Goal: Task Accomplishment & Management: Use online tool/utility

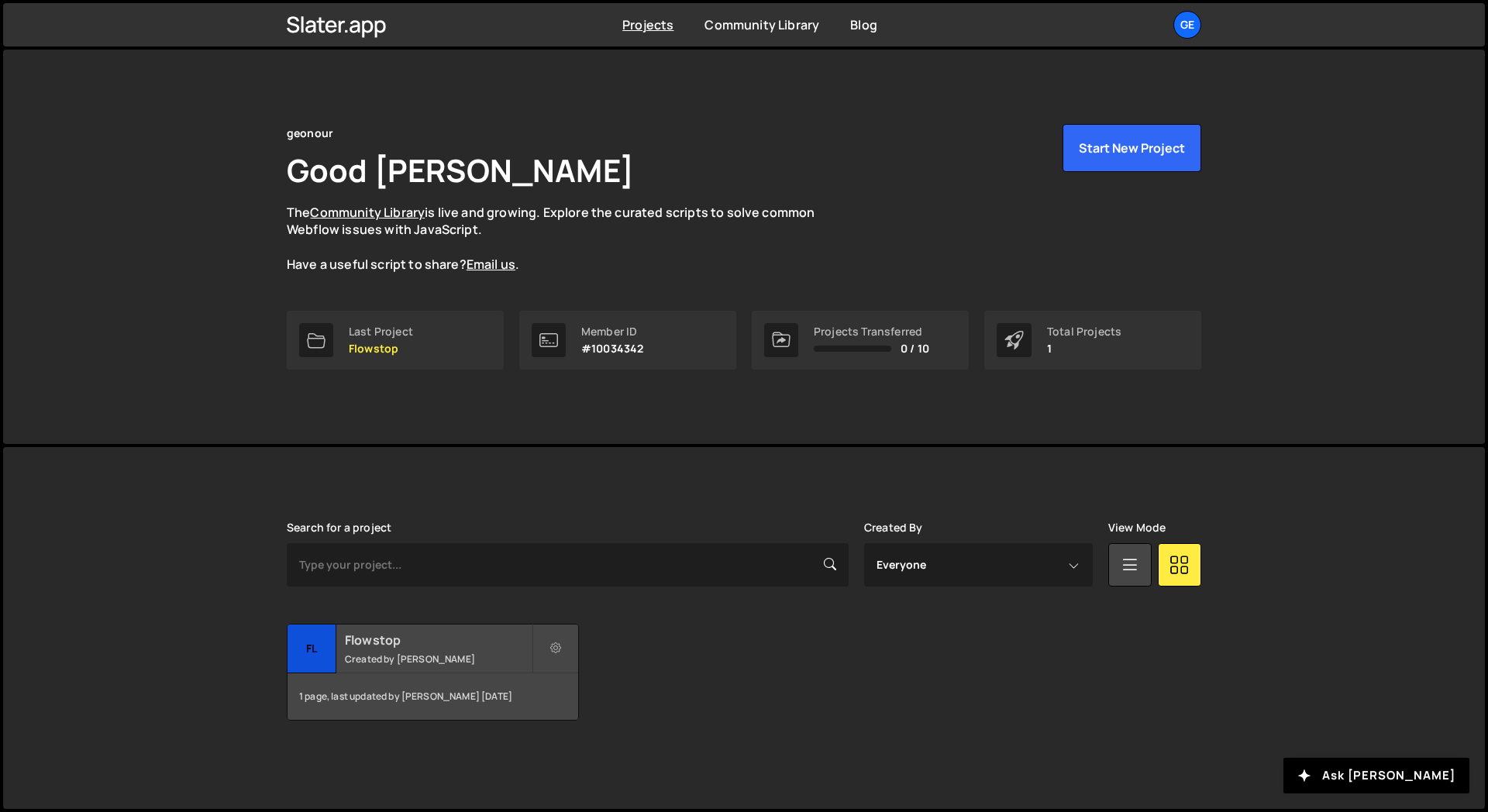
click at [435, 655] on small "Created by Alex Ghit" at bounding box center [438, 659] width 187 height 14
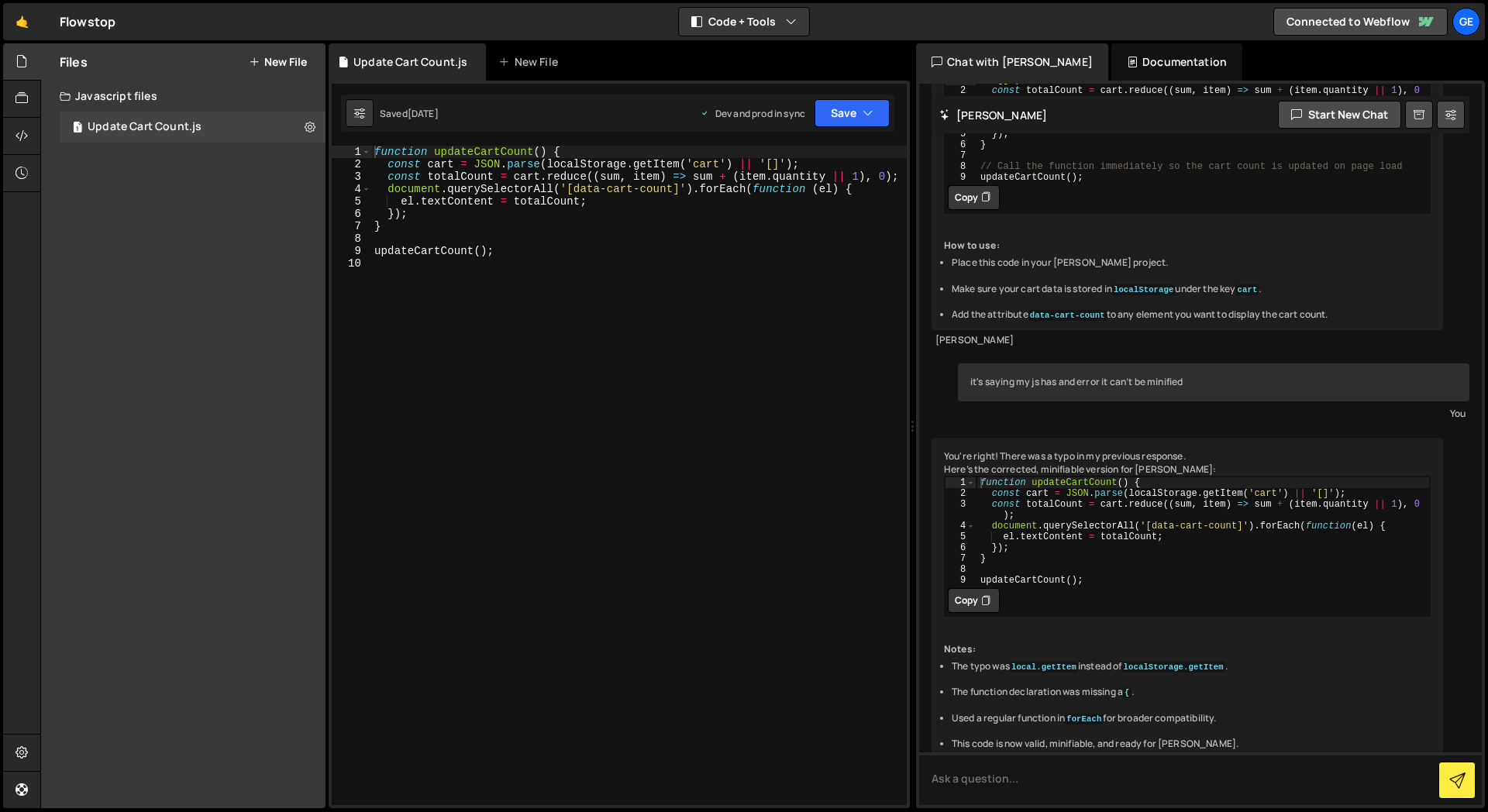
scroll to position [434, 0]
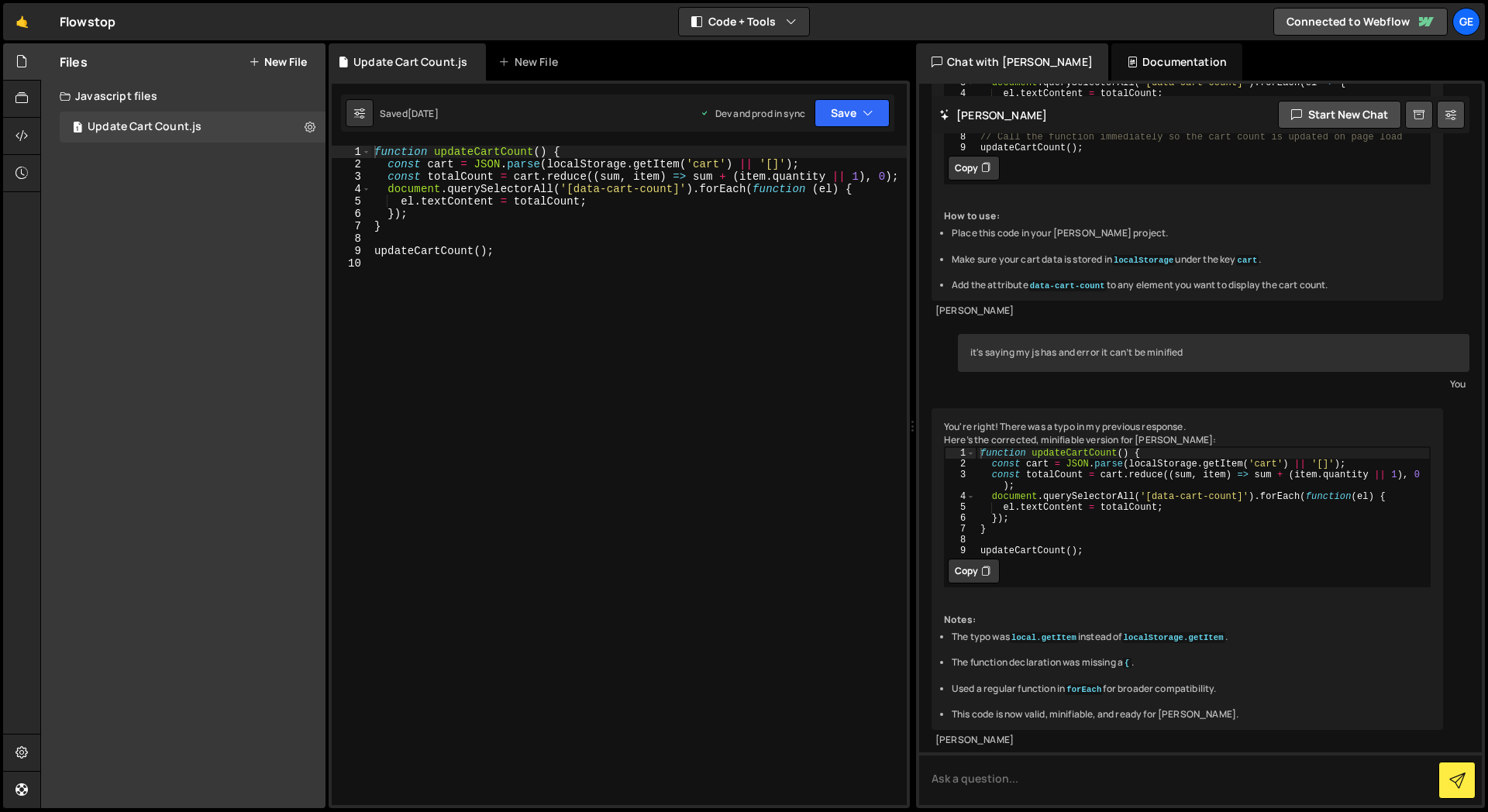
click at [191, 199] on div "Files New File Javascript files 1 Update Cart Count.js 0 CSS files Copy share l…" at bounding box center [183, 426] width 285 height 764
click at [301, 125] on button at bounding box center [309, 127] width 28 height 28
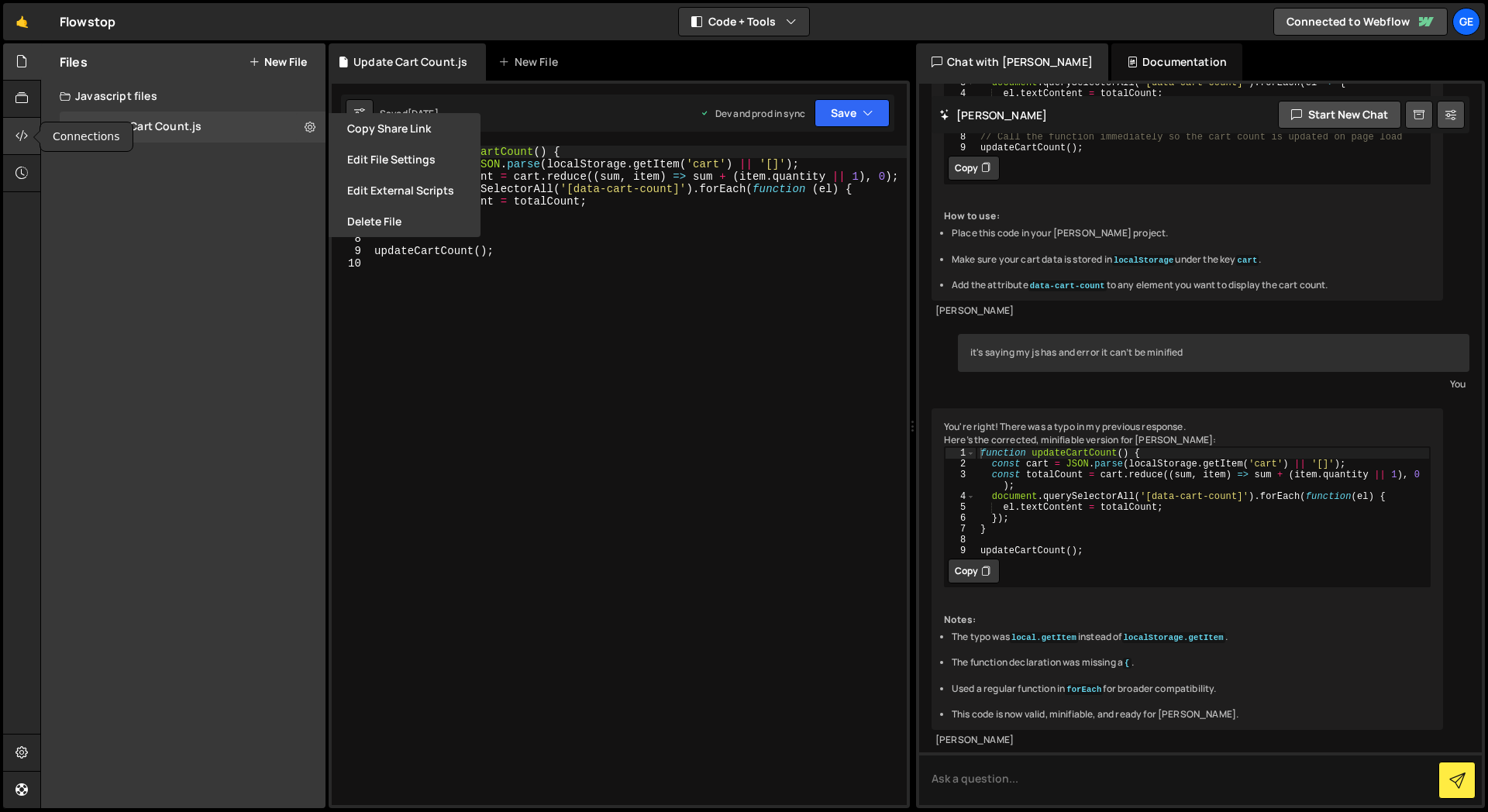
click at [25, 138] on icon at bounding box center [21, 136] width 13 height 17
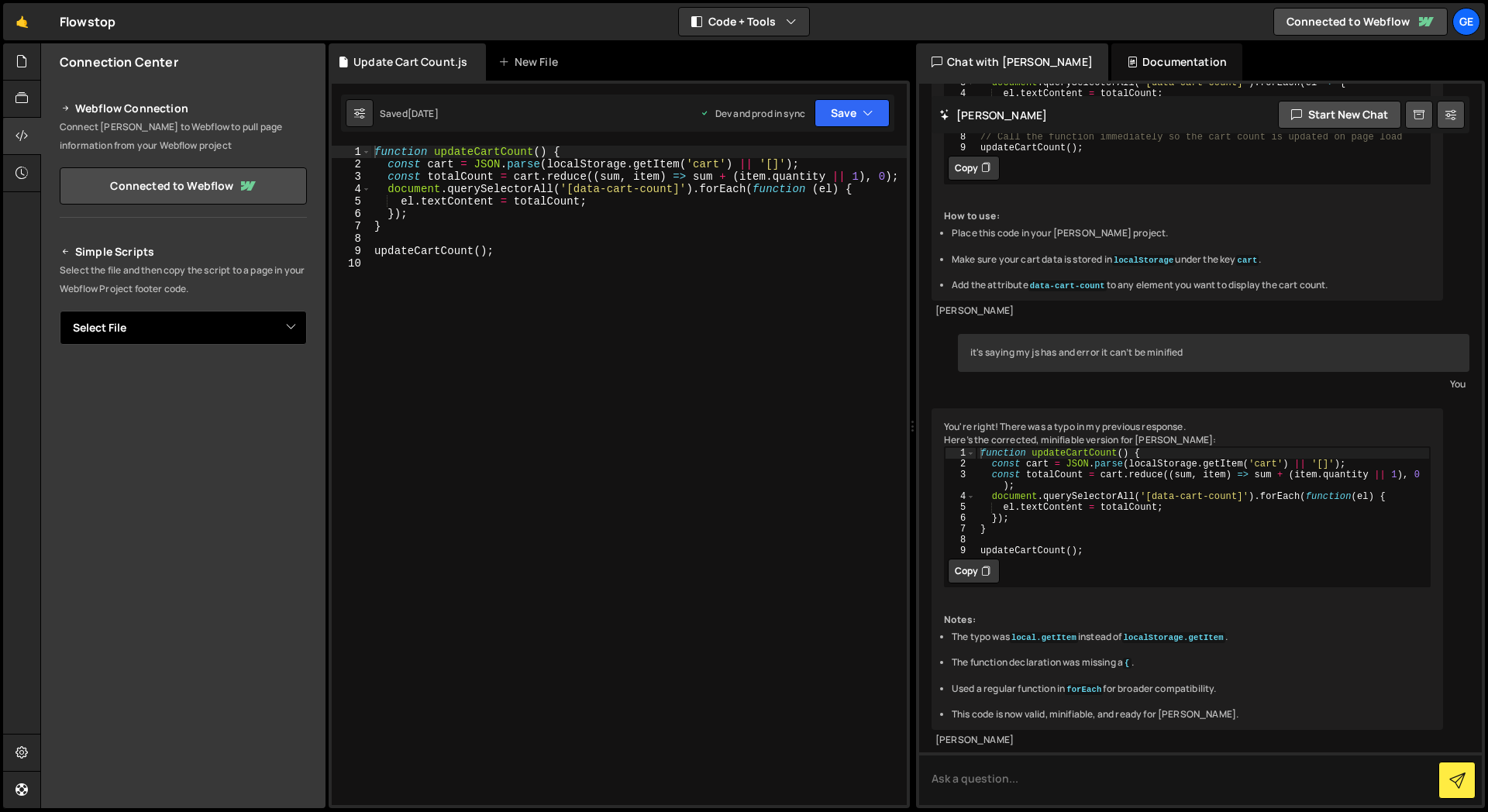
click at [201, 316] on select "Select File Update Cart Count.js" at bounding box center [183, 328] width 247 height 34
select select "47604"
click at [59, 311] on select "Select File Update Cart Count.js" at bounding box center [183, 328] width 247 height 34
click at [258, 274] on p "Select the file and then copy the script to a page in your Webflow Project foot…" at bounding box center [183, 279] width 247 height 37
click at [297, 374] on button "Button group with nested dropdown" at bounding box center [297, 381] width 22 height 32
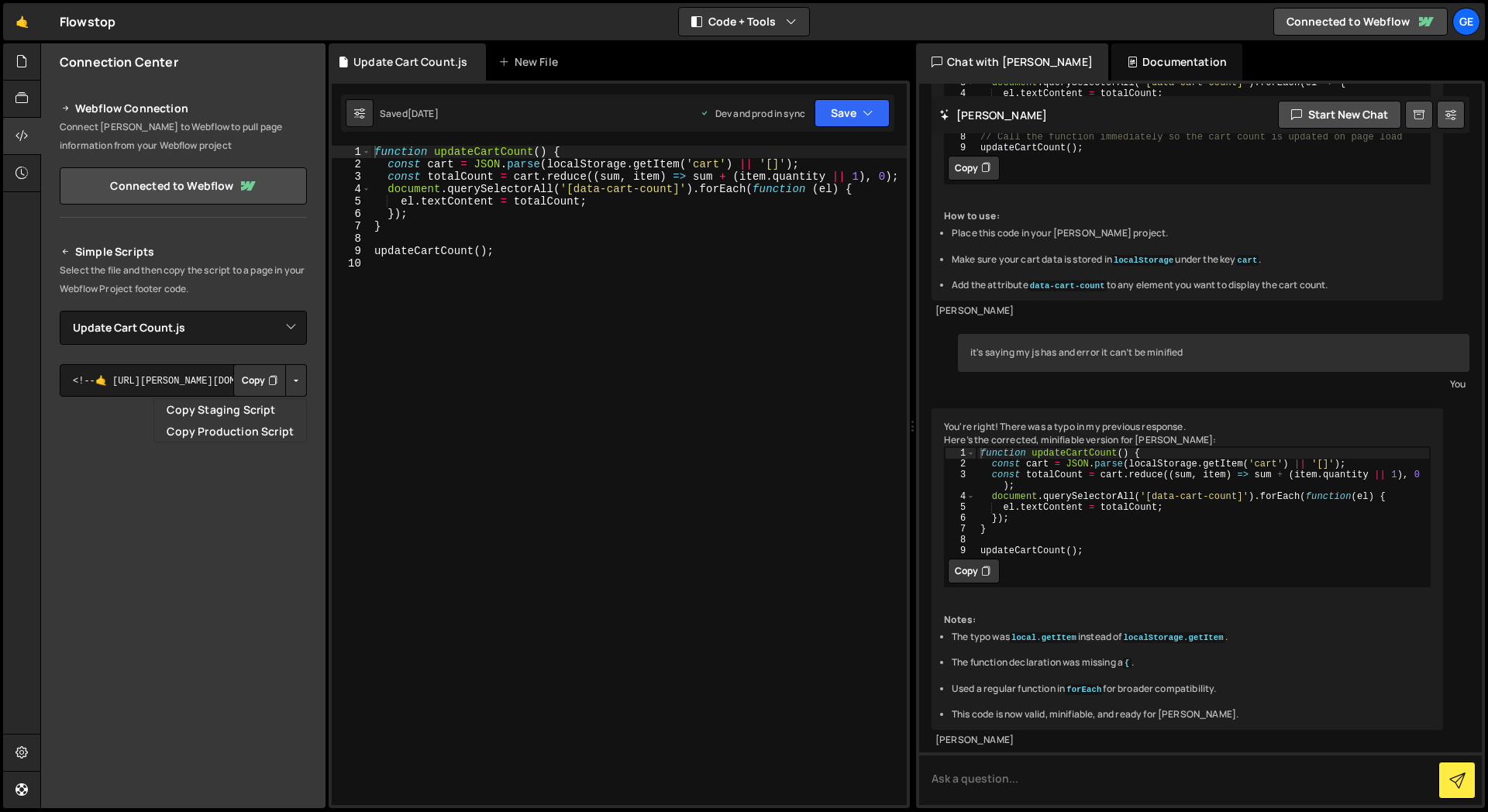
click at [286, 234] on div "Simple Scripts Select the file and then copy the script to a page in your Webfl…" at bounding box center [183, 470] width 285 height 492
click at [63, 248] on icon at bounding box center [65, 252] width 11 height 19
click at [246, 335] on select "Select File Update Cart Count.js" at bounding box center [183, 328] width 247 height 34
select select
click at [59, 311] on select "Select File Update Cart Count.js" at bounding box center [183, 328] width 247 height 34
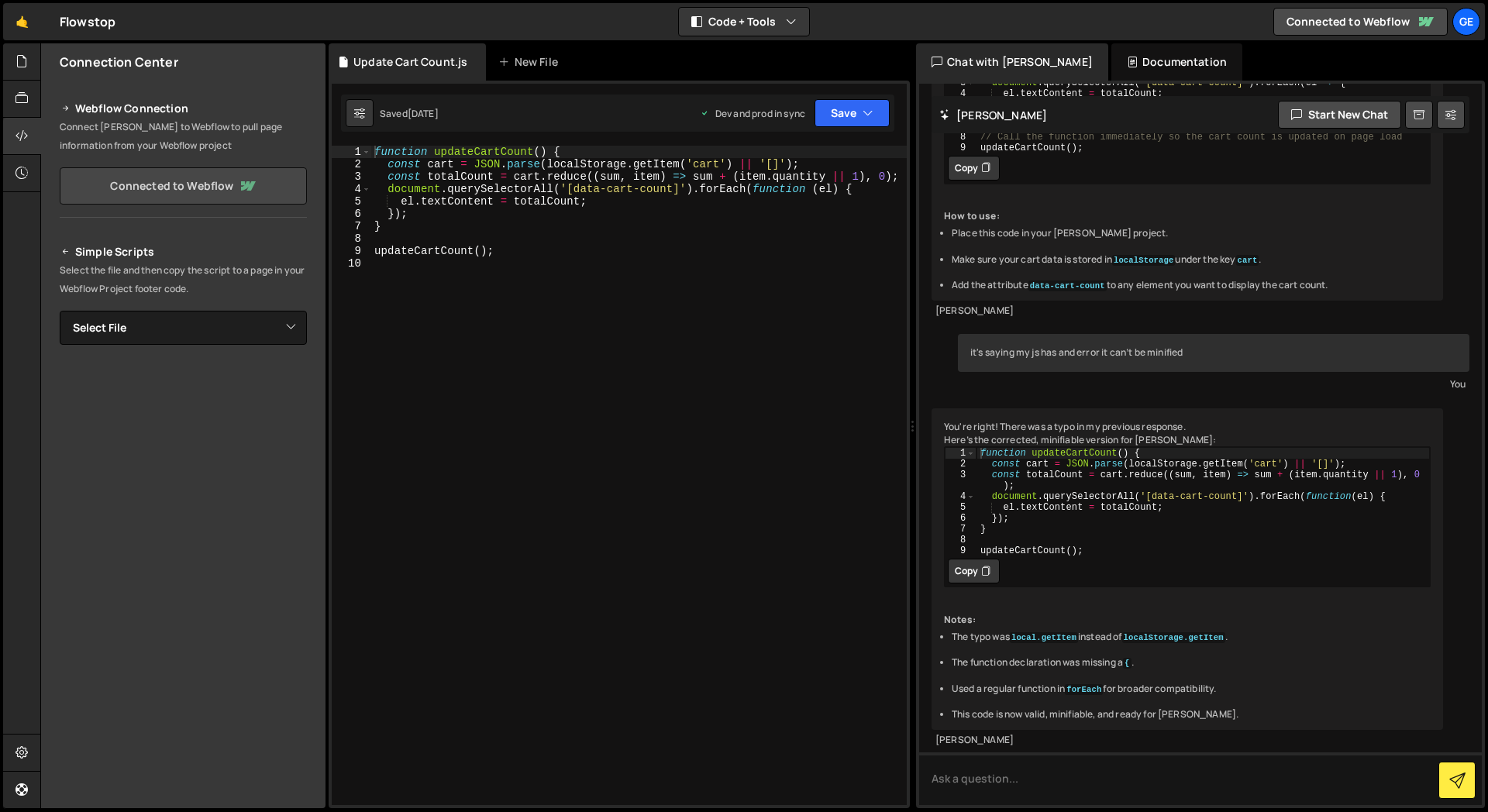
click at [222, 181] on link "Connected to Webflow" at bounding box center [183, 186] width 247 height 37
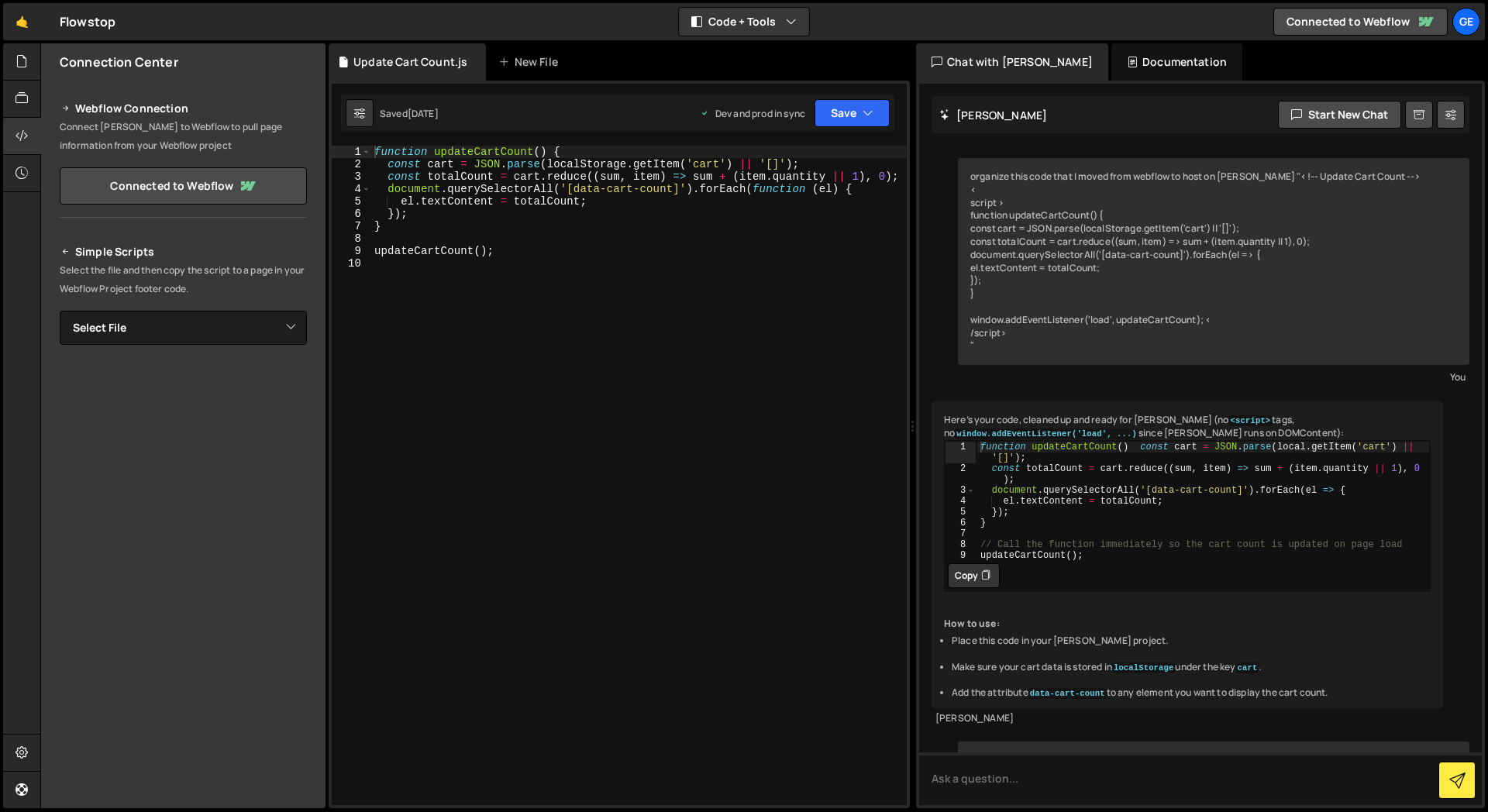
scroll to position [434, 0]
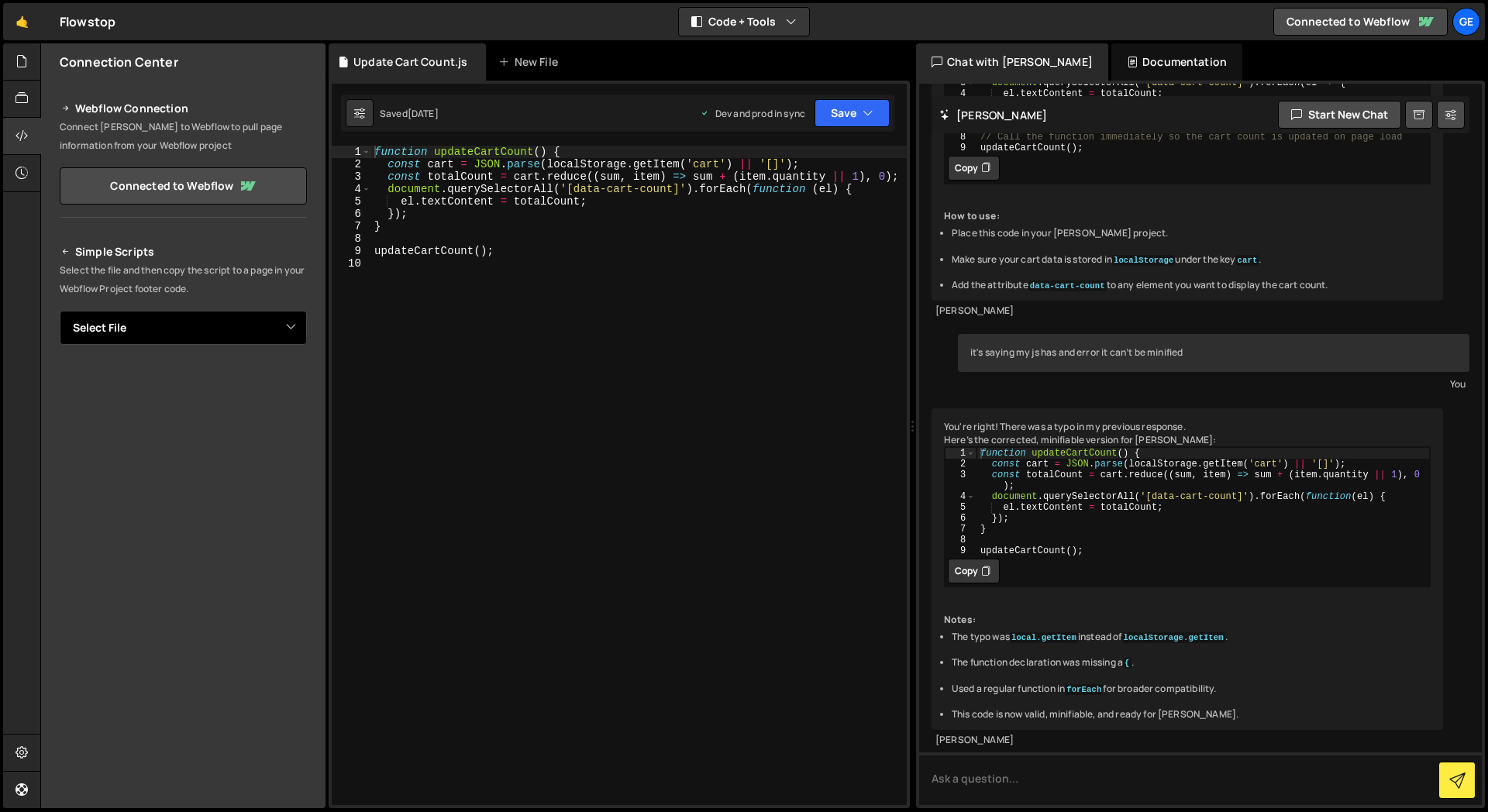
click at [211, 339] on select "Select File Update Cart Count.js" at bounding box center [183, 328] width 247 height 34
click at [22, 136] on icon at bounding box center [21, 136] width 13 height 17
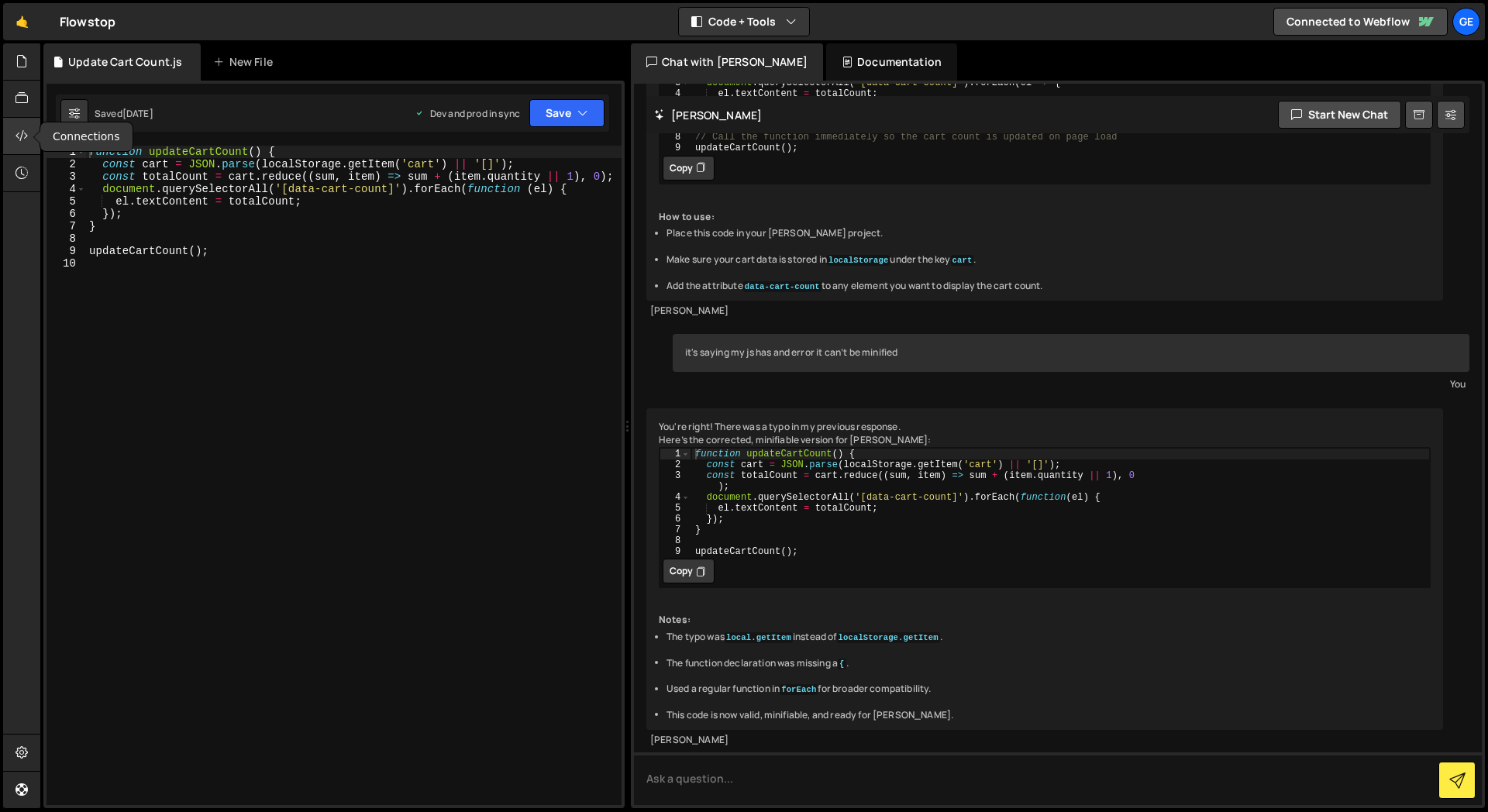
scroll to position [420, 0]
click at [22, 134] on icon at bounding box center [21, 136] width 13 height 17
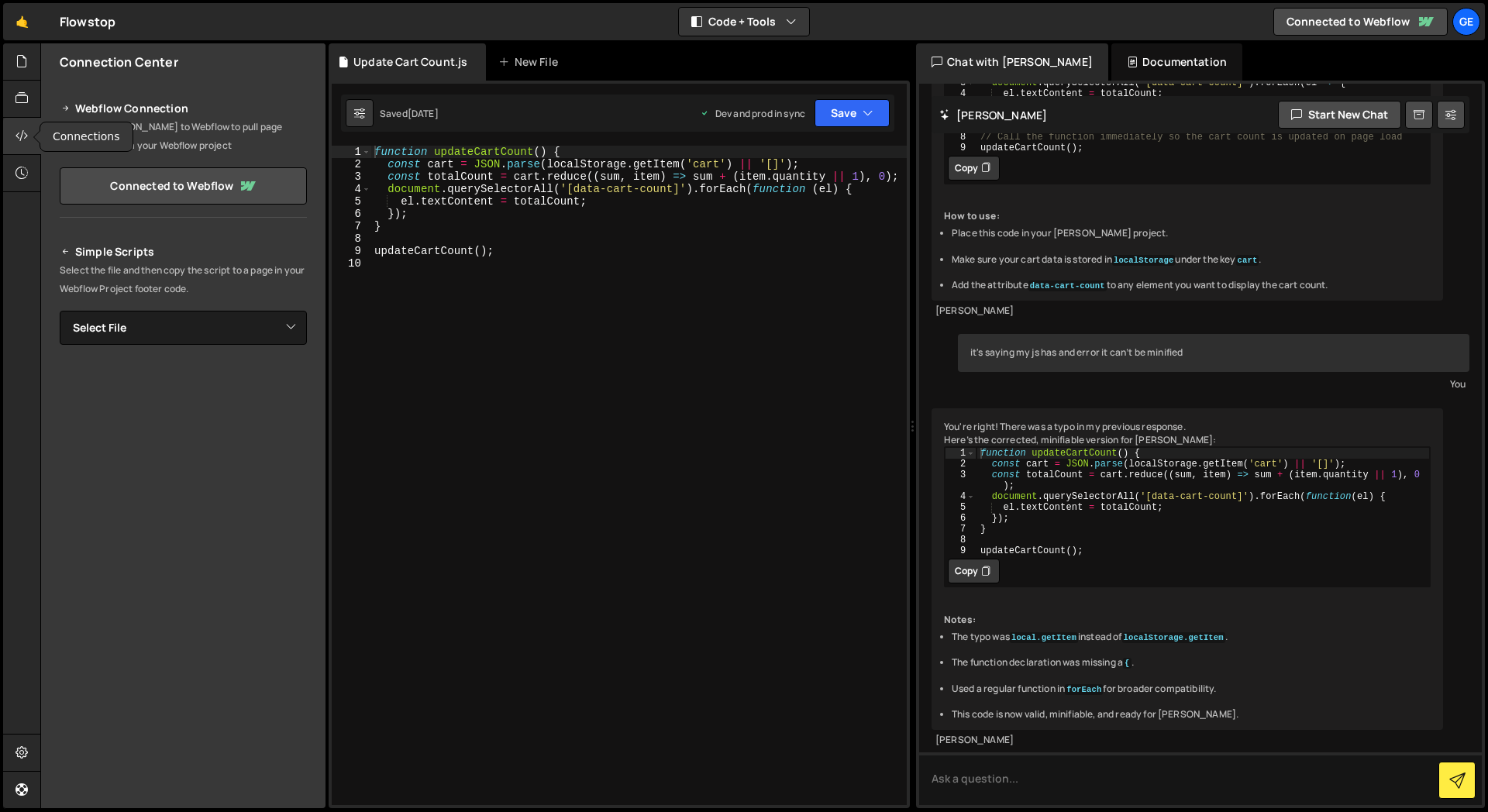
click at [22, 134] on icon at bounding box center [21, 136] width 13 height 17
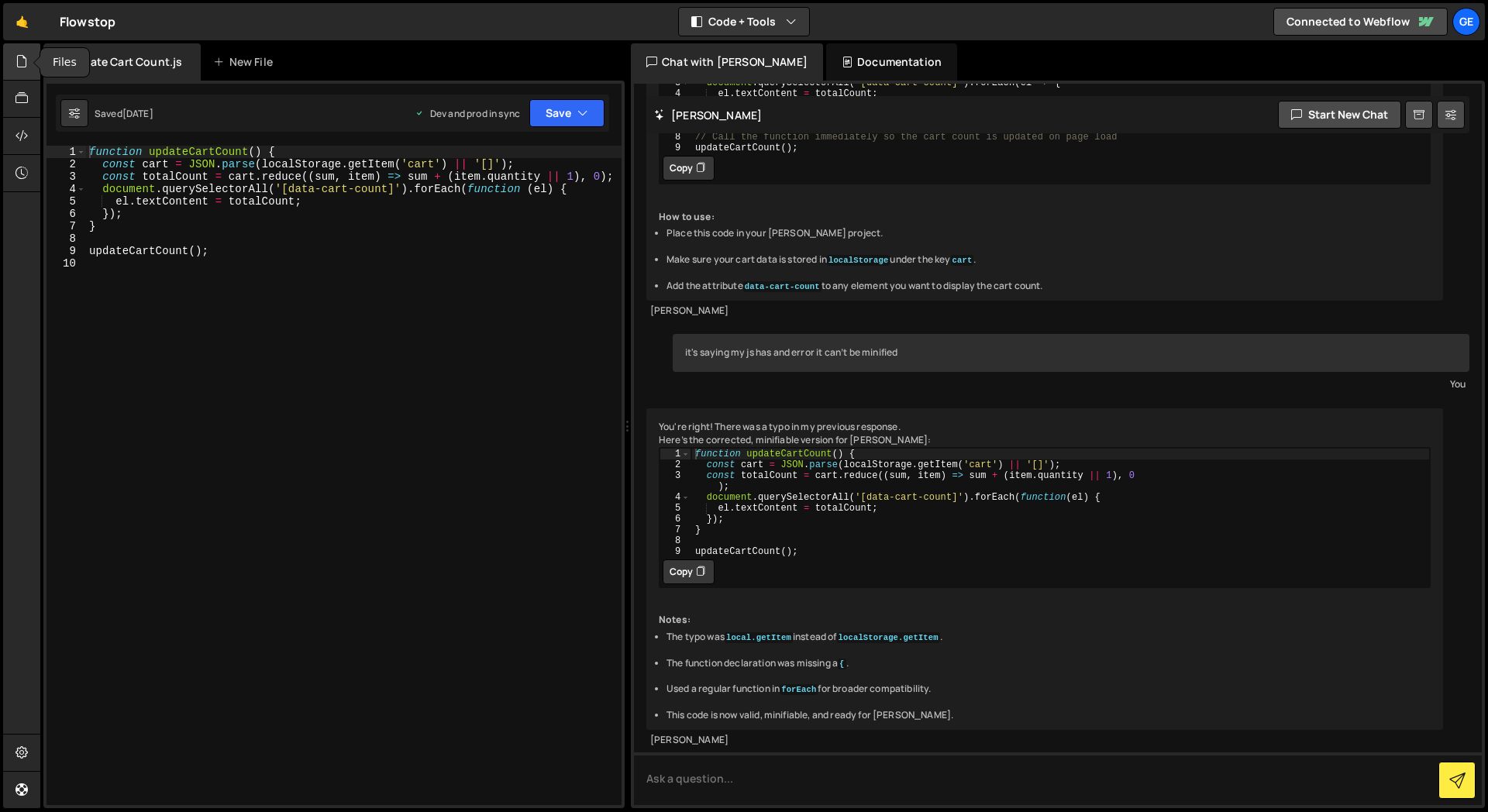
click at [22, 62] on icon at bounding box center [21, 61] width 13 height 17
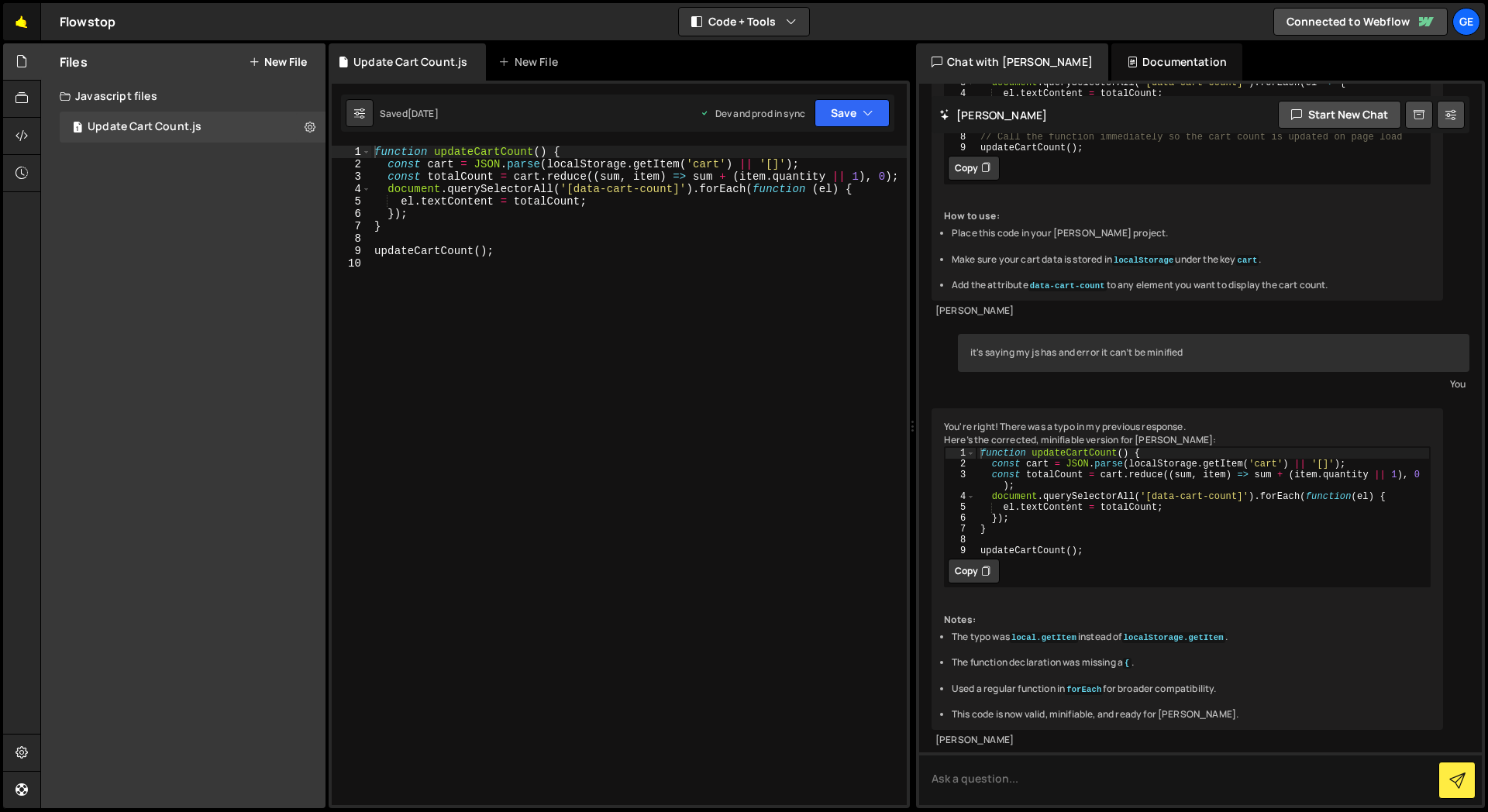
click at [31, 25] on link "🤙" at bounding box center [22, 22] width 38 height 37
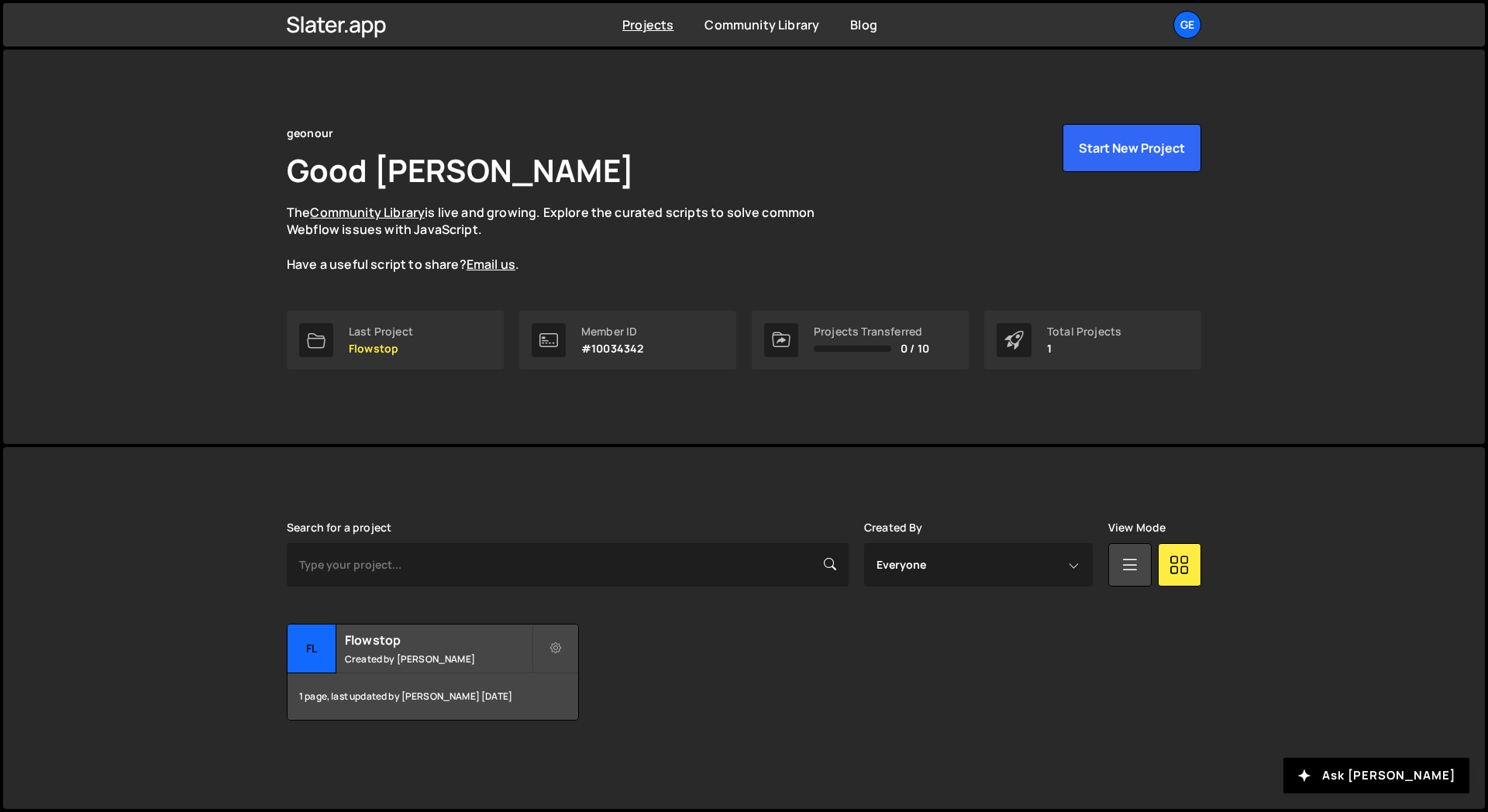
click at [851, 215] on div "geonour Good Day, Alex Ghit The Community Library is live and growing. Explore …" at bounding box center [744, 199] width 914 height 149
click at [1134, 155] on button "Start New Project" at bounding box center [1132, 148] width 139 height 48
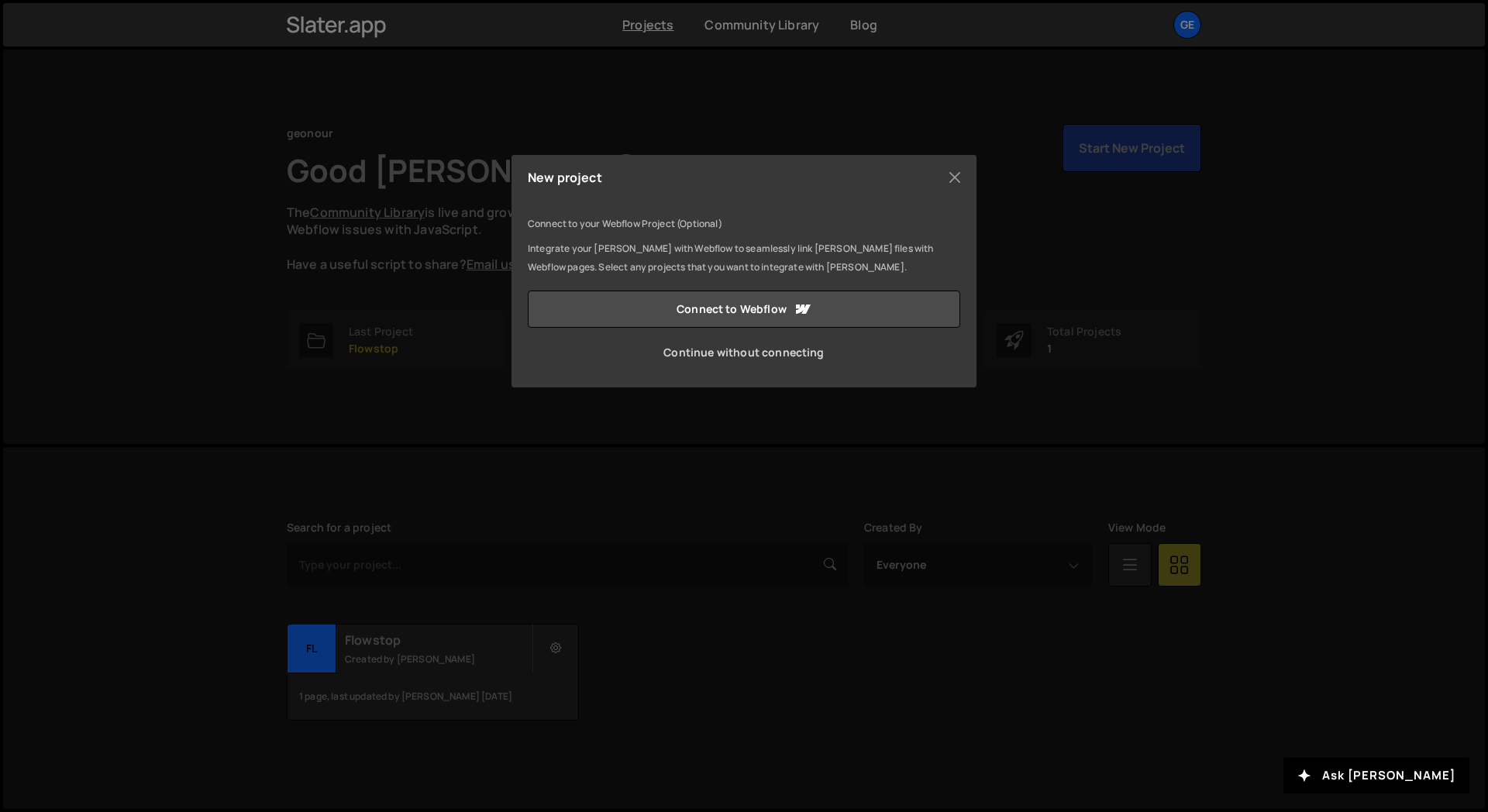
click at [744, 346] on link "Continue without connecting" at bounding box center [744, 352] width 433 height 37
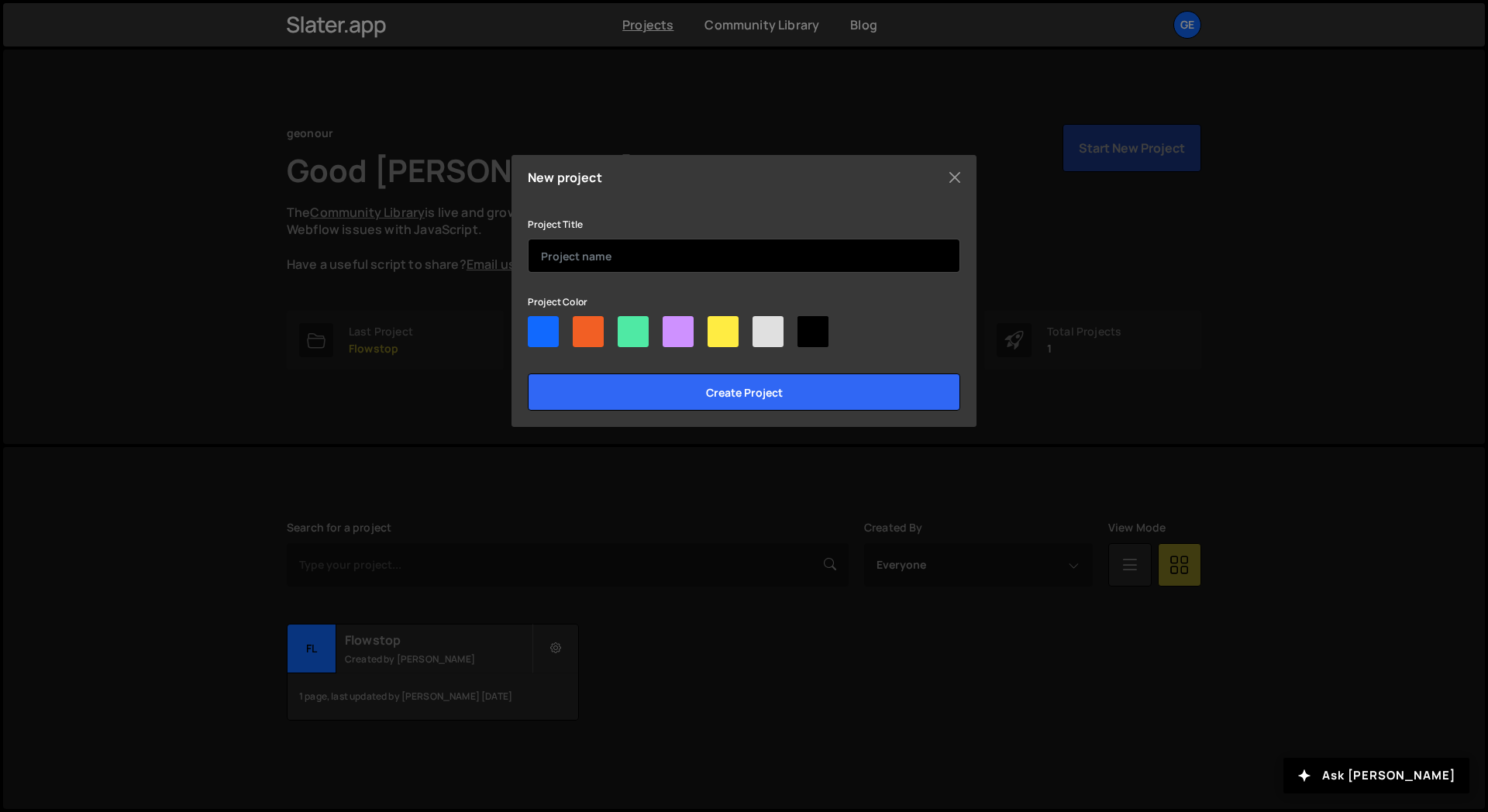
click at [620, 256] on input "text" at bounding box center [744, 256] width 433 height 34
type input "Main Product"
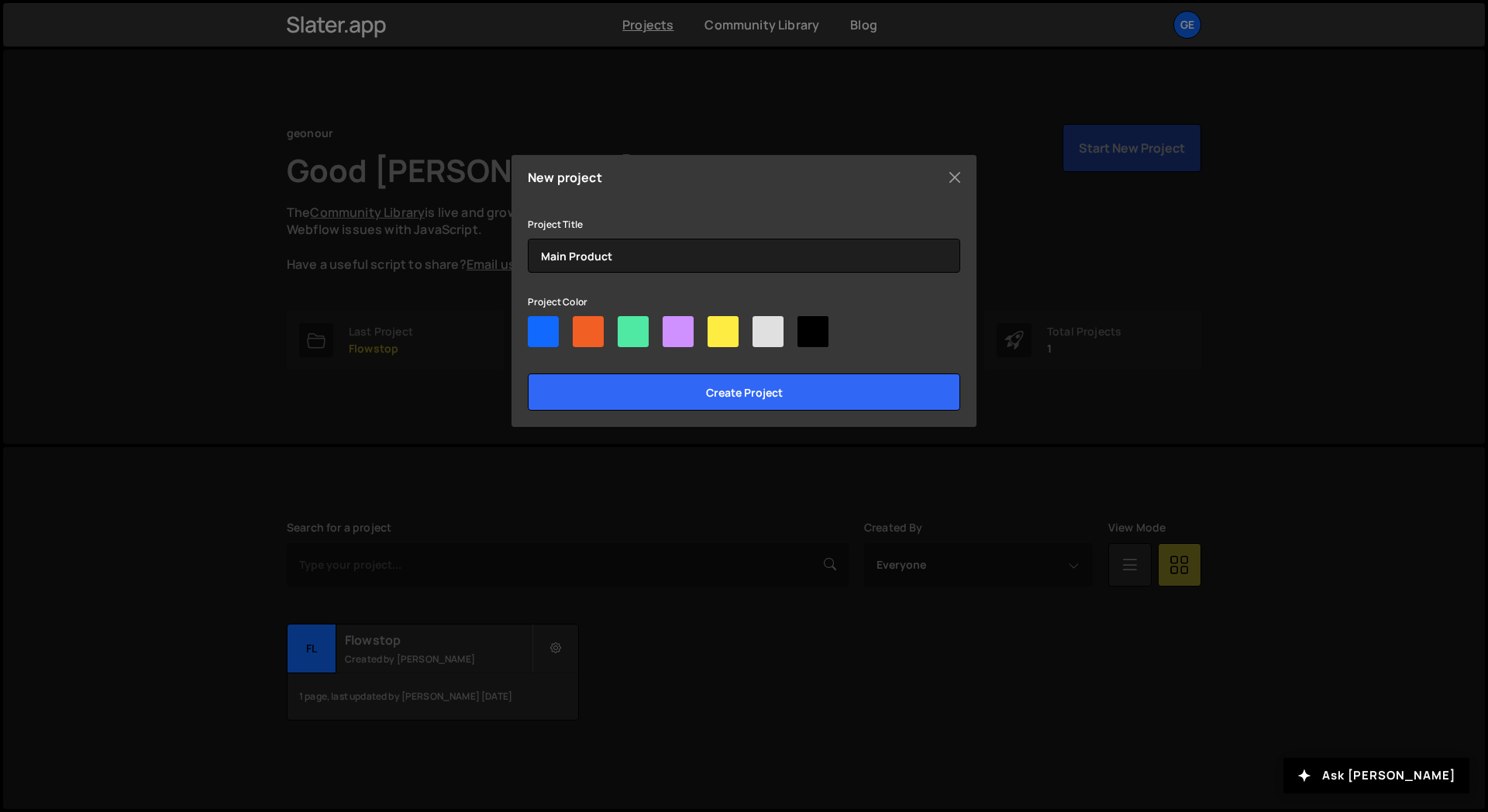
click at [544, 273] on div "Project Title Main Product Project Color Create project" at bounding box center [744, 313] width 433 height 196
click at [544, 323] on div at bounding box center [543, 331] width 31 height 31
click at [538, 323] on input"] "radio" at bounding box center [533, 321] width 10 height 10
radio input"] "true"
click at [648, 273] on div "Project Title Main Product Project Color Create project" at bounding box center [744, 313] width 433 height 196
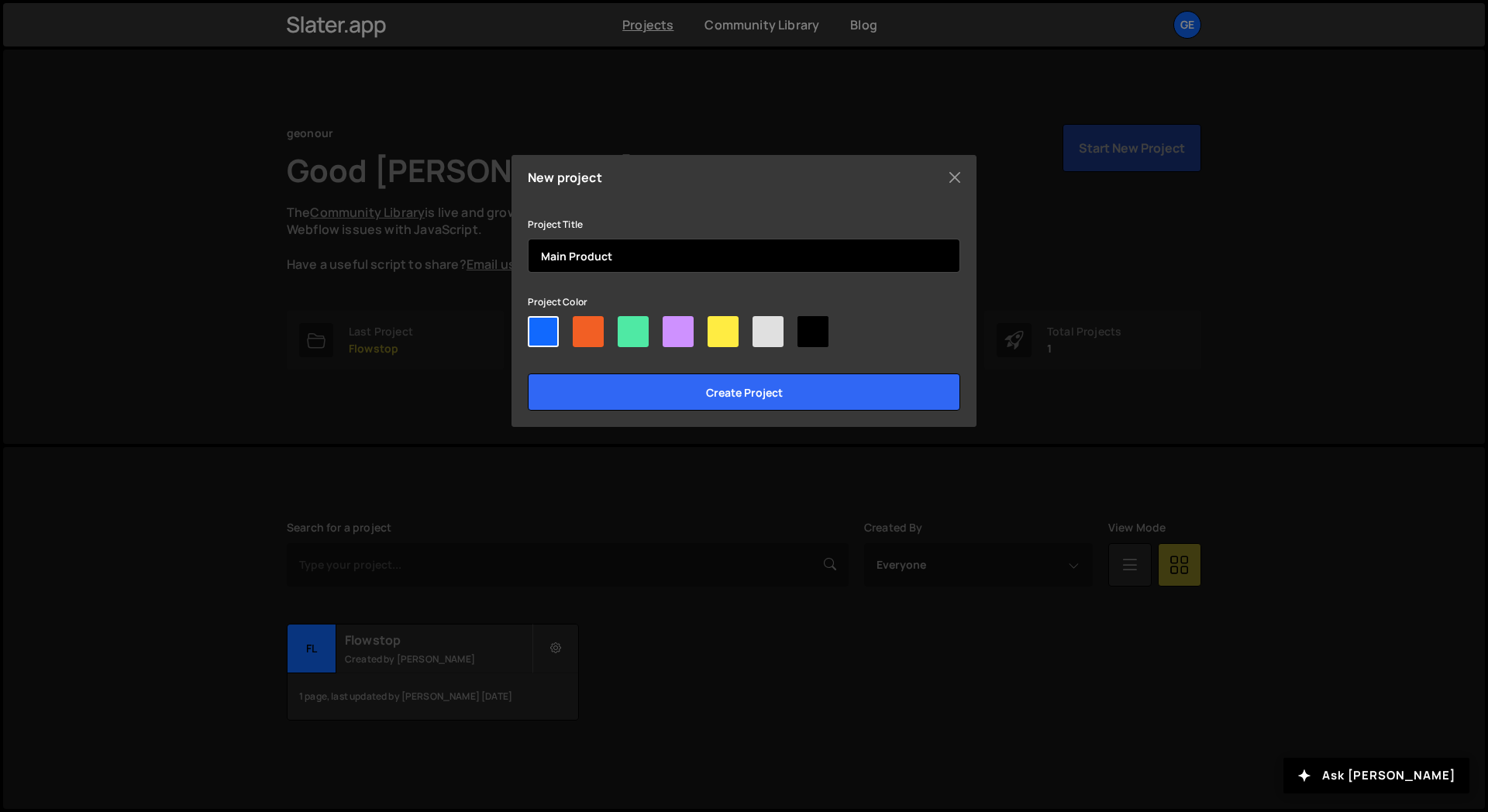
click at [650, 263] on input "Main Product" at bounding box center [744, 256] width 433 height 34
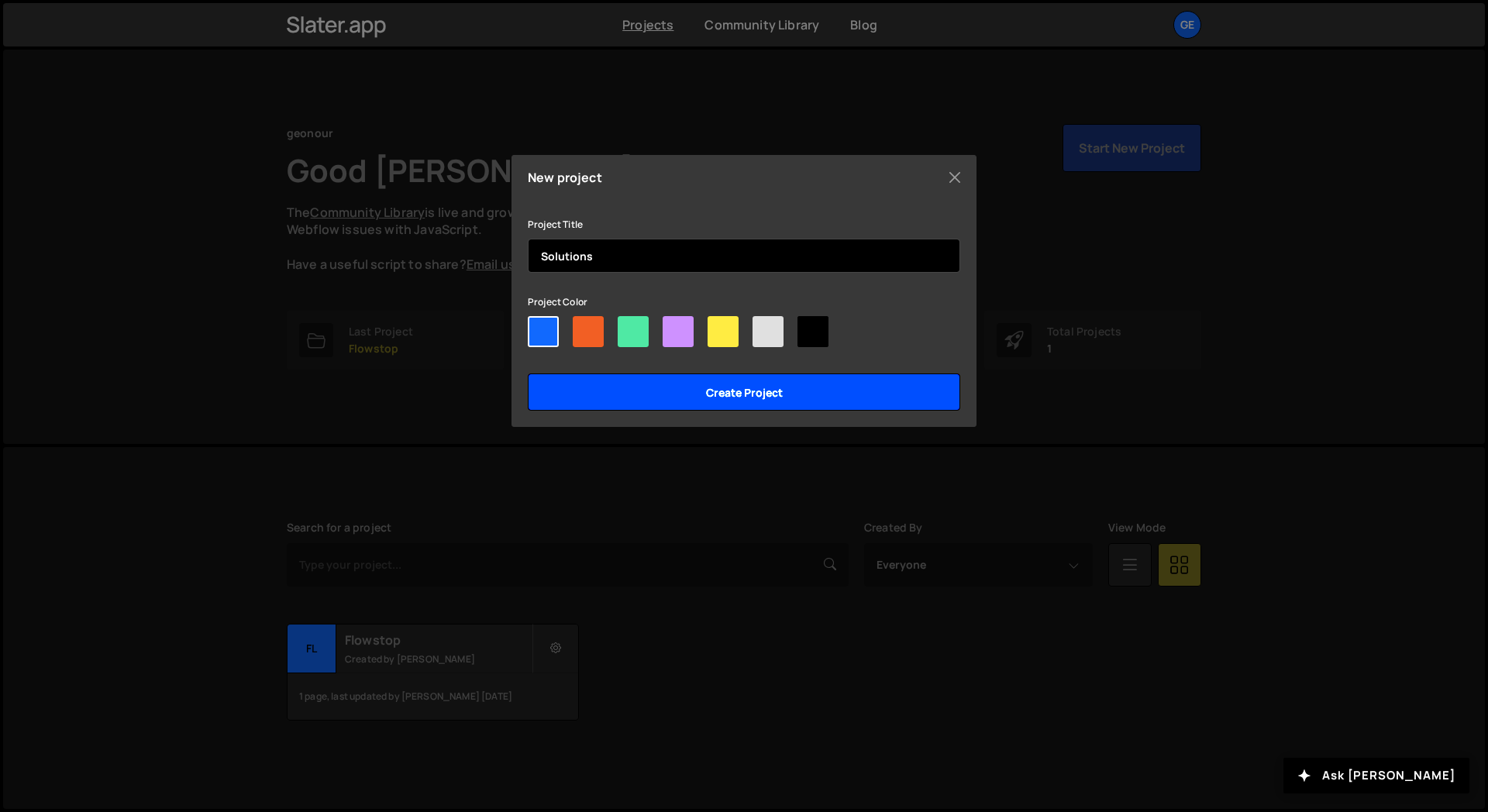
type input "Solutions"
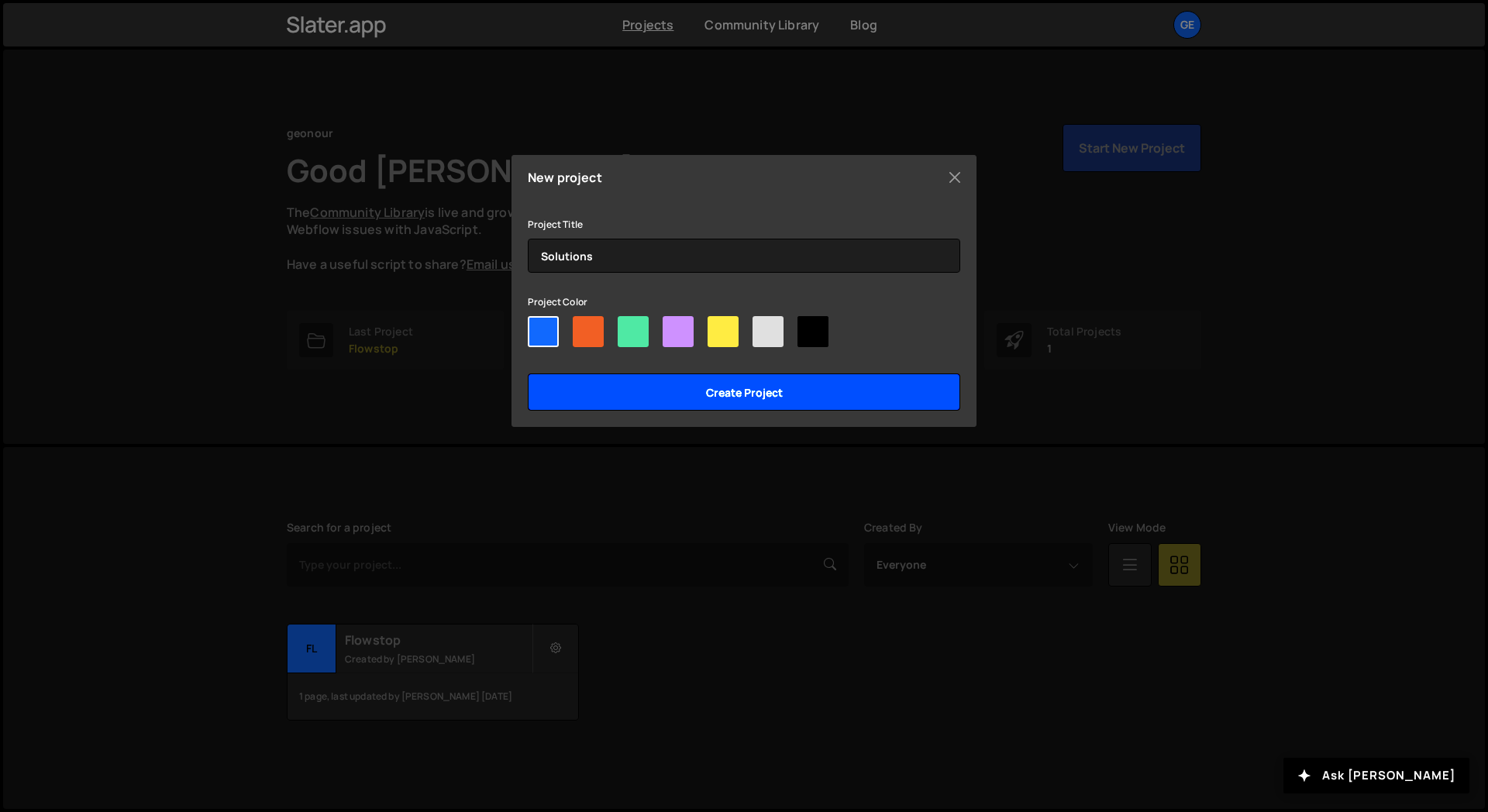
click at [667, 398] on input "Create project" at bounding box center [744, 392] width 433 height 37
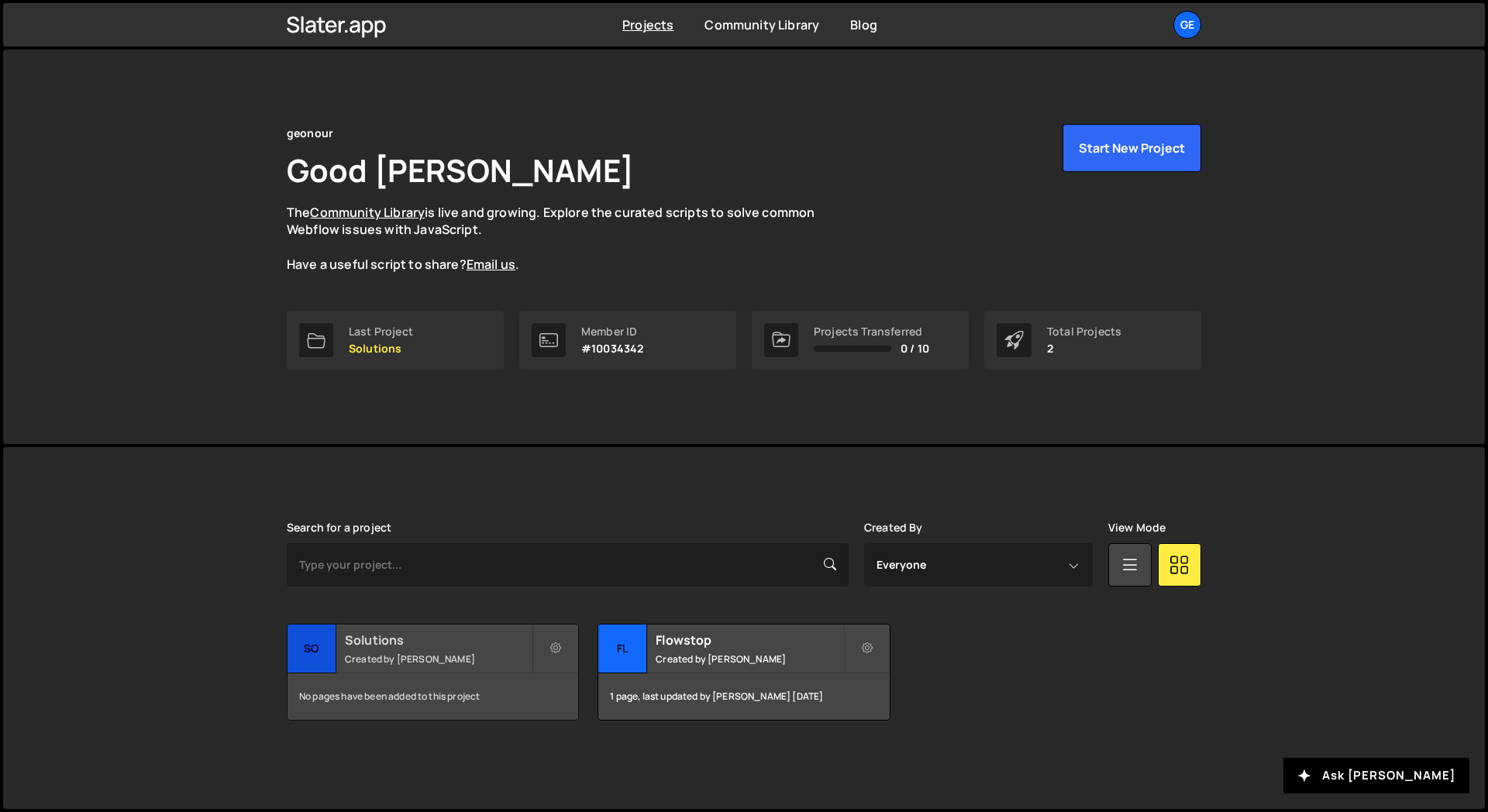
click at [453, 655] on small "Created by [PERSON_NAME]" at bounding box center [438, 659] width 187 height 14
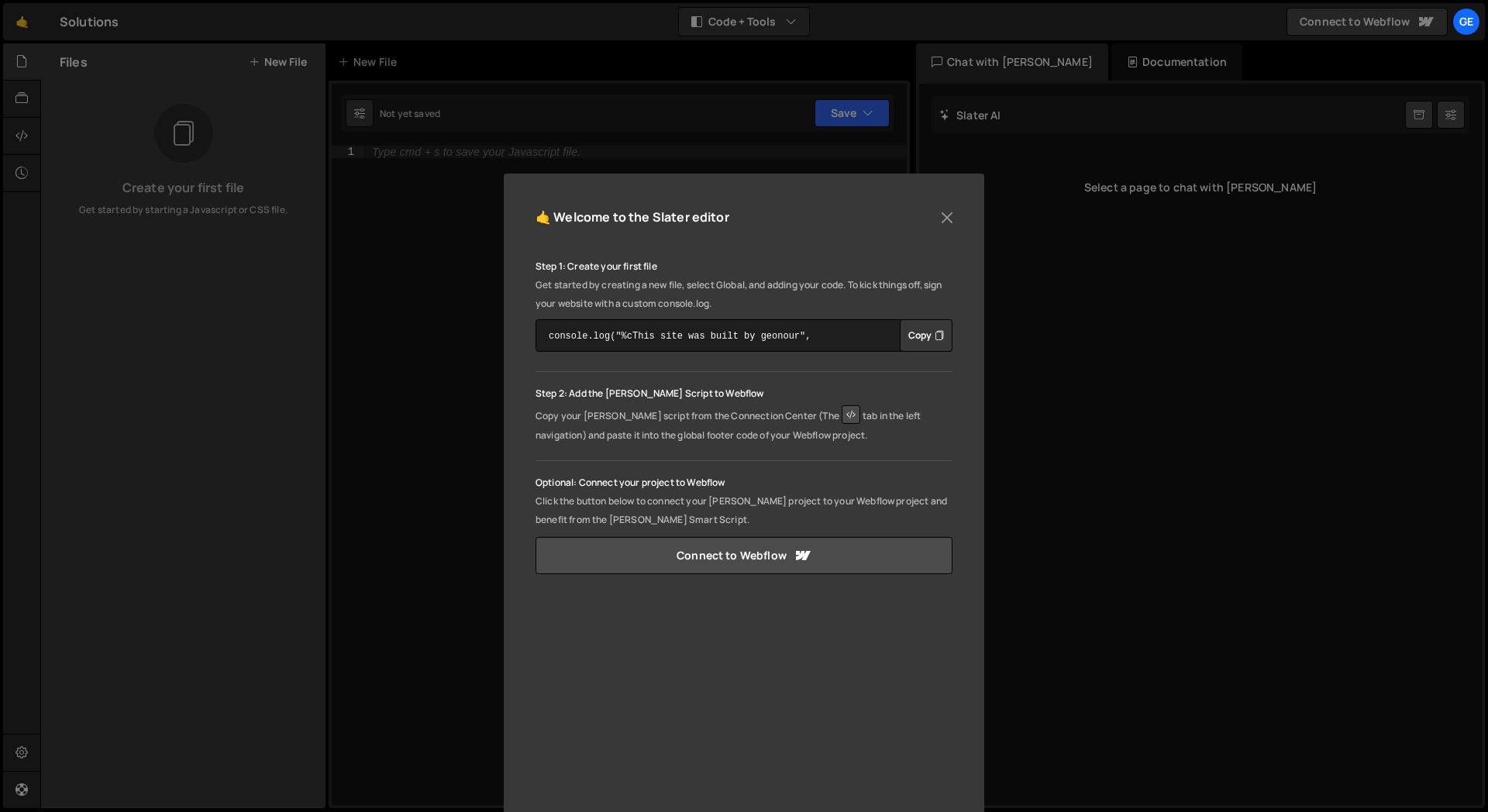
click at [652, 406] on p "Copy your [PERSON_NAME] script from the Connection Center (The tab in the left …" at bounding box center [744, 423] width 417 height 42
click at [908, 332] on button "Copy" at bounding box center [926, 336] width 53 height 32
click at [765, 474] on p "Optional: Connect your project to Webflow" at bounding box center [744, 482] width 417 height 19
click at [842, 407] on icon at bounding box center [851, 414] width 19 height 19
click at [947, 211] on button "Close" at bounding box center [947, 217] width 23 height 23
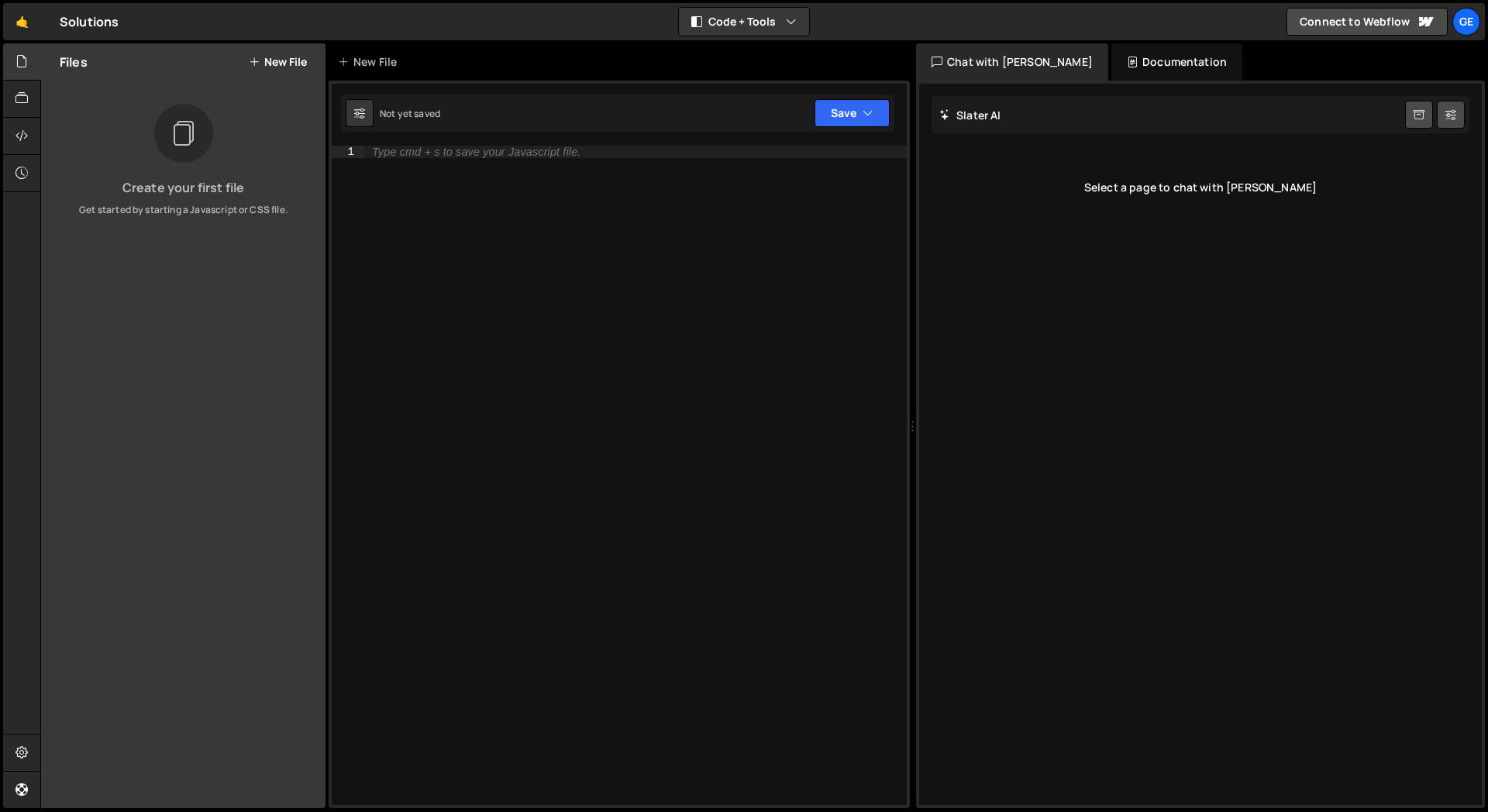
click at [142, 307] on div "Files New File Create your first file Get started by starting a Javascript or C…" at bounding box center [183, 426] width 285 height 764
click at [22, 127] on icon at bounding box center [21, 136] width 13 height 17
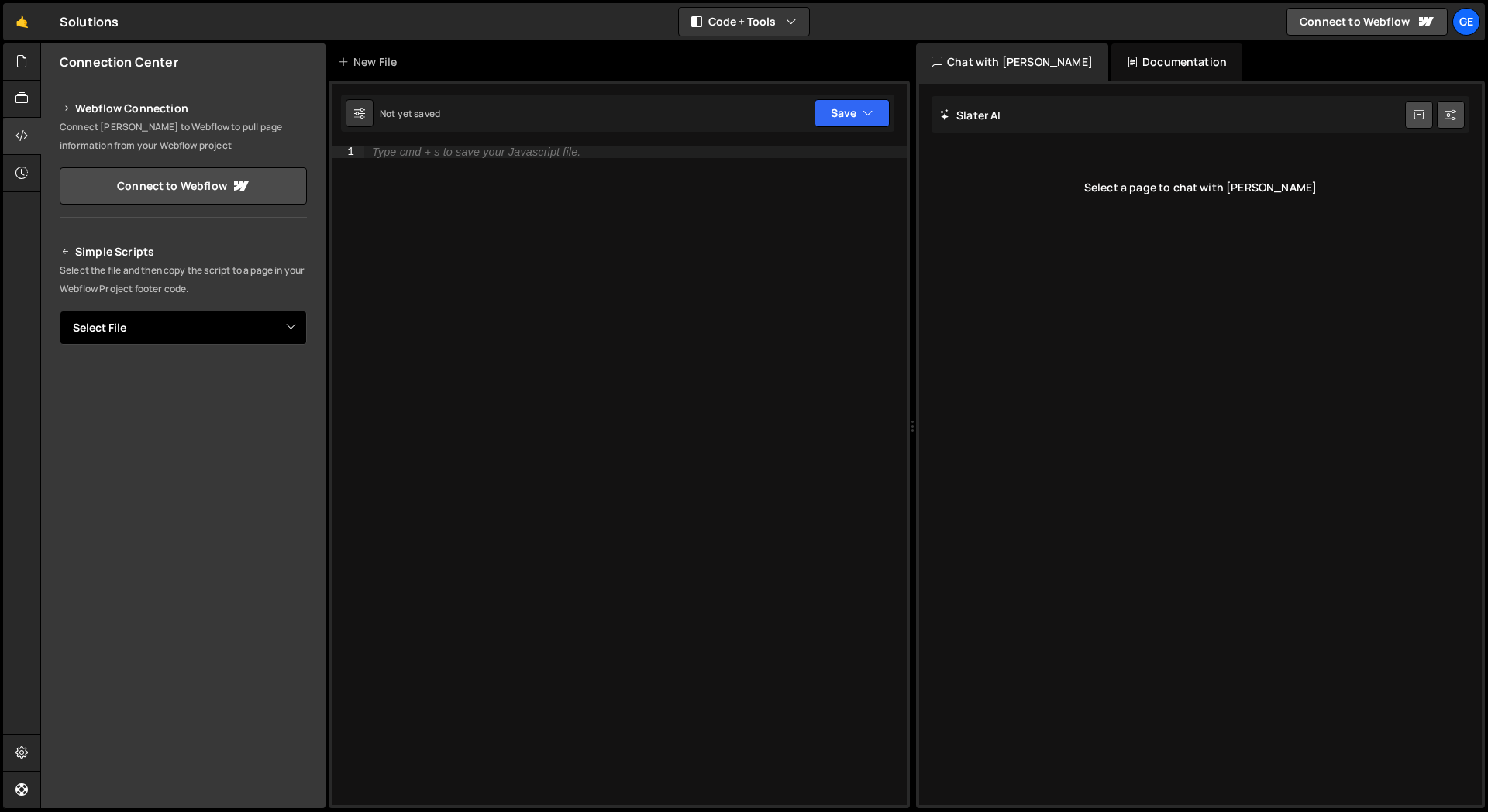
click at [161, 326] on select "Select File" at bounding box center [183, 328] width 247 height 34
drag, startPoint x: 212, startPoint y: 283, endPoint x: 26, endPoint y: 143, distance: 232.8
click at [26, 143] on icon at bounding box center [21, 136] width 13 height 17
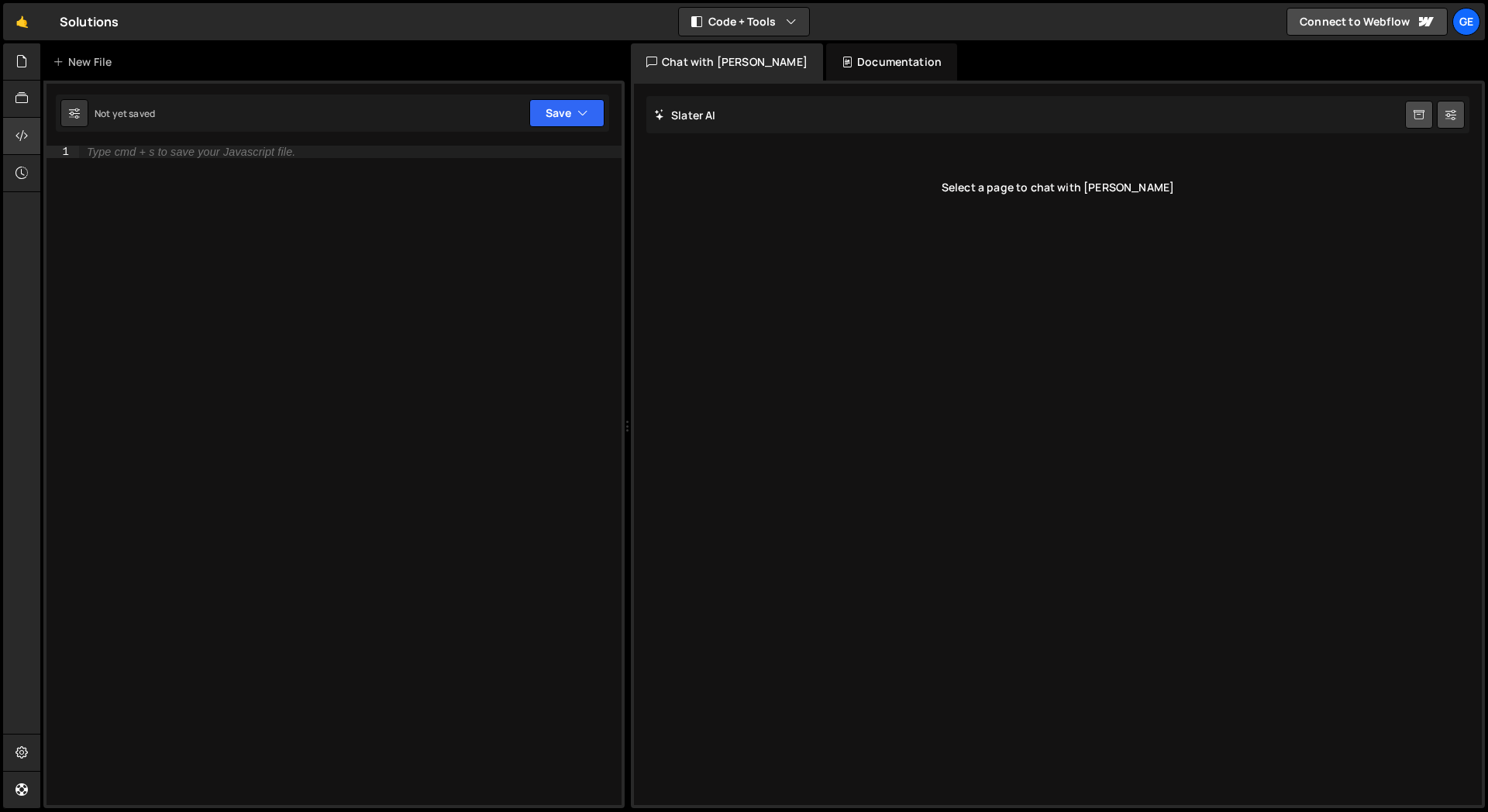
click at [21, 132] on icon at bounding box center [21, 136] width 13 height 17
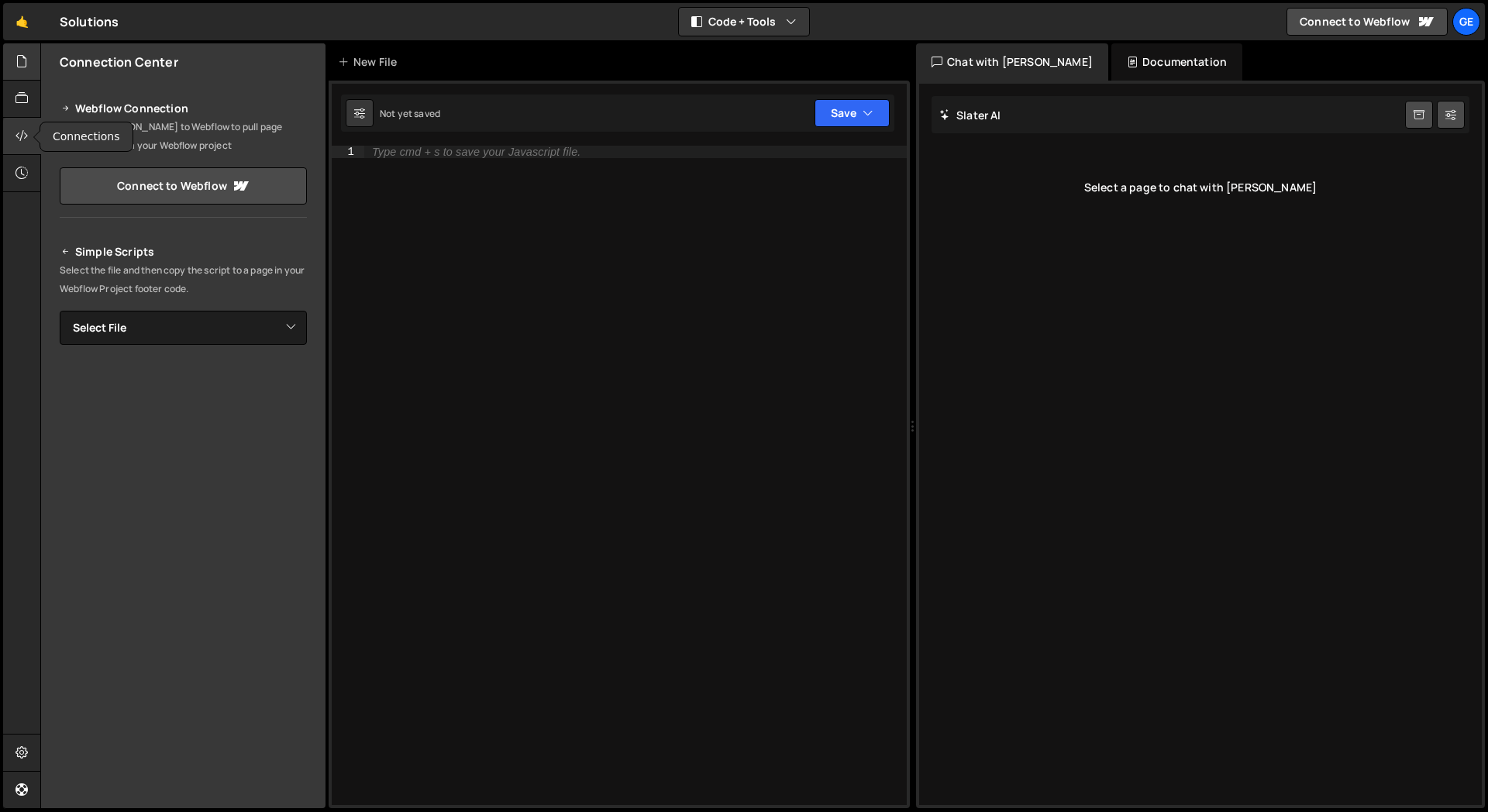
drag, startPoint x: 26, startPoint y: 143, endPoint x: 22, endPoint y: 58, distance: 85.1
click at [22, 58] on icon at bounding box center [21, 61] width 13 height 17
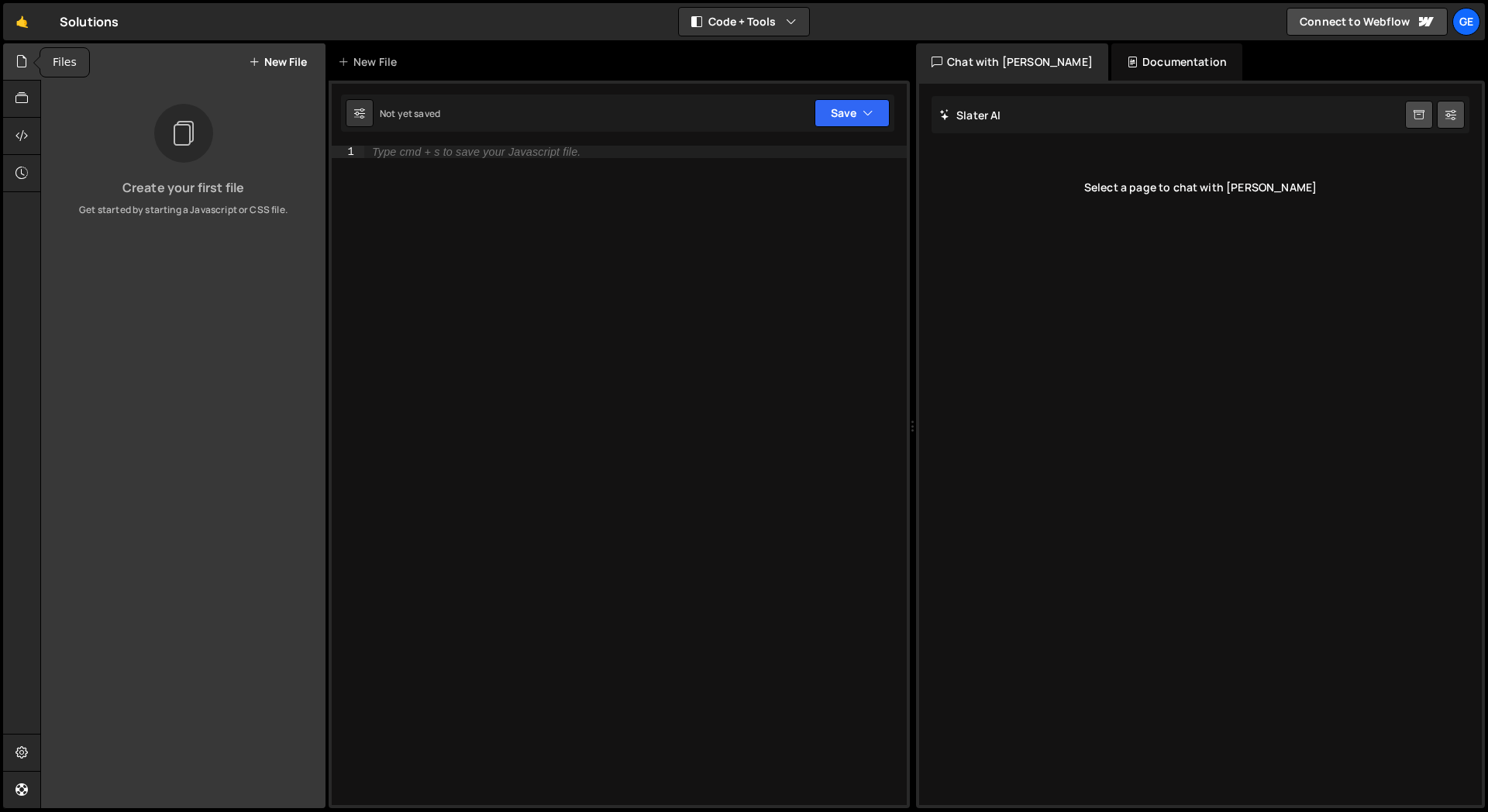
drag, startPoint x: 22, startPoint y: 58, endPoint x: 296, endPoint y: 67, distance: 274.1
click at [296, 67] on button "New File" at bounding box center [278, 62] width 58 height 13
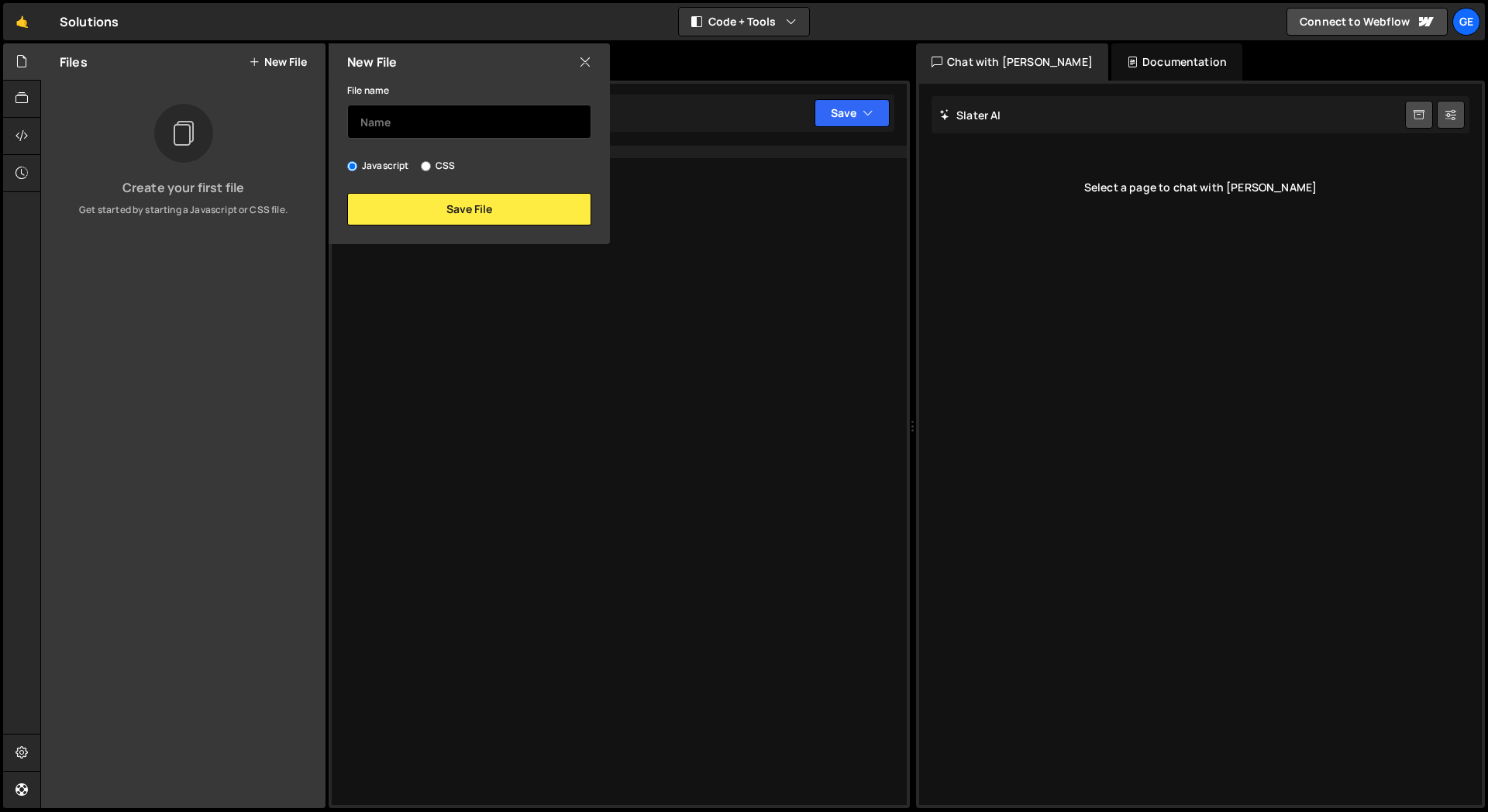
click at [446, 125] on input "text" at bounding box center [469, 121] width 244 height 34
type input "hello"
type input "Hello World"
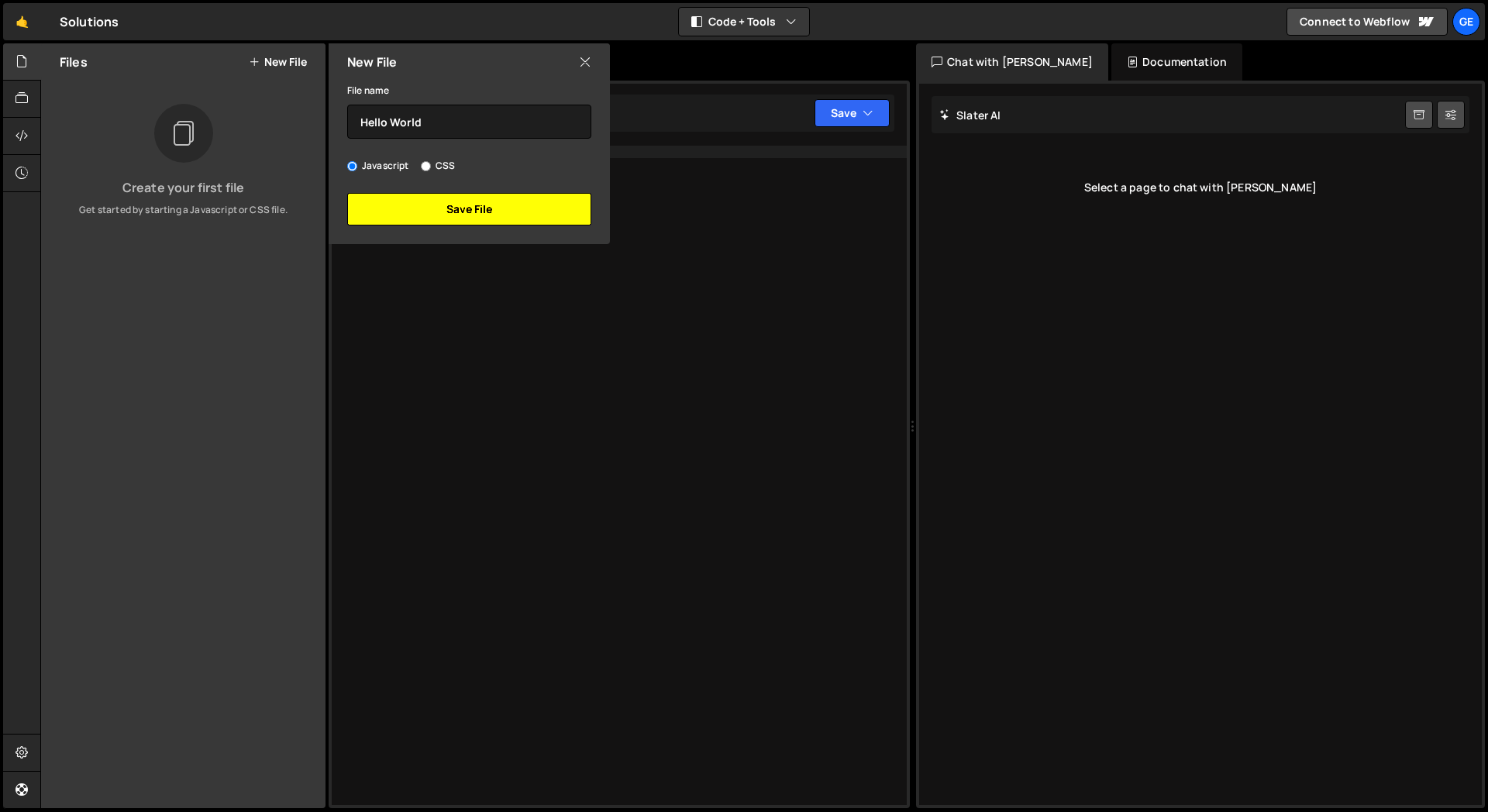
click at [506, 208] on button "Save File" at bounding box center [469, 209] width 244 height 32
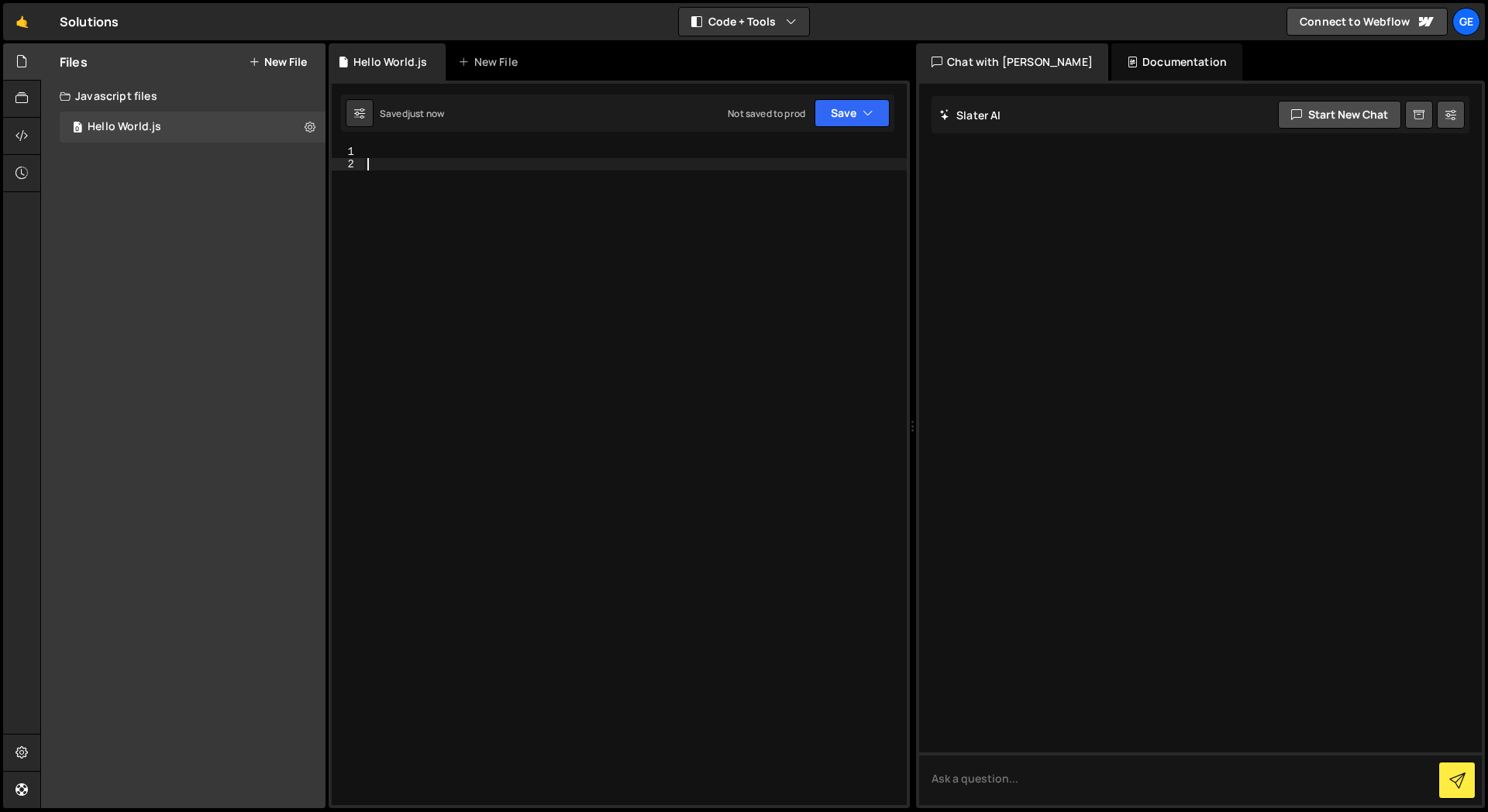
drag, startPoint x: 296, startPoint y: 67, endPoint x: 407, endPoint y: 160, distance: 144.8
click at [407, 160] on div at bounding box center [636, 487] width 543 height 684
click at [406, 155] on div at bounding box center [636, 487] width 543 height 684
drag, startPoint x: 407, startPoint y: 160, endPoint x: 887, endPoint y: 112, distance: 482.4
click at [887, 112] on button "Save" at bounding box center [852, 113] width 75 height 28
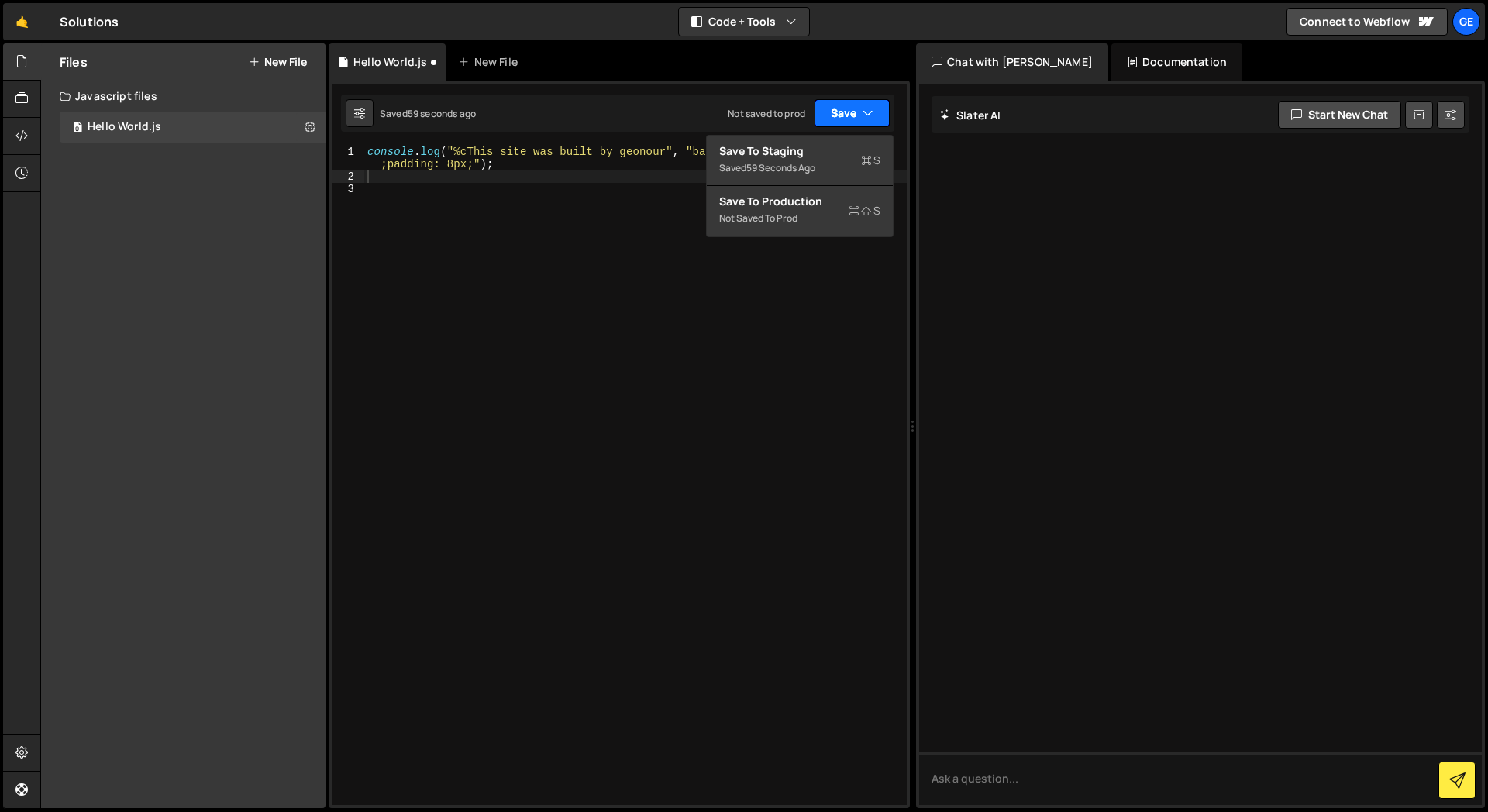
click at [902, 110] on div "1 Type cmd + s to save your Javascript file. הההההההההההההההההההההההההההההההההה…" at bounding box center [620, 444] width 581 height 728
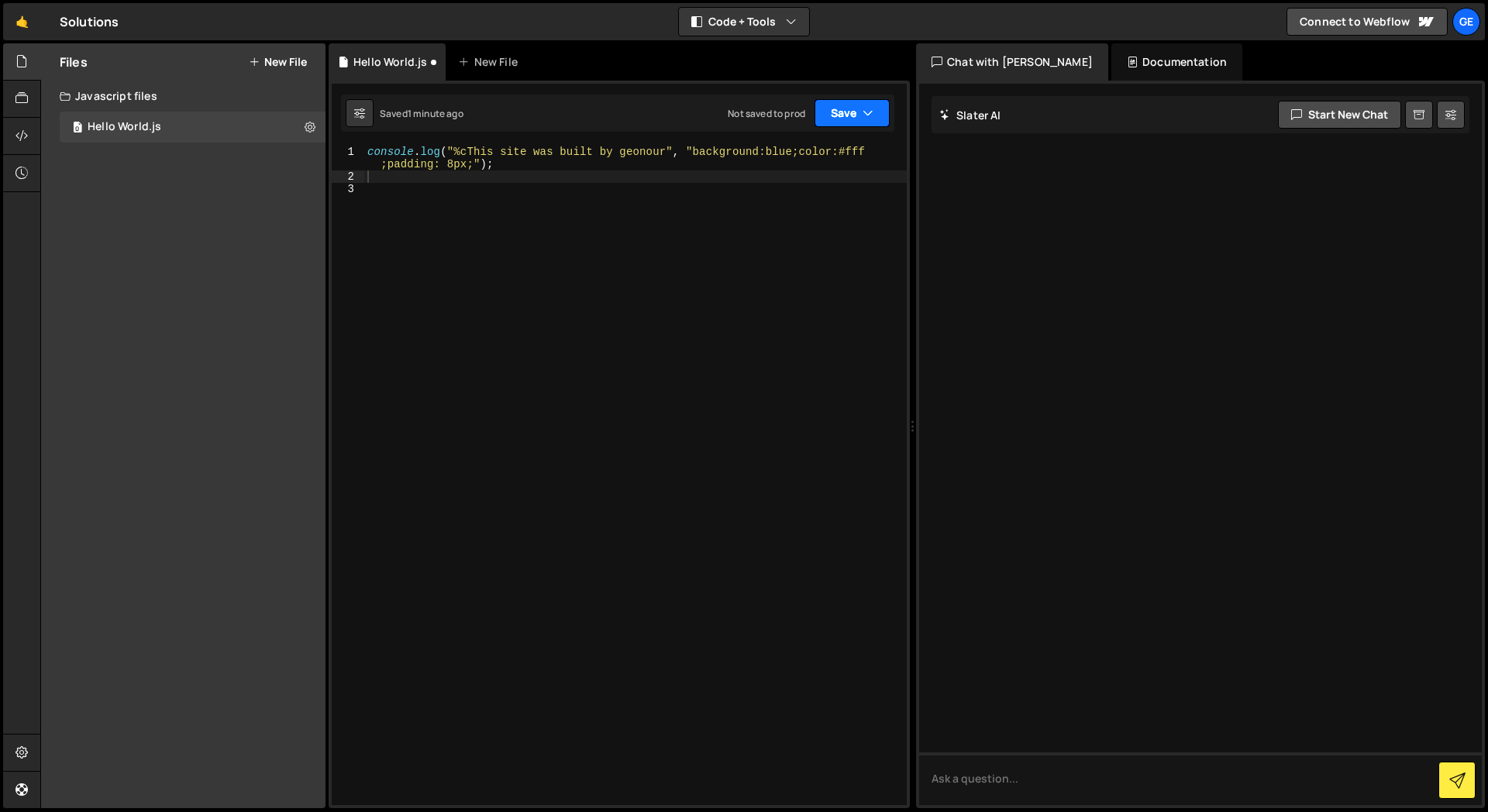
click at [155, 204] on div "Files New File Create your first file Get started by starting a Javascript or C…" at bounding box center [183, 426] width 285 height 764
click at [25, 132] on icon at bounding box center [21, 136] width 13 height 17
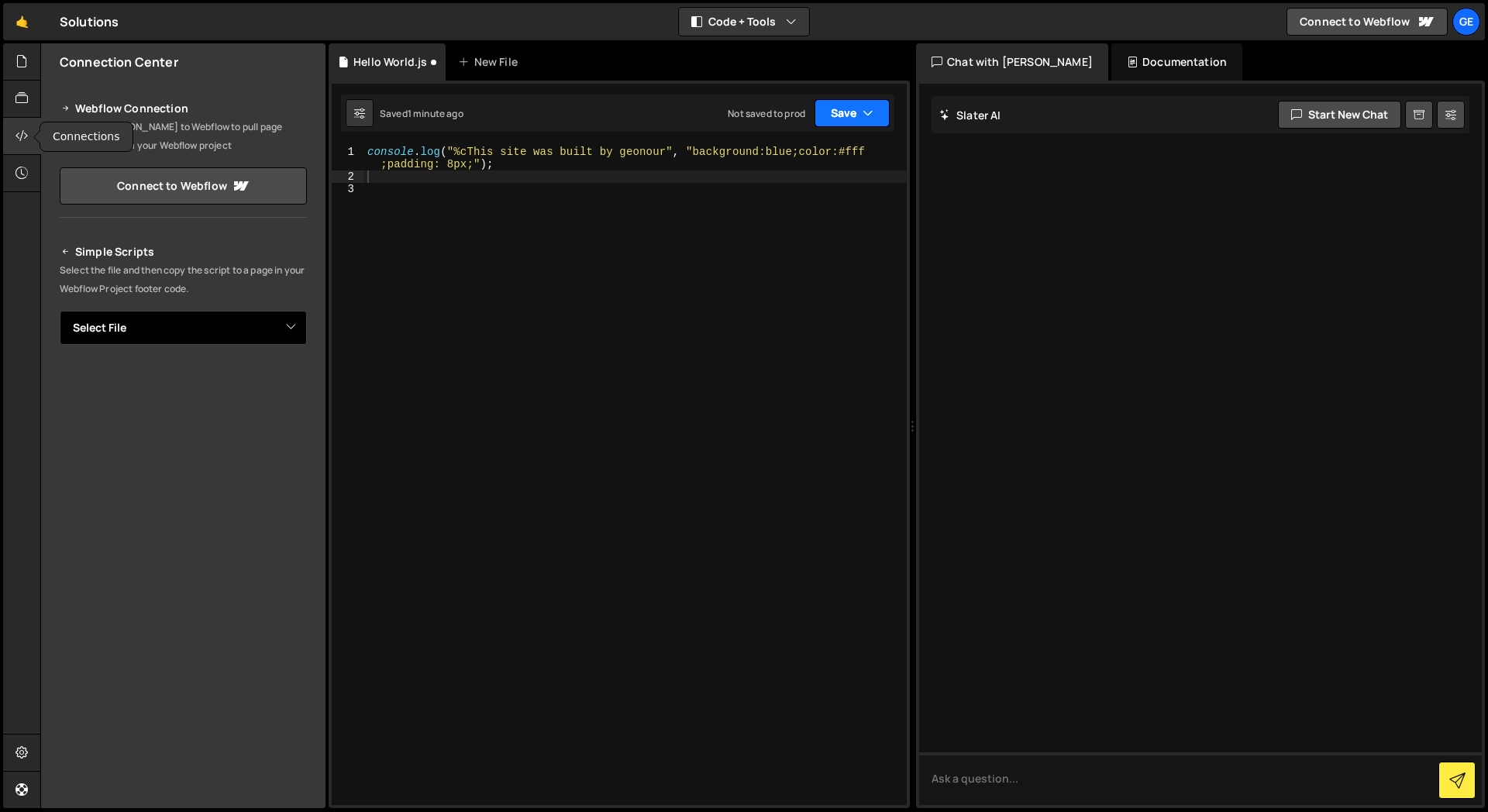
click at [152, 323] on select "Select File Hello World.js" at bounding box center [183, 328] width 247 height 34
select select "47772"
click at [59, 311] on select "Select File Hello World.js" at bounding box center [183, 328] width 247 height 34
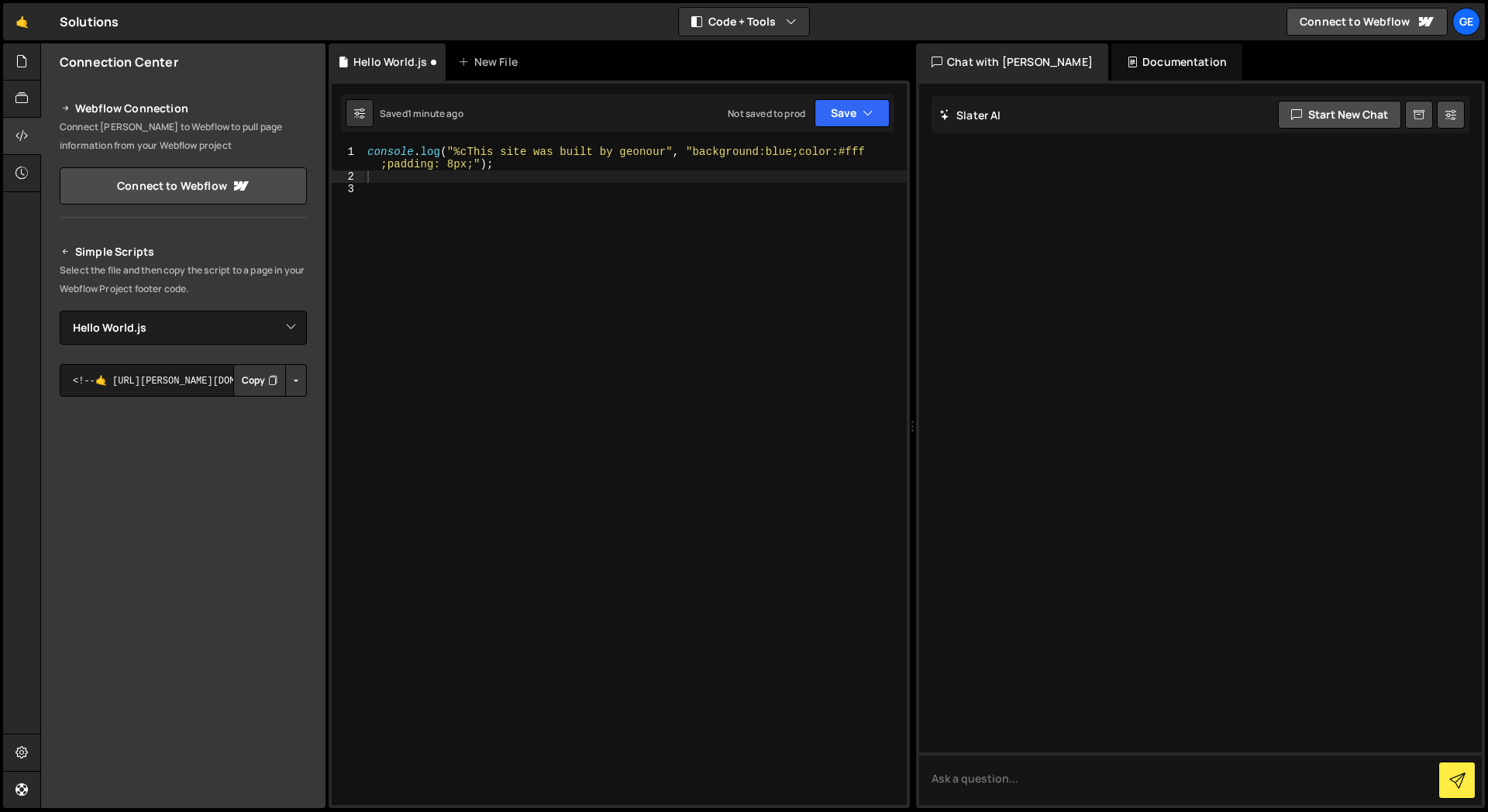
click at [301, 382] on button "Button group with nested dropdown" at bounding box center [297, 381] width 22 height 32
click at [265, 432] on link "Copy Production js" at bounding box center [241, 431] width 128 height 22
click at [320, 379] on div "Simple Scripts Select the file and then copy the script to a page in your Webfl…" at bounding box center [183, 470] width 285 height 492
click at [729, 346] on div "console . log ( "%cThis site was built by geonour" , "background:blue;color:#ff…" at bounding box center [636, 493] width 543 height 696
click at [225, 338] on select "Select File Hello World.js" at bounding box center [183, 328] width 247 height 34
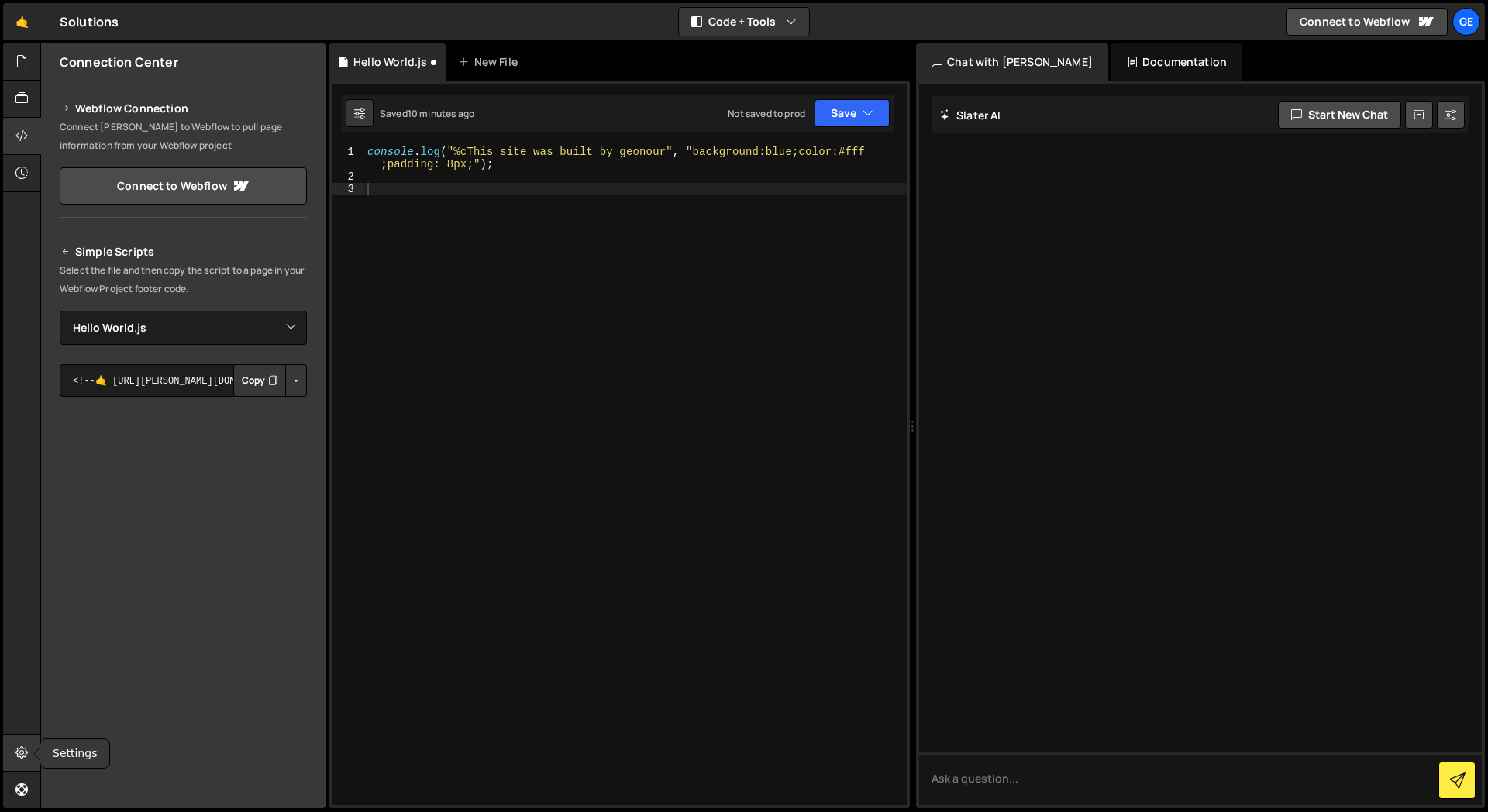
click at [22, 758] on icon at bounding box center [21, 753] width 13 height 17
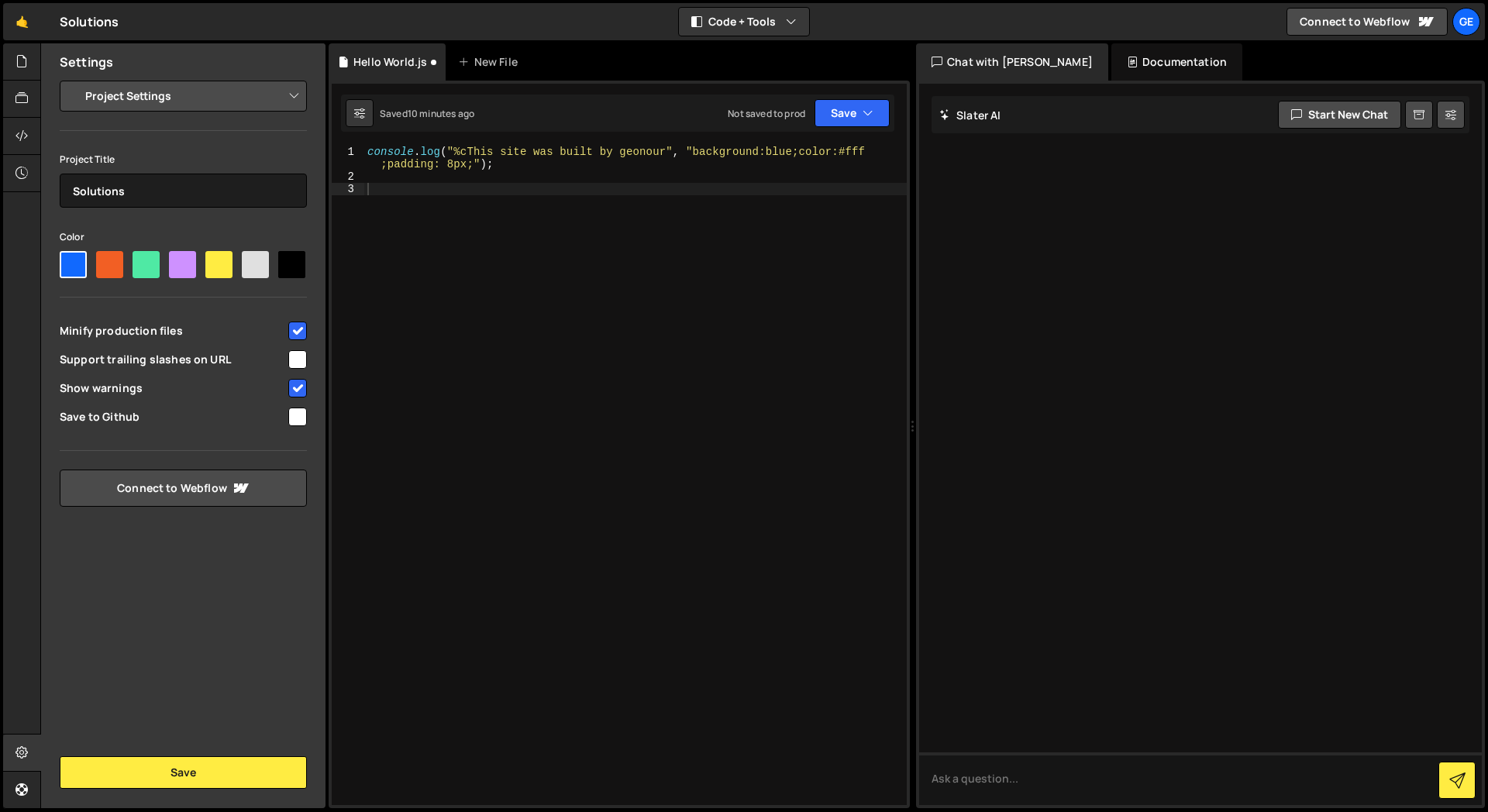
click at [231, 88] on select "Project Settings Code Editor Settings Chat Settings" at bounding box center [186, 96] width 227 height 34
click at [195, 490] on link "Connect to Webflow" at bounding box center [183, 488] width 247 height 37
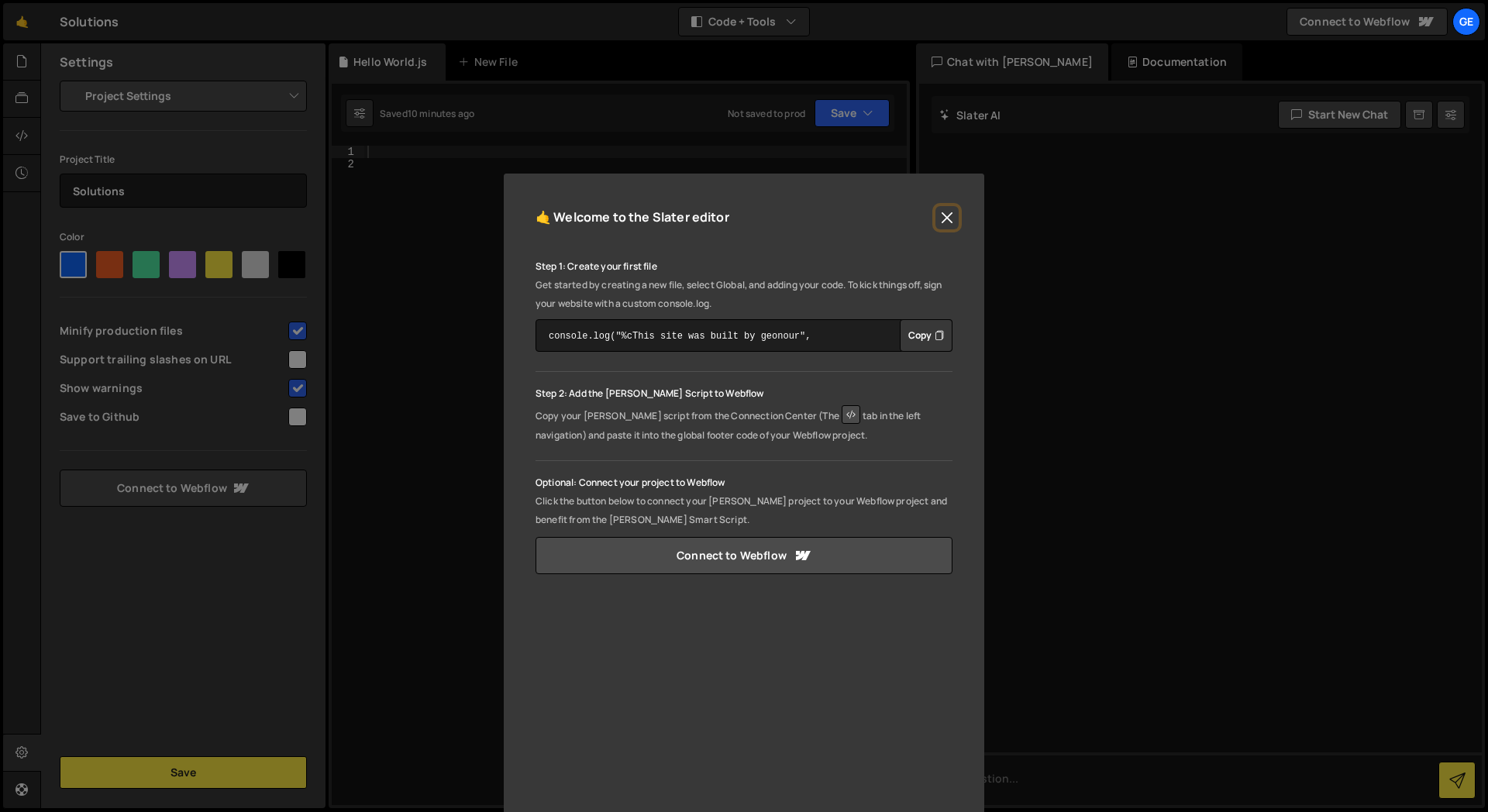
click at [948, 220] on button "Close" at bounding box center [947, 217] width 23 height 23
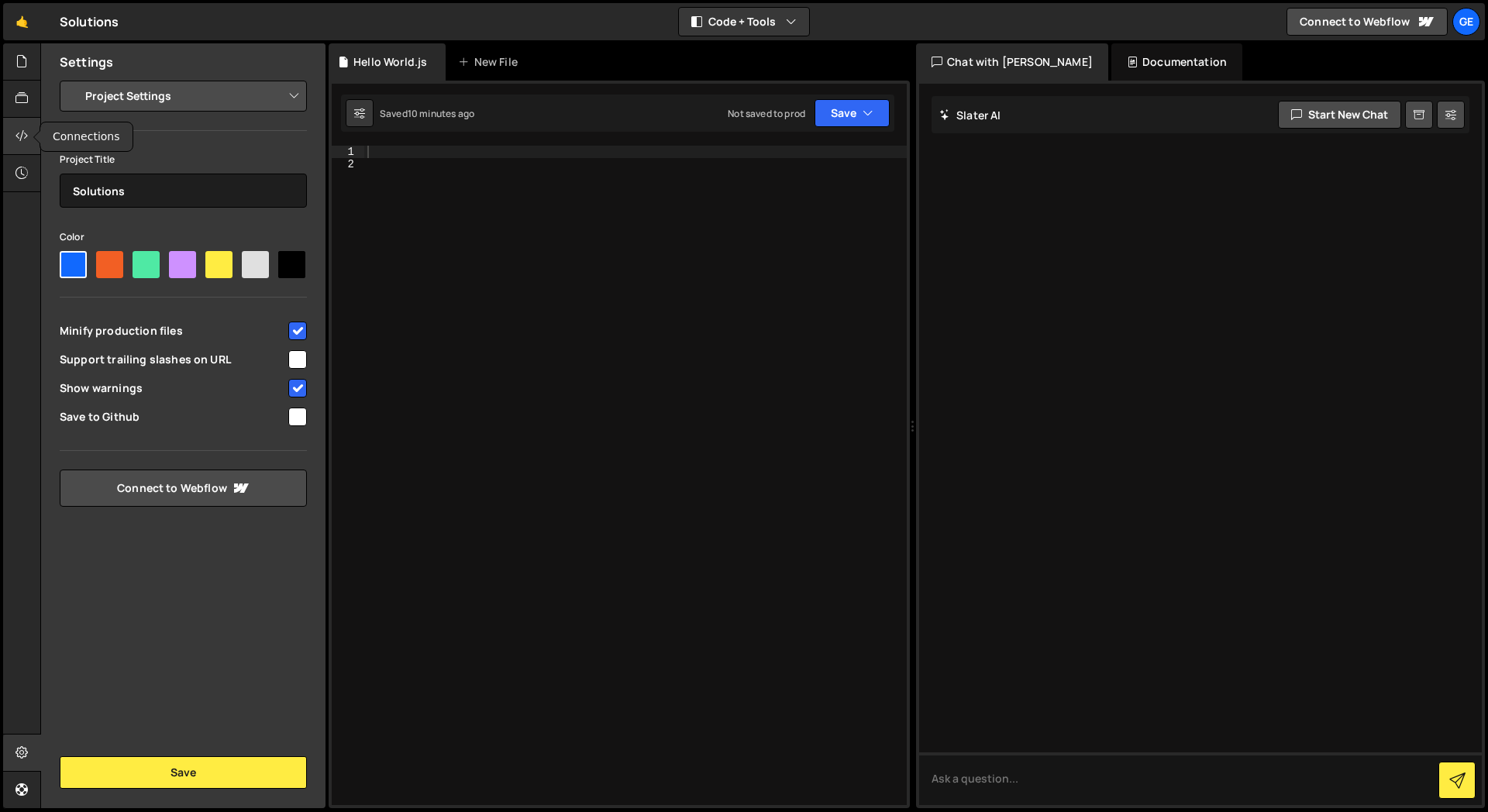
click at [19, 137] on icon at bounding box center [21, 136] width 13 height 17
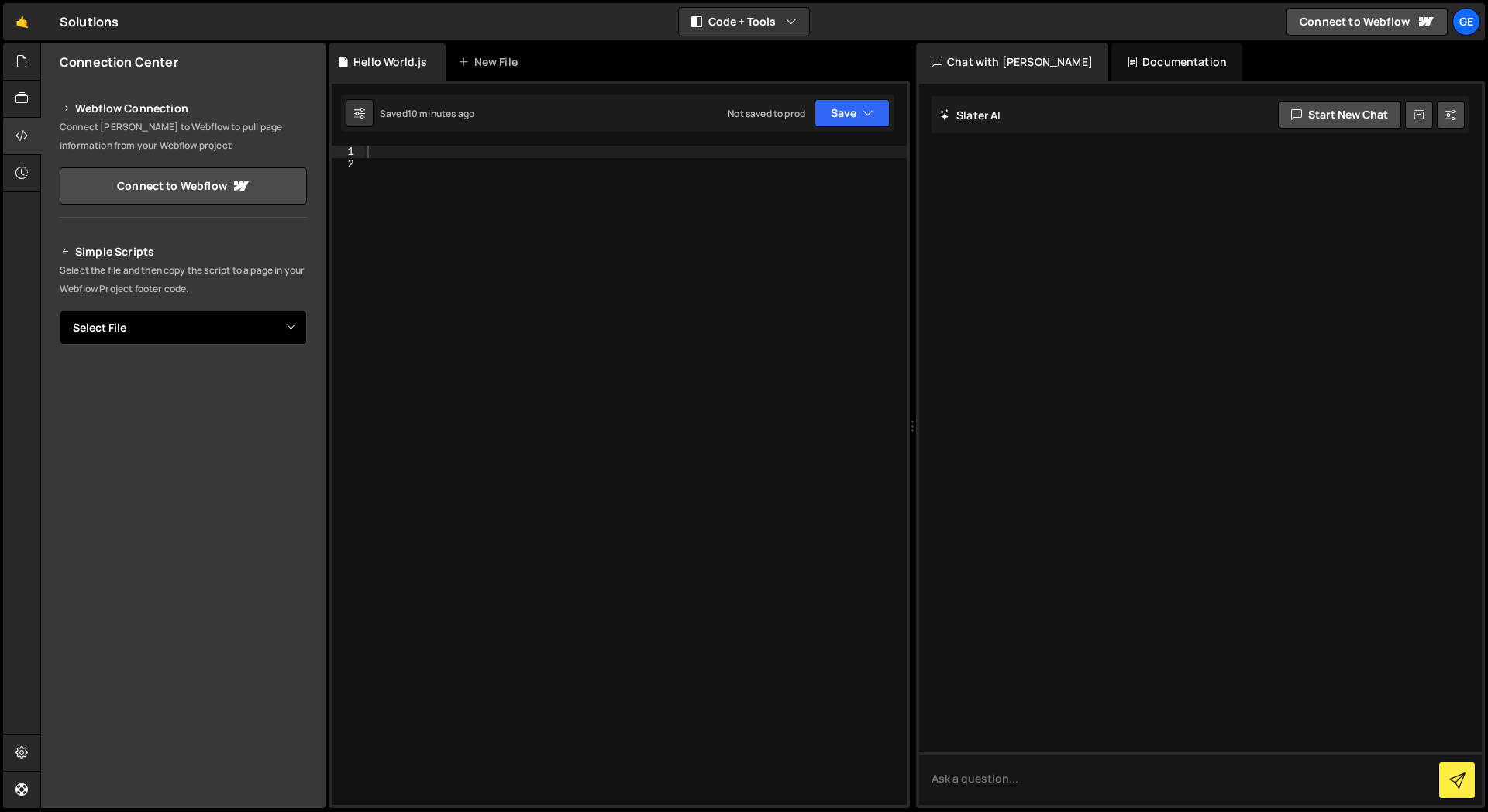
click at [192, 336] on select "Select File" at bounding box center [183, 328] width 247 height 34
select select
click at [59, 311] on select "Select File" at bounding box center [183, 328] width 247 height 34
click at [213, 271] on p "Select the file and then copy the script to a page in your Webflow Project foot…" at bounding box center [183, 279] width 247 height 37
click at [65, 110] on icon at bounding box center [65, 109] width 11 height 19
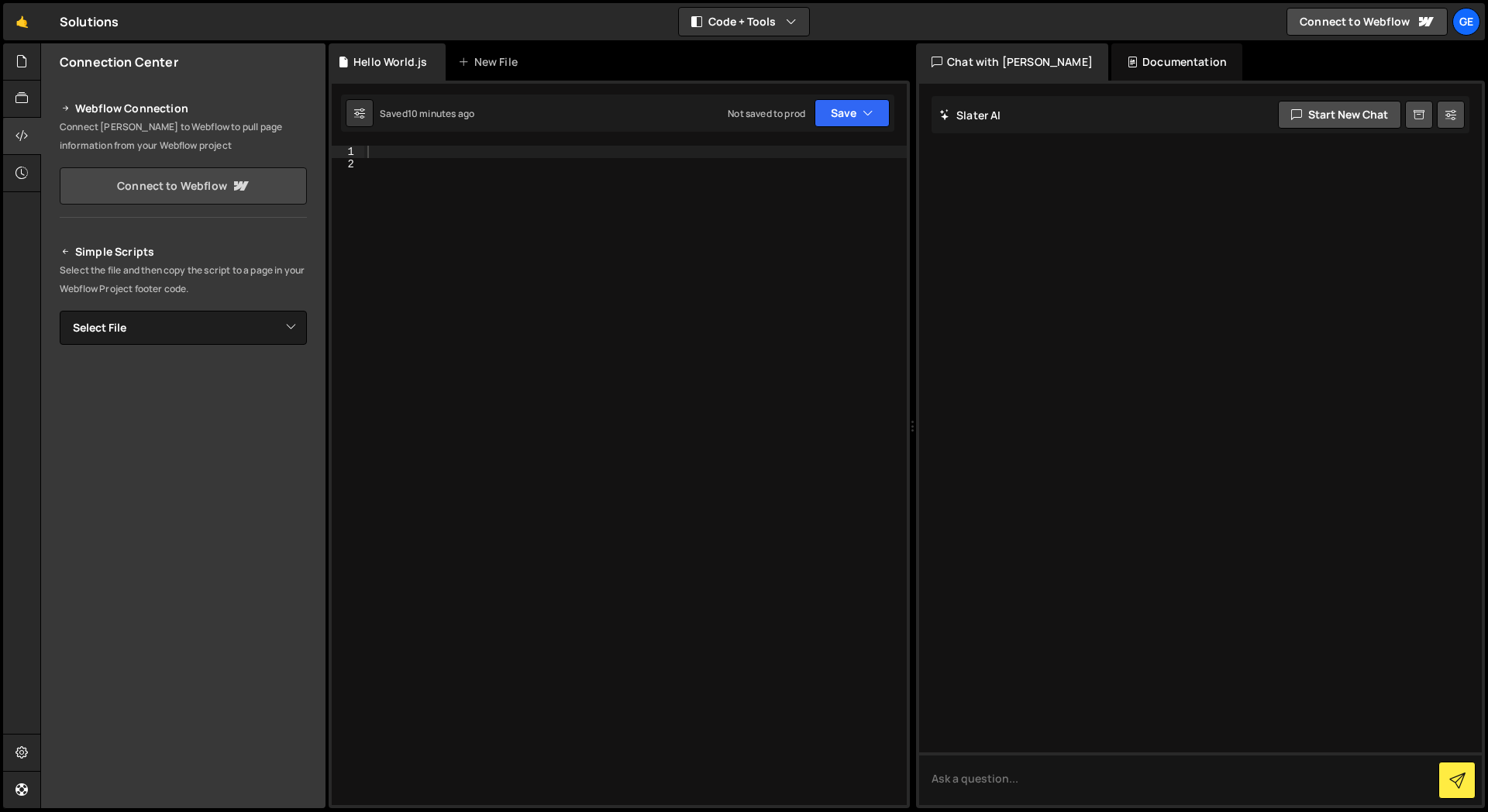
click at [181, 186] on link "Connect to Webflow" at bounding box center [183, 186] width 247 height 37
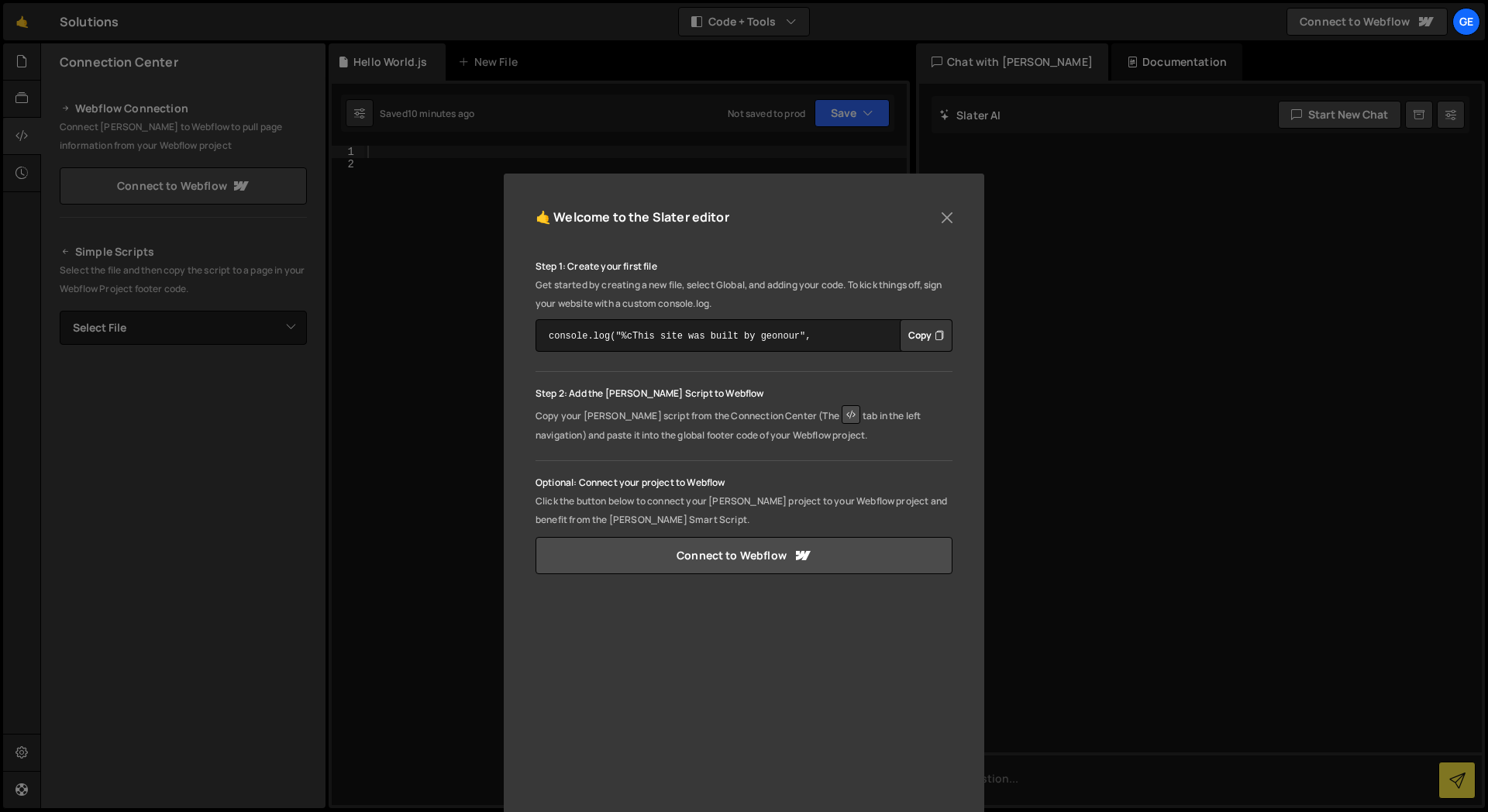
click at [962, 205] on div "🤙 Welcome to the [PERSON_NAME] editor Step 1: Create your first file Get starte…" at bounding box center [744, 520] width 481 height 694
click at [955, 211] on button "Close" at bounding box center [947, 217] width 23 height 23
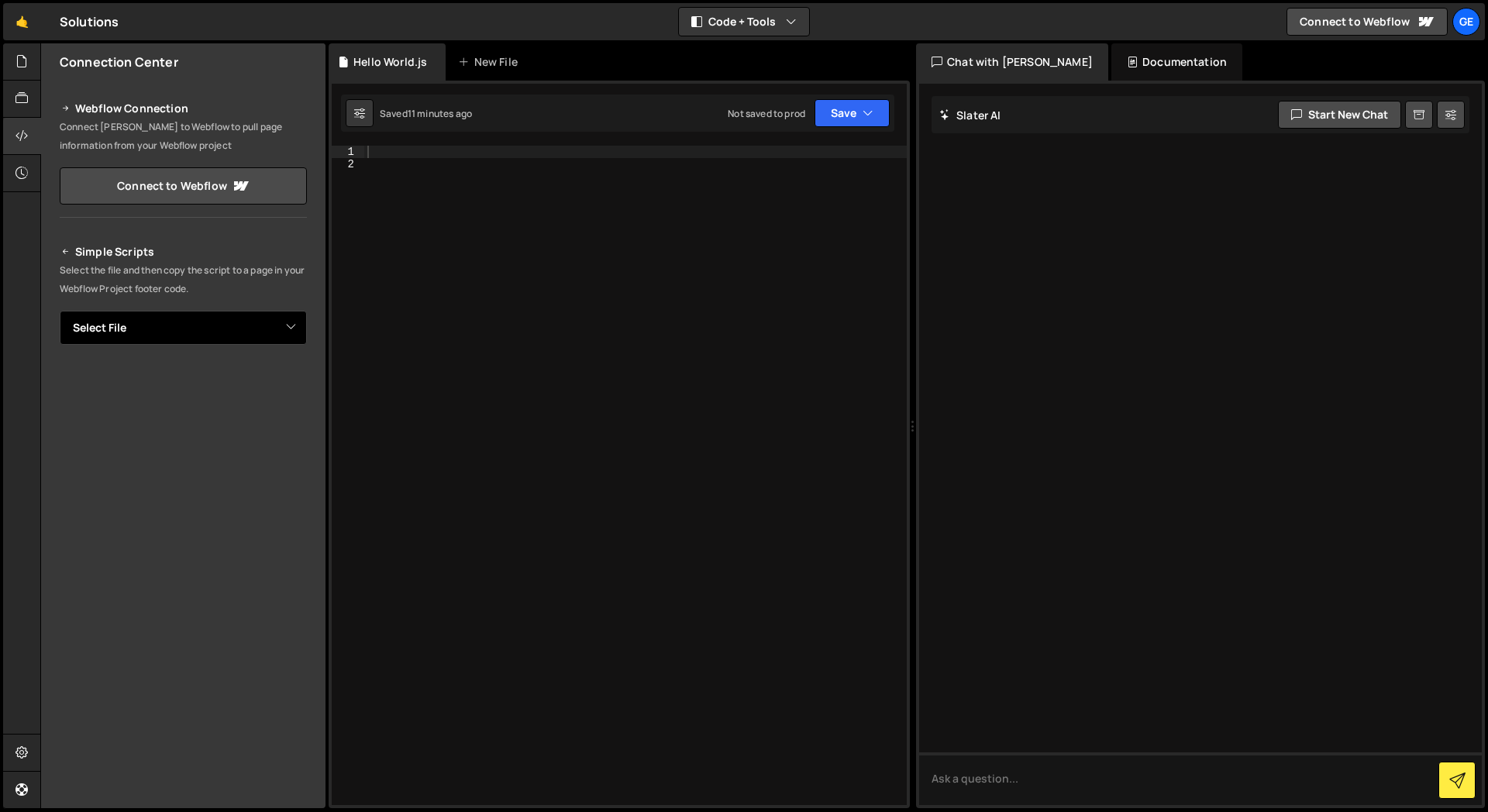
click at [182, 330] on select "Select File" at bounding box center [183, 328] width 247 height 34
click at [25, 133] on icon at bounding box center [21, 136] width 13 height 17
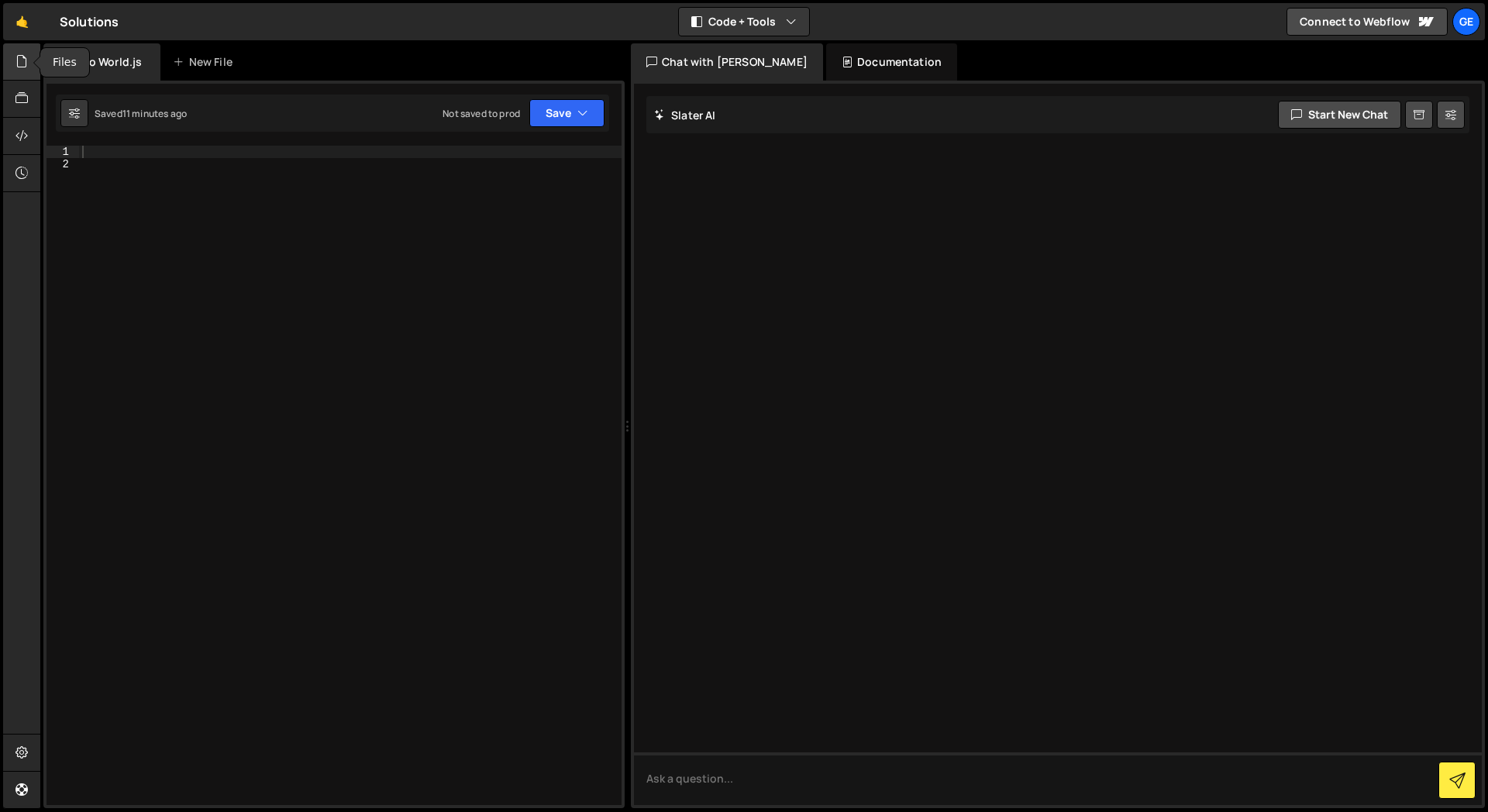
click at [22, 65] on icon at bounding box center [21, 61] width 13 height 17
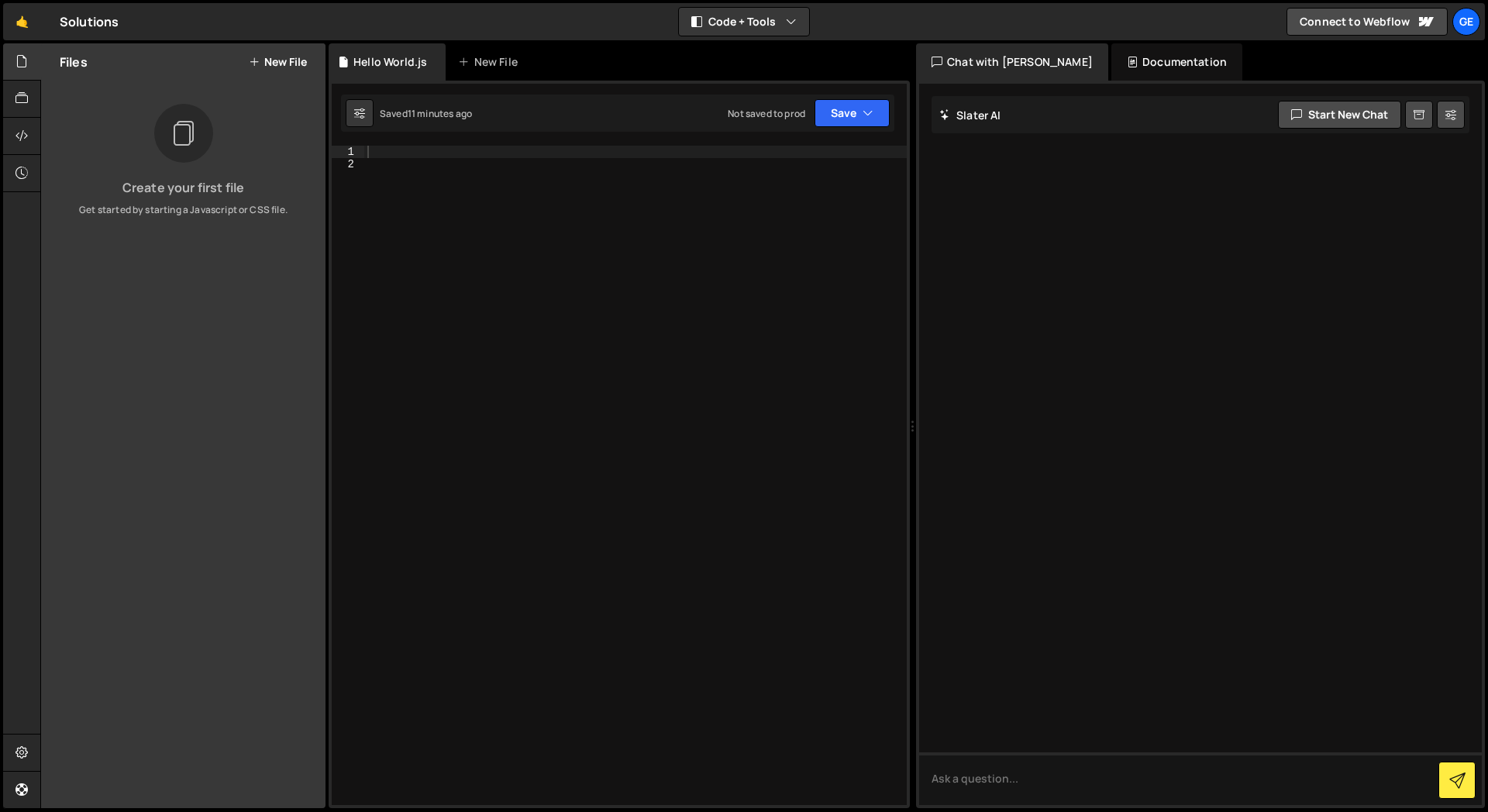
click at [286, 68] on div "Files New File" at bounding box center [183, 62] width 285 height 37
click at [265, 75] on div "Files New File" at bounding box center [183, 62] width 285 height 37
click at [280, 57] on button "New File" at bounding box center [278, 62] width 58 height 13
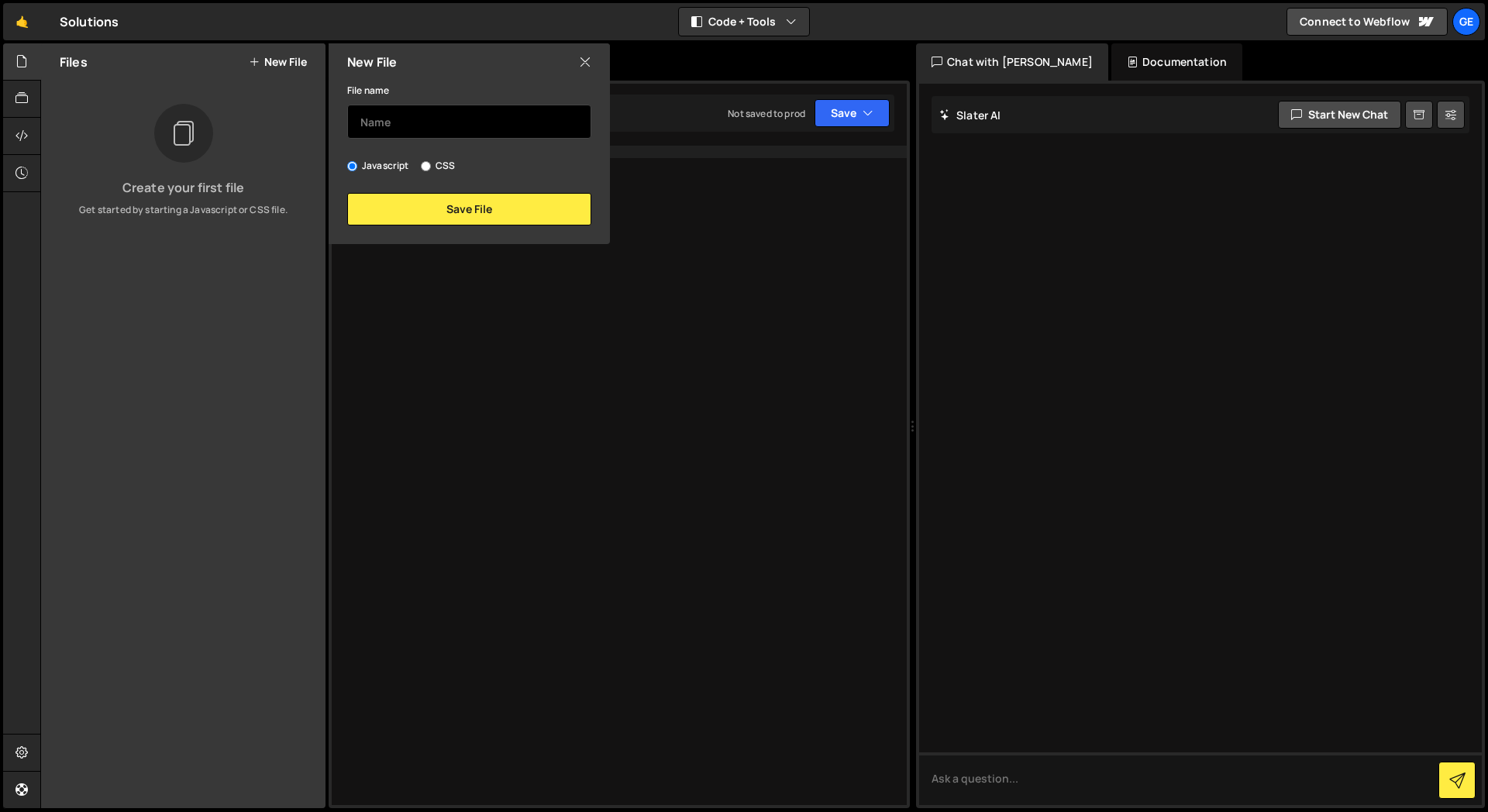
click at [423, 122] on input "text" at bounding box center [469, 121] width 244 height 34
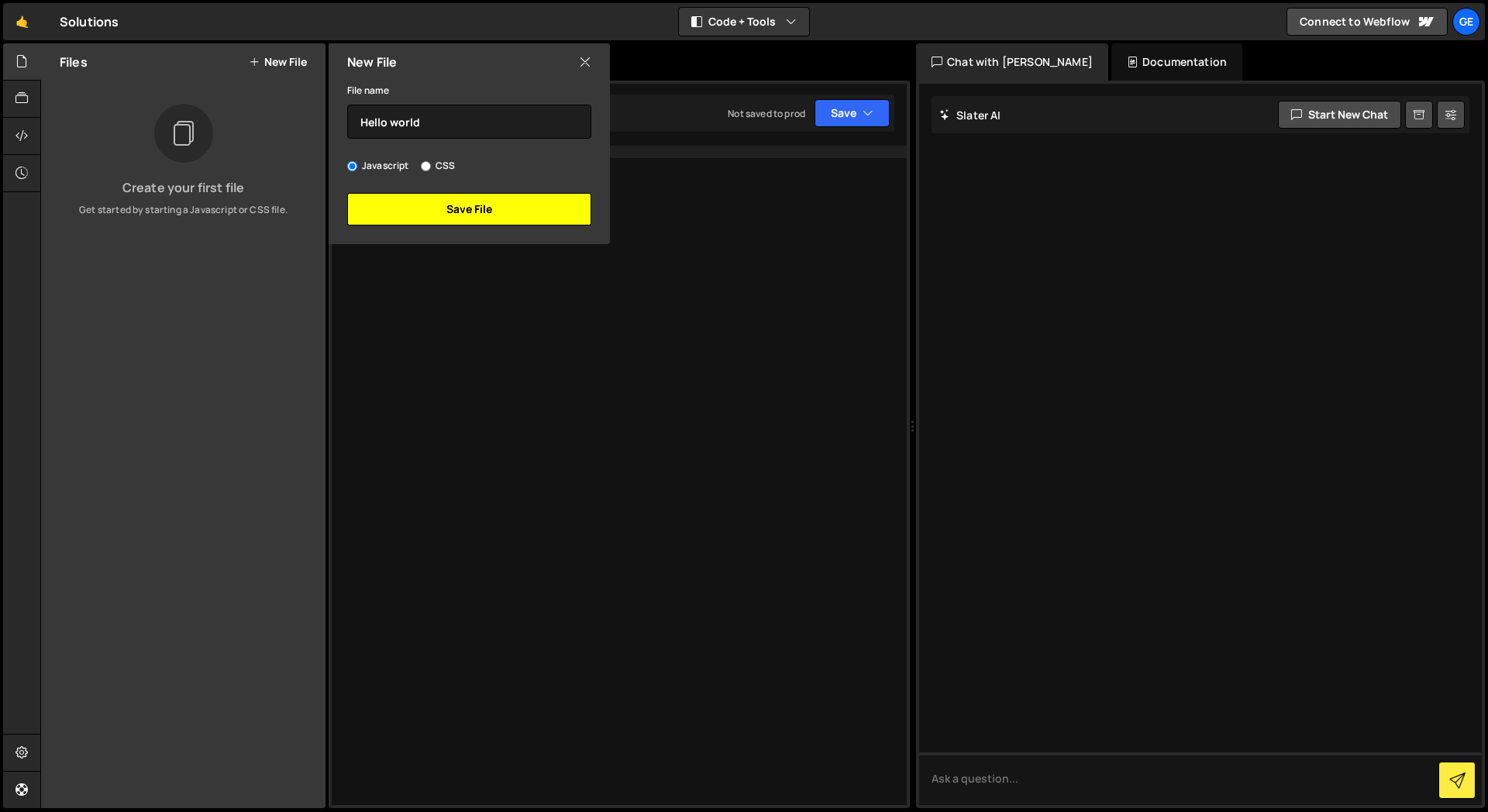
click at [452, 216] on button "Save File" at bounding box center [469, 209] width 244 height 32
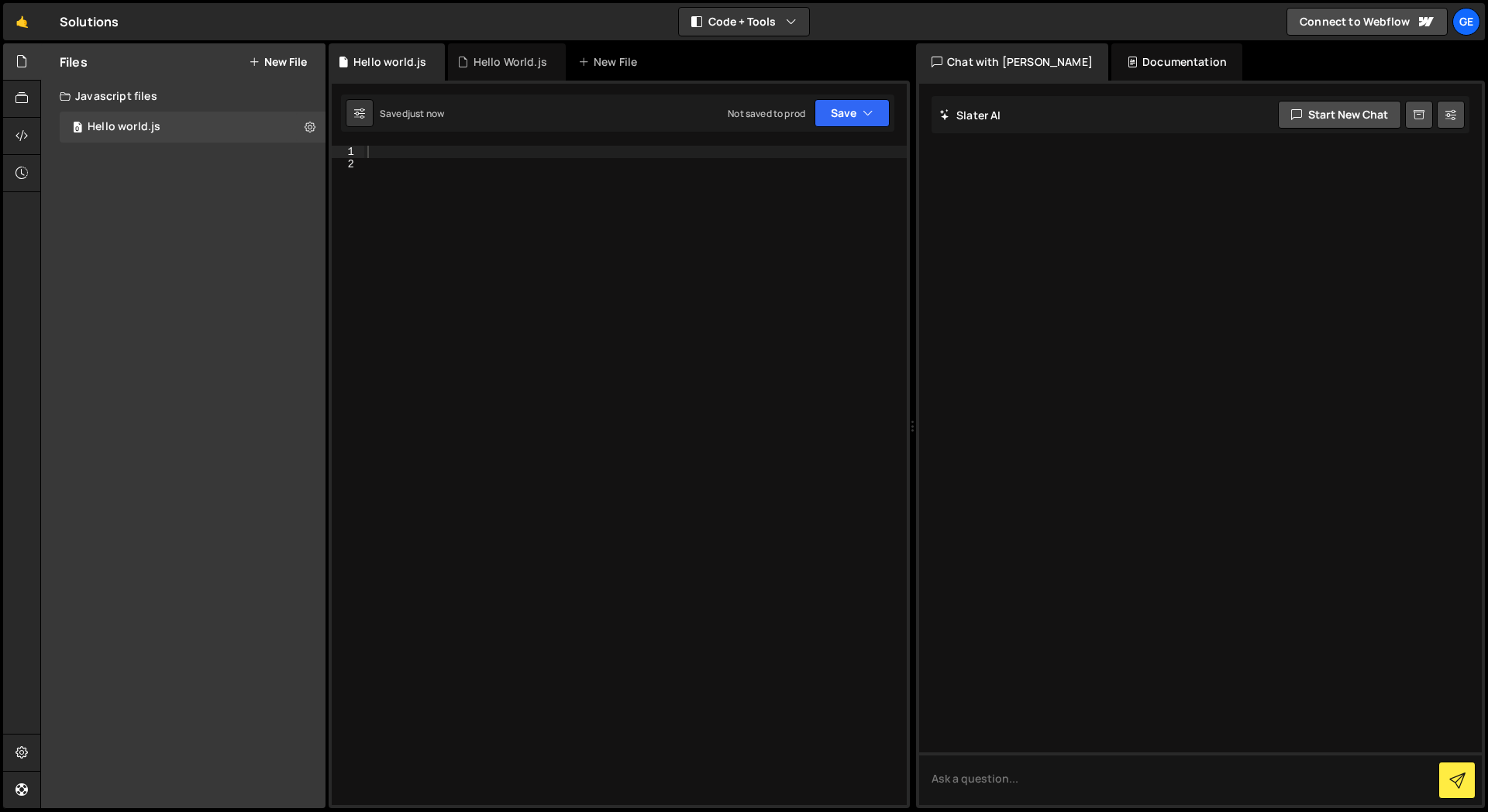
click at [230, 286] on div "Files New File Create your first file Get started by starting a Javascript or C…" at bounding box center [183, 426] width 285 height 764
click at [307, 123] on icon at bounding box center [309, 126] width 11 height 14
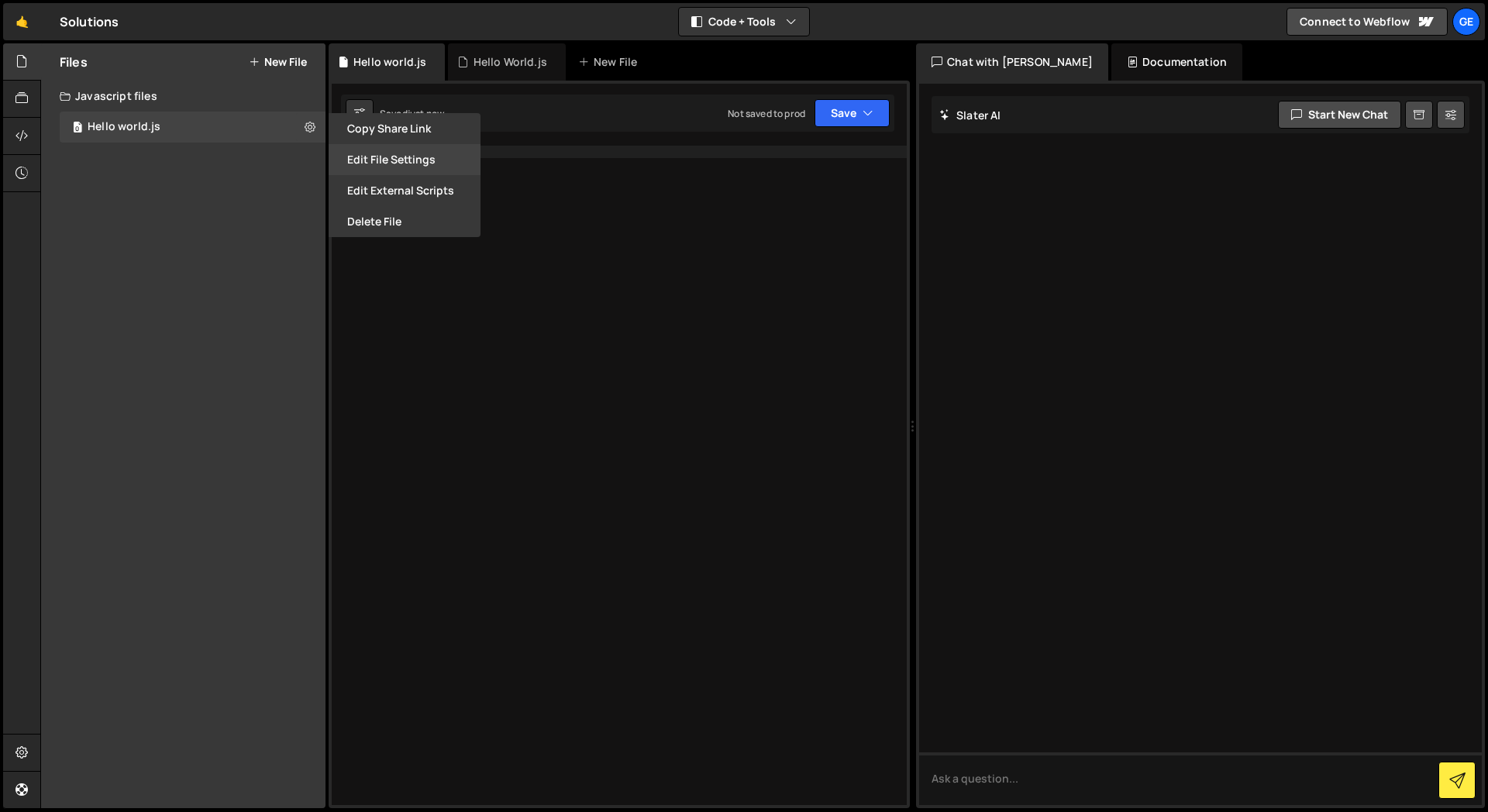
click at [410, 156] on button "Edit File Settings" at bounding box center [405, 160] width 152 height 31
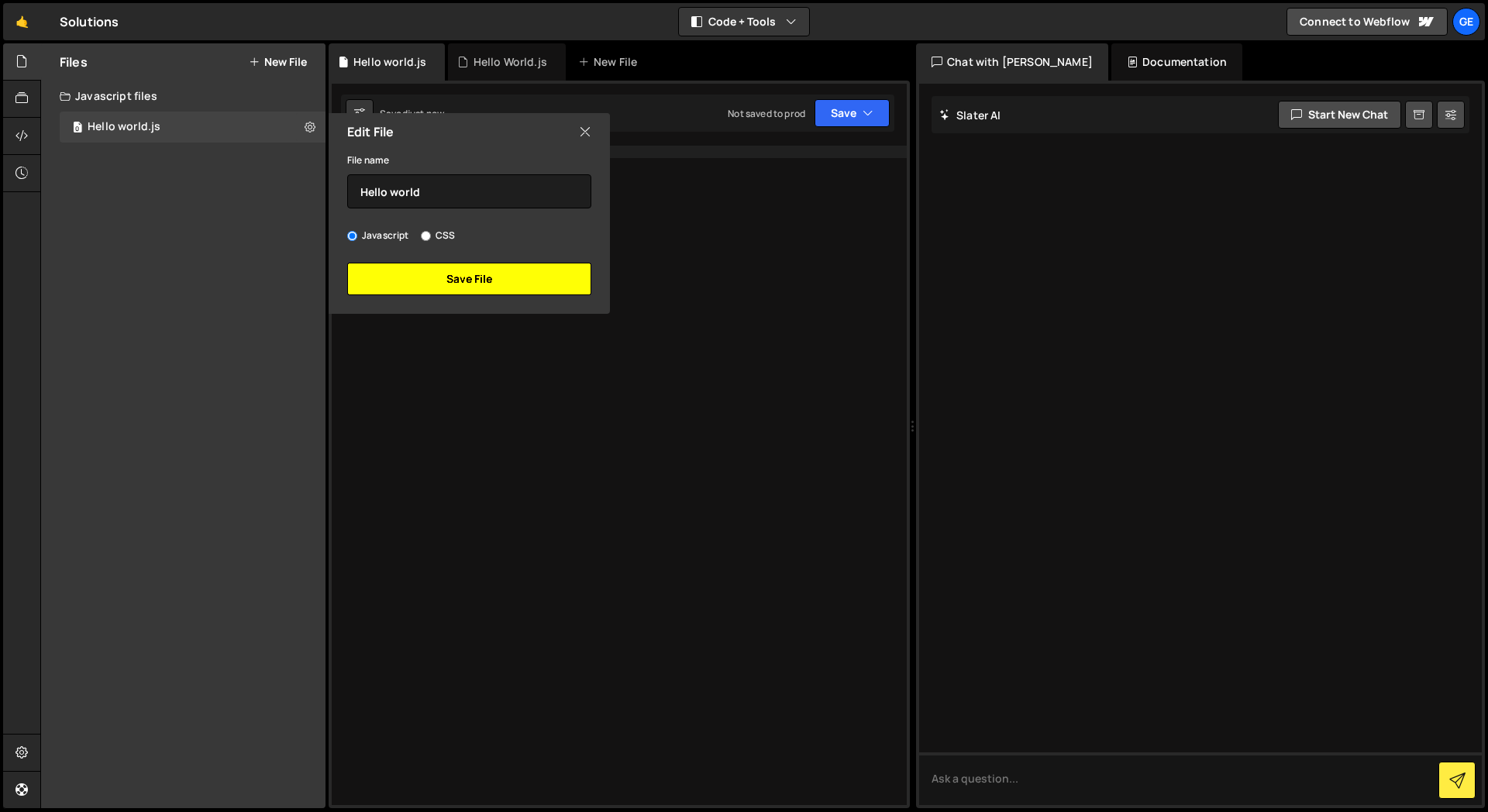
click at [449, 271] on button "Save File" at bounding box center [469, 279] width 244 height 32
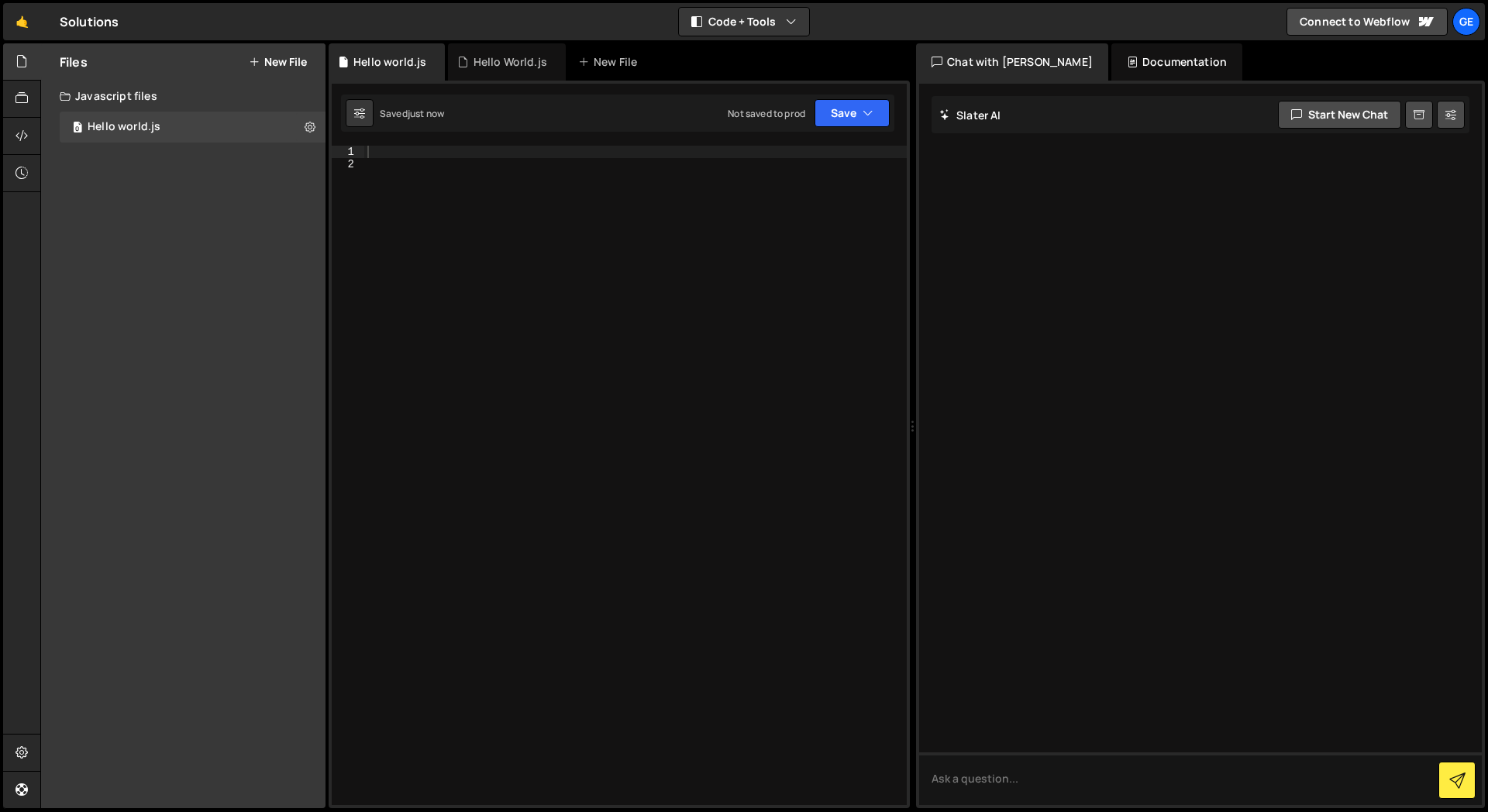
click at [238, 273] on div "Files New File Create your first file Get started by starting a Javascript or C…" at bounding box center [183, 426] width 285 height 764
click at [290, 57] on button "New File" at bounding box center [278, 62] width 58 height 13
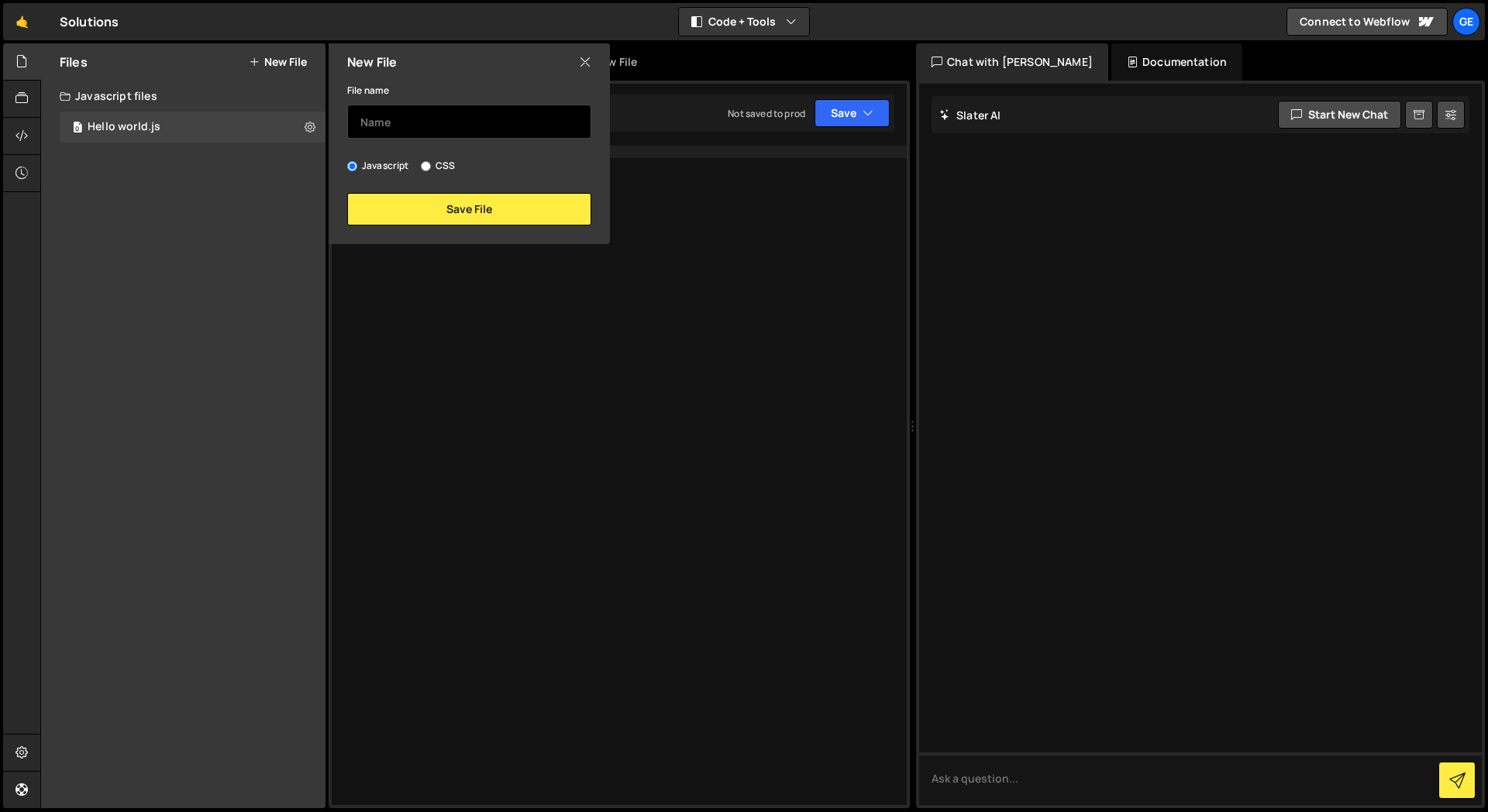
click at [408, 117] on input "text" at bounding box center [469, 121] width 244 height 34
type input "More"
click at [428, 169] on input "CSS" at bounding box center [426, 166] width 10 height 10
radio input "true"
click at [376, 170] on label "Javascript" at bounding box center [378, 166] width 62 height 15
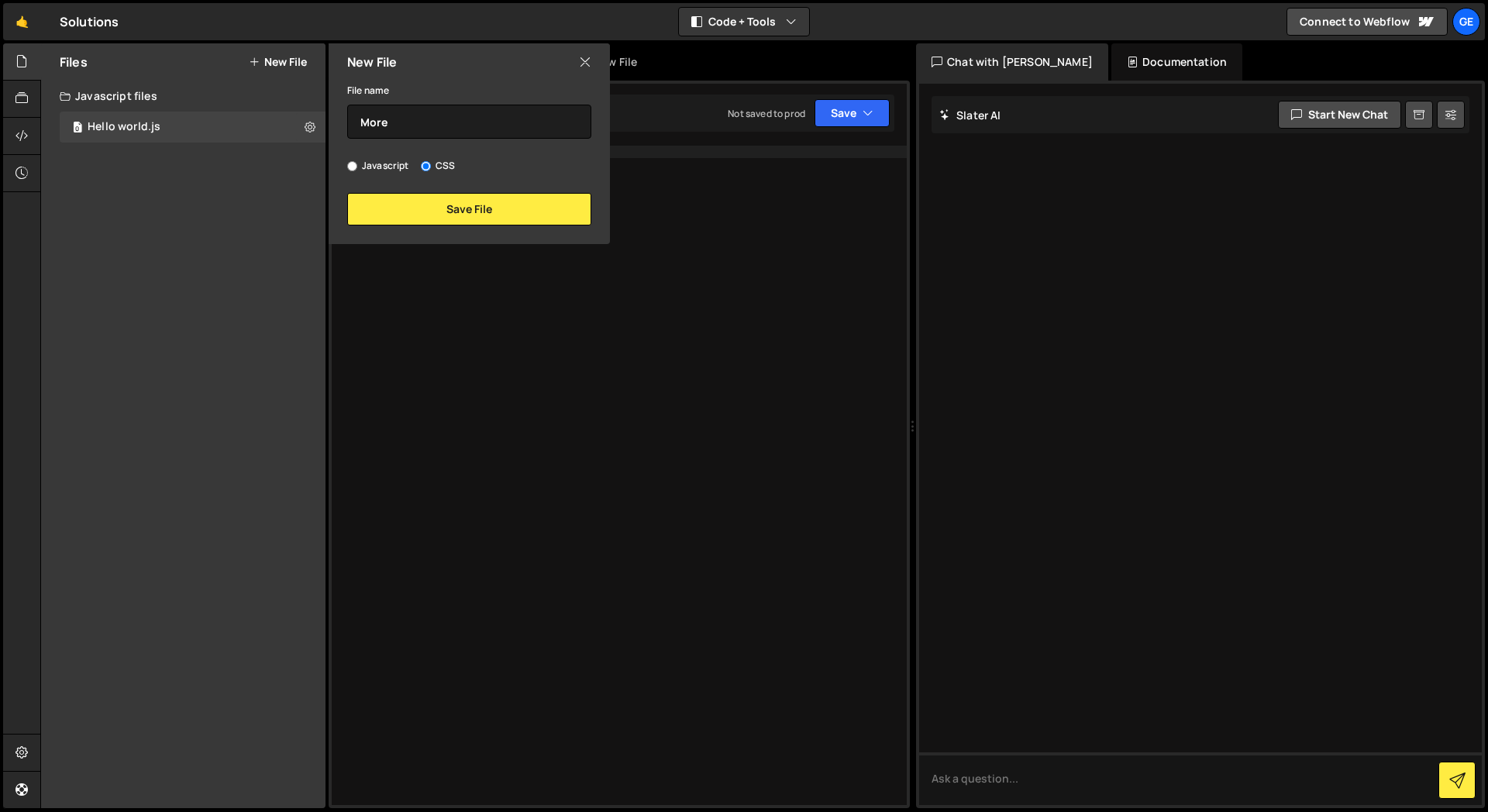
click at [358, 170] on input "Javascript" at bounding box center [353, 166] width 10 height 10
radio input "true"
click at [396, 211] on button "Save File" at bounding box center [469, 209] width 244 height 32
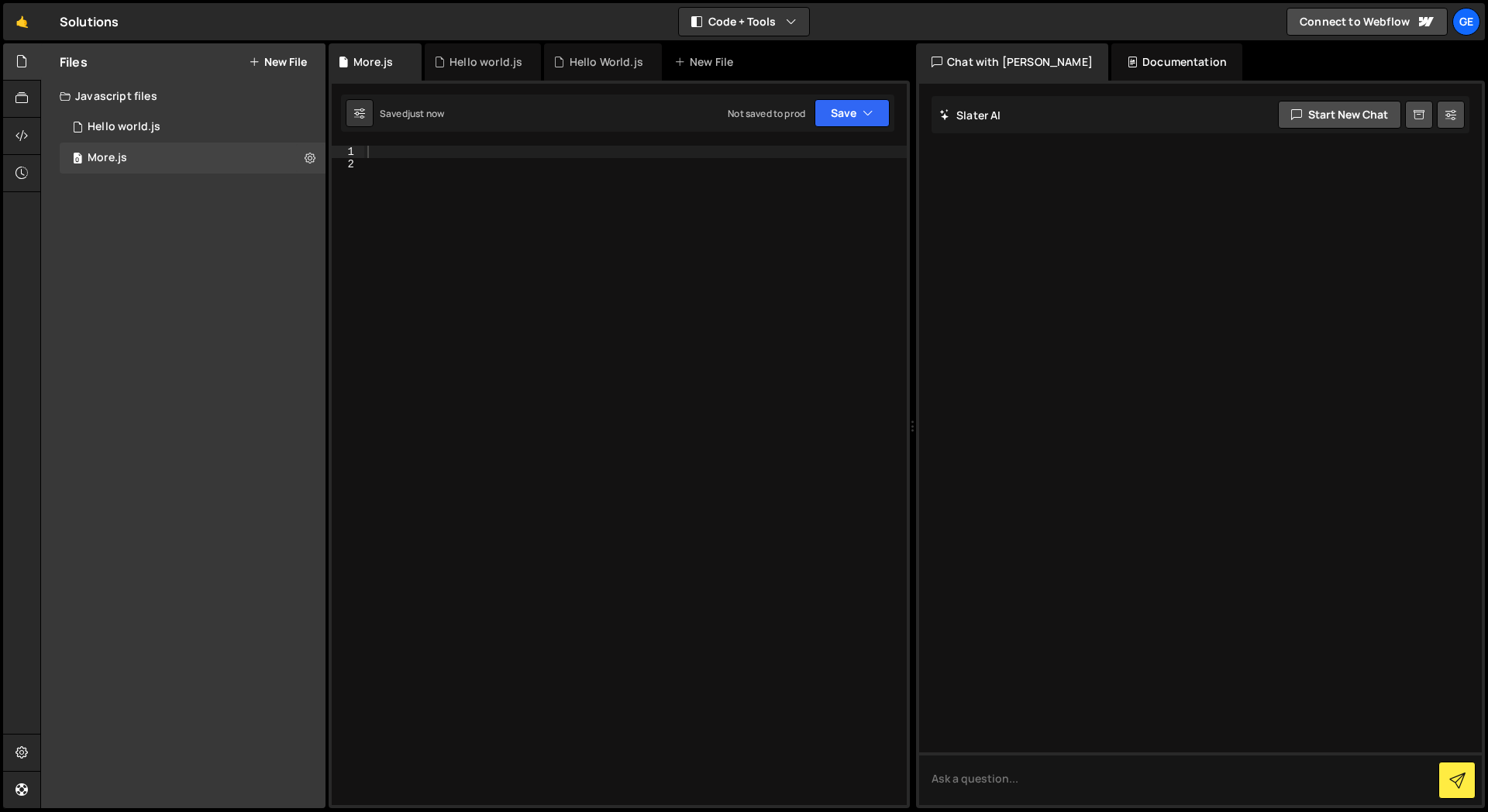
click at [224, 266] on div "Files New File Create your first file Get started by starting a Javascript or C…" at bounding box center [183, 426] width 285 height 764
click at [306, 189] on icon at bounding box center [309, 188] width 11 height 14
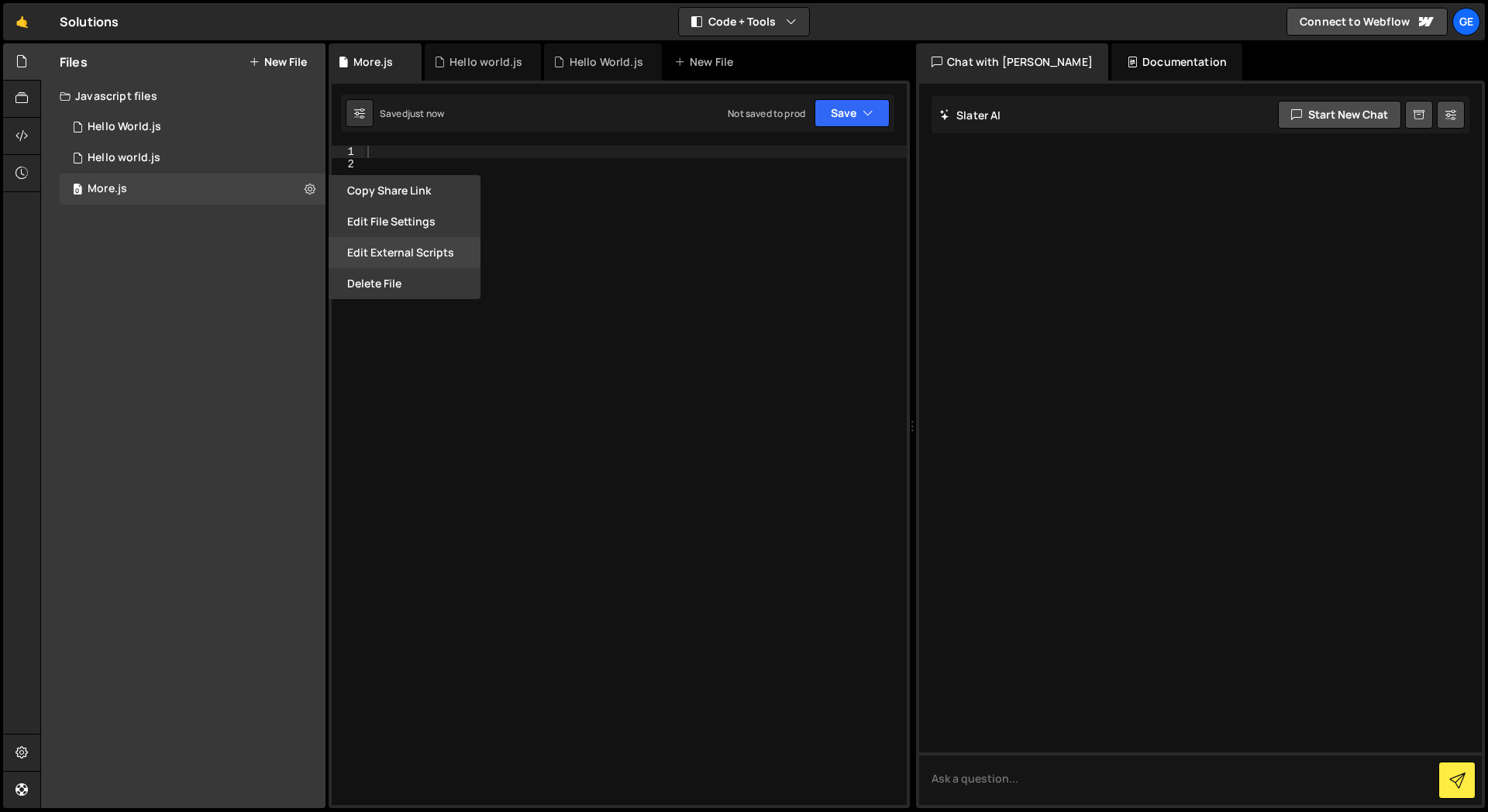
click at [376, 247] on button "Edit External Scripts" at bounding box center [405, 252] width 152 height 31
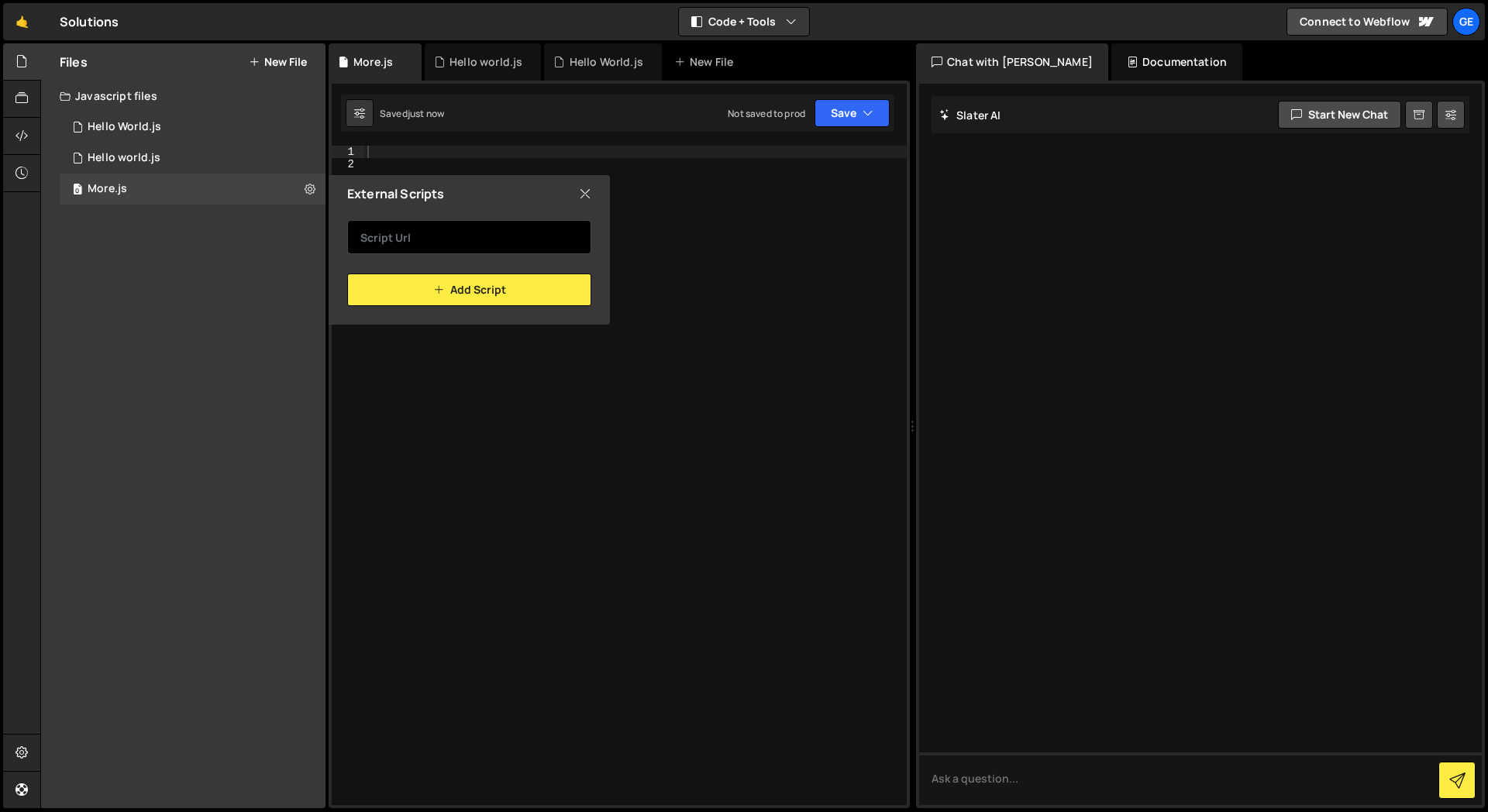
click at [438, 234] on input "text" at bounding box center [469, 237] width 244 height 34
click at [586, 193] on icon at bounding box center [585, 194] width 13 height 17
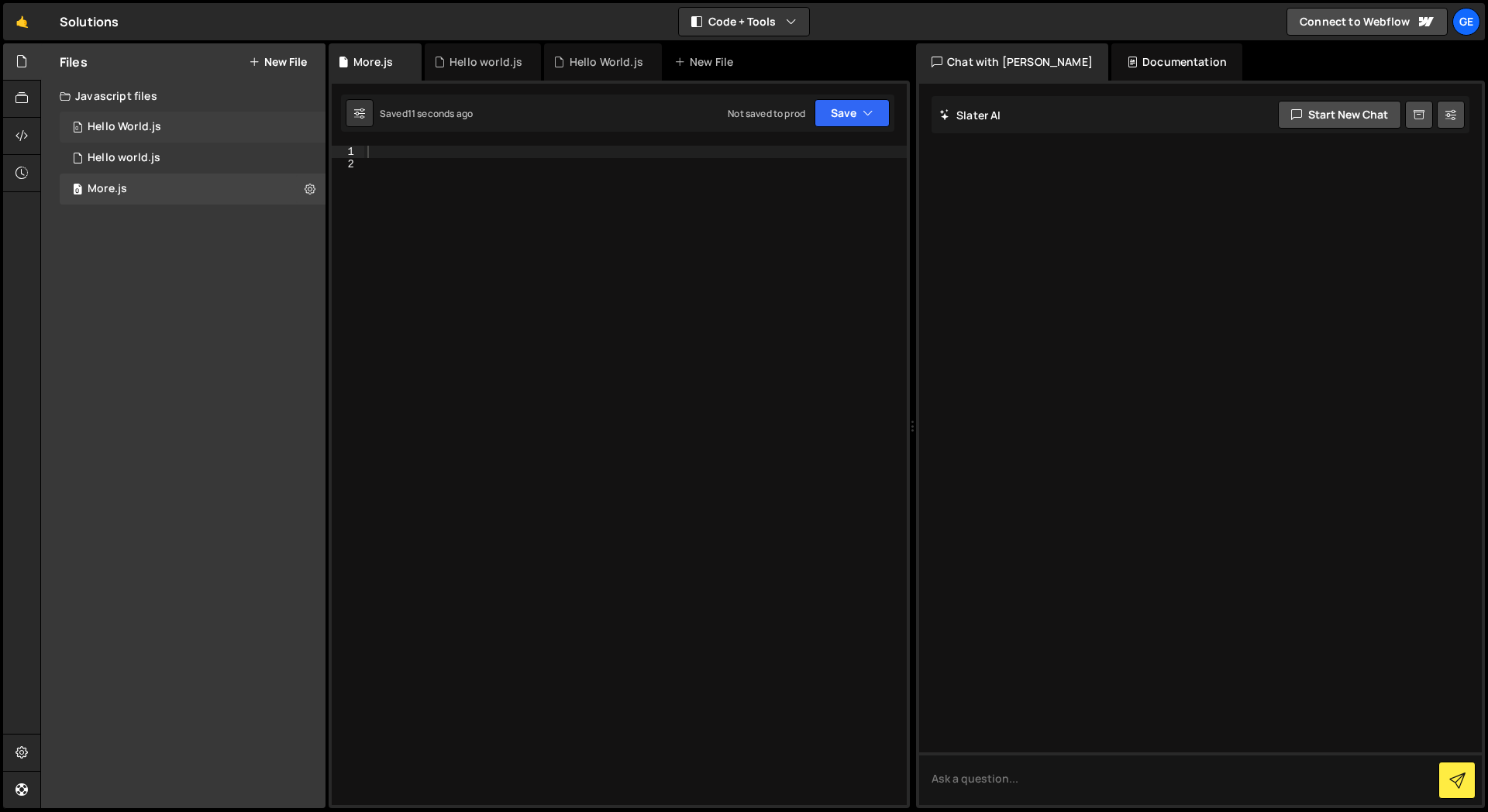
click at [305, 128] on div "0 Hello World.js 0" at bounding box center [192, 127] width 266 height 31
click at [305, 128] on icon at bounding box center [309, 126] width 11 height 14
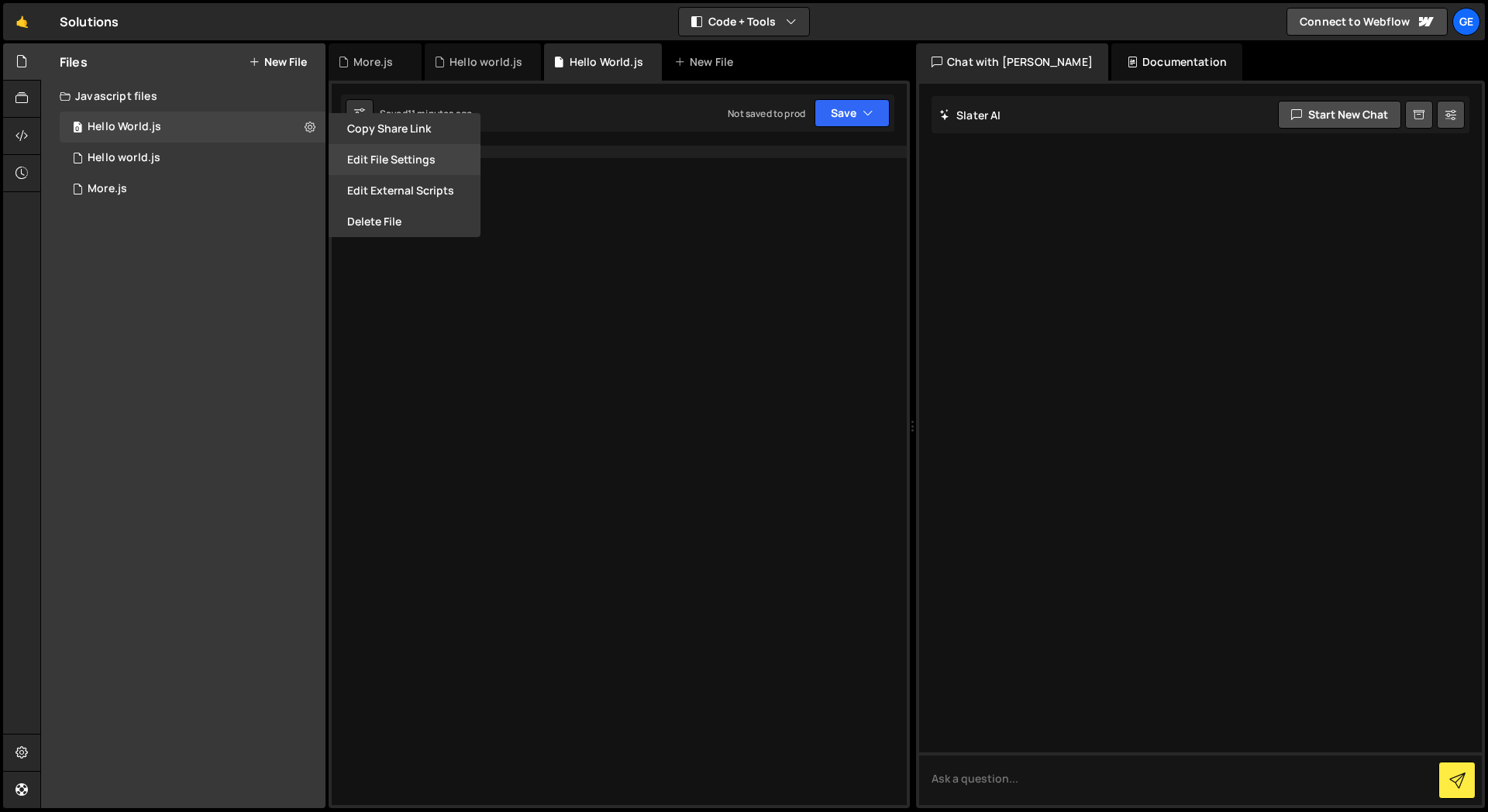
click at [378, 163] on button "Edit File Settings" at bounding box center [405, 160] width 152 height 31
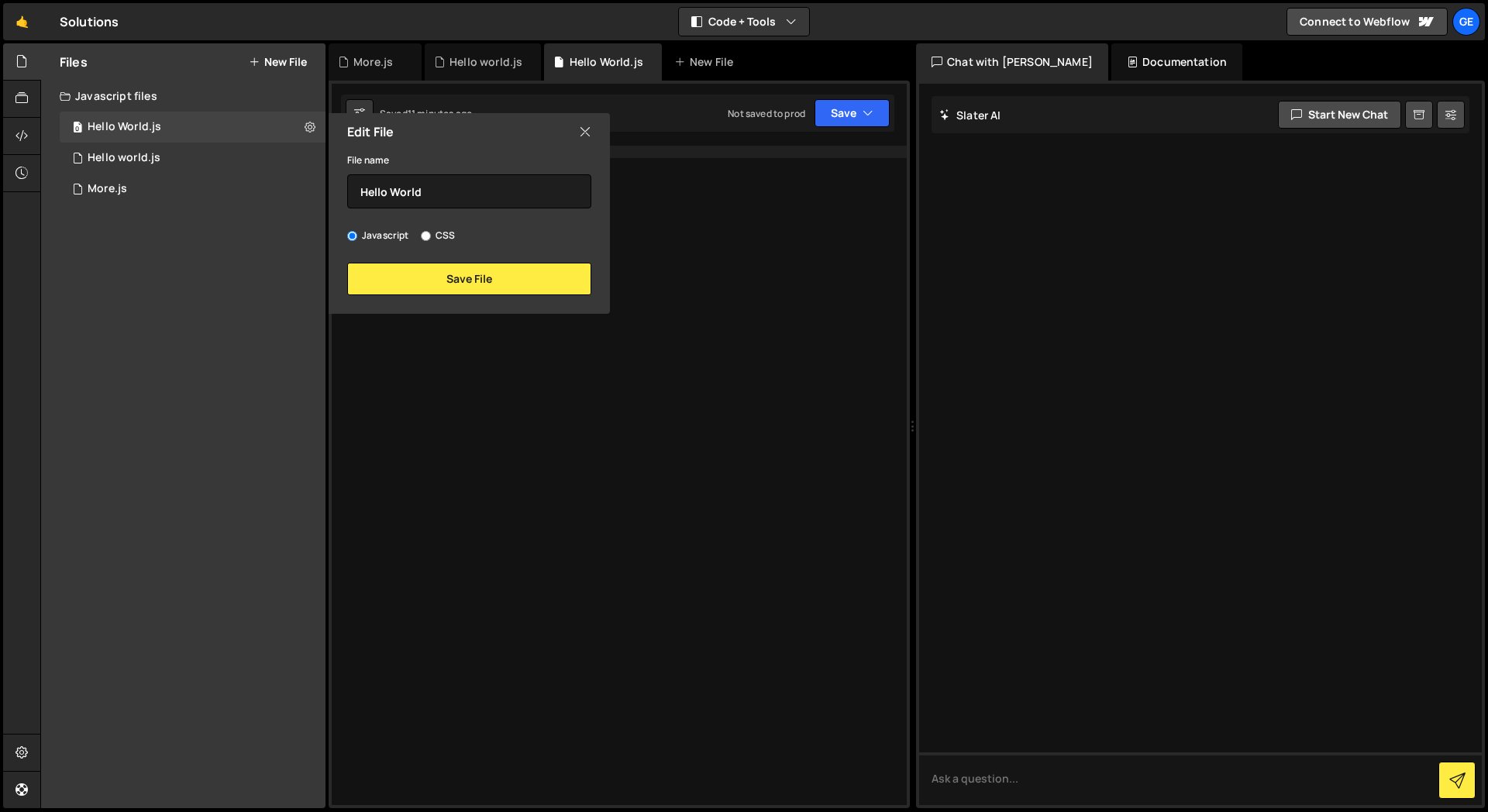
click at [587, 130] on icon at bounding box center [585, 132] width 13 height 17
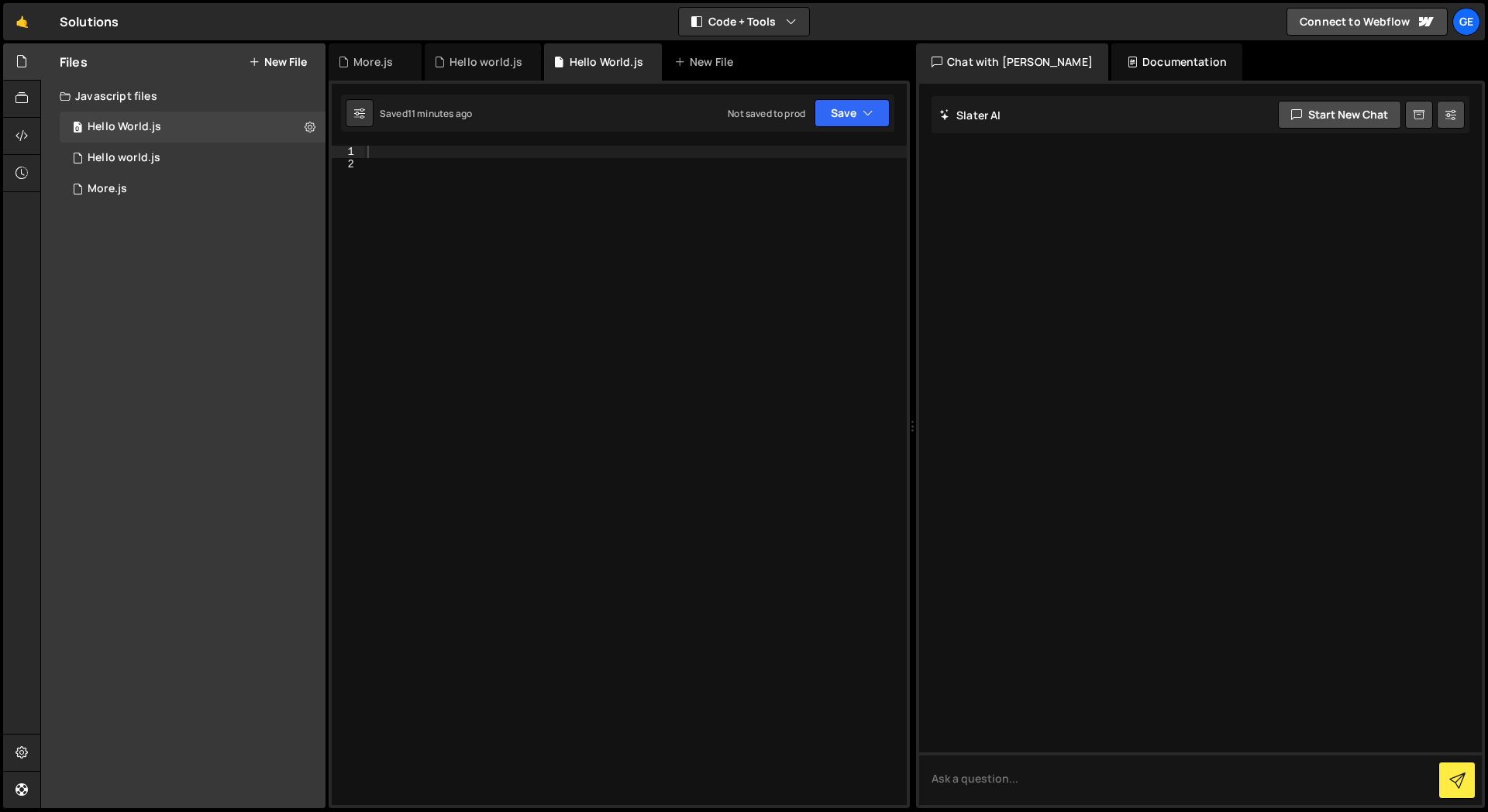
click at [125, 281] on div "Files New File Javascript files 0 Hello World.js 0 0 Hello world.js 0 0 More.js…" at bounding box center [183, 426] width 285 height 764
click at [22, 128] on icon at bounding box center [21, 136] width 13 height 17
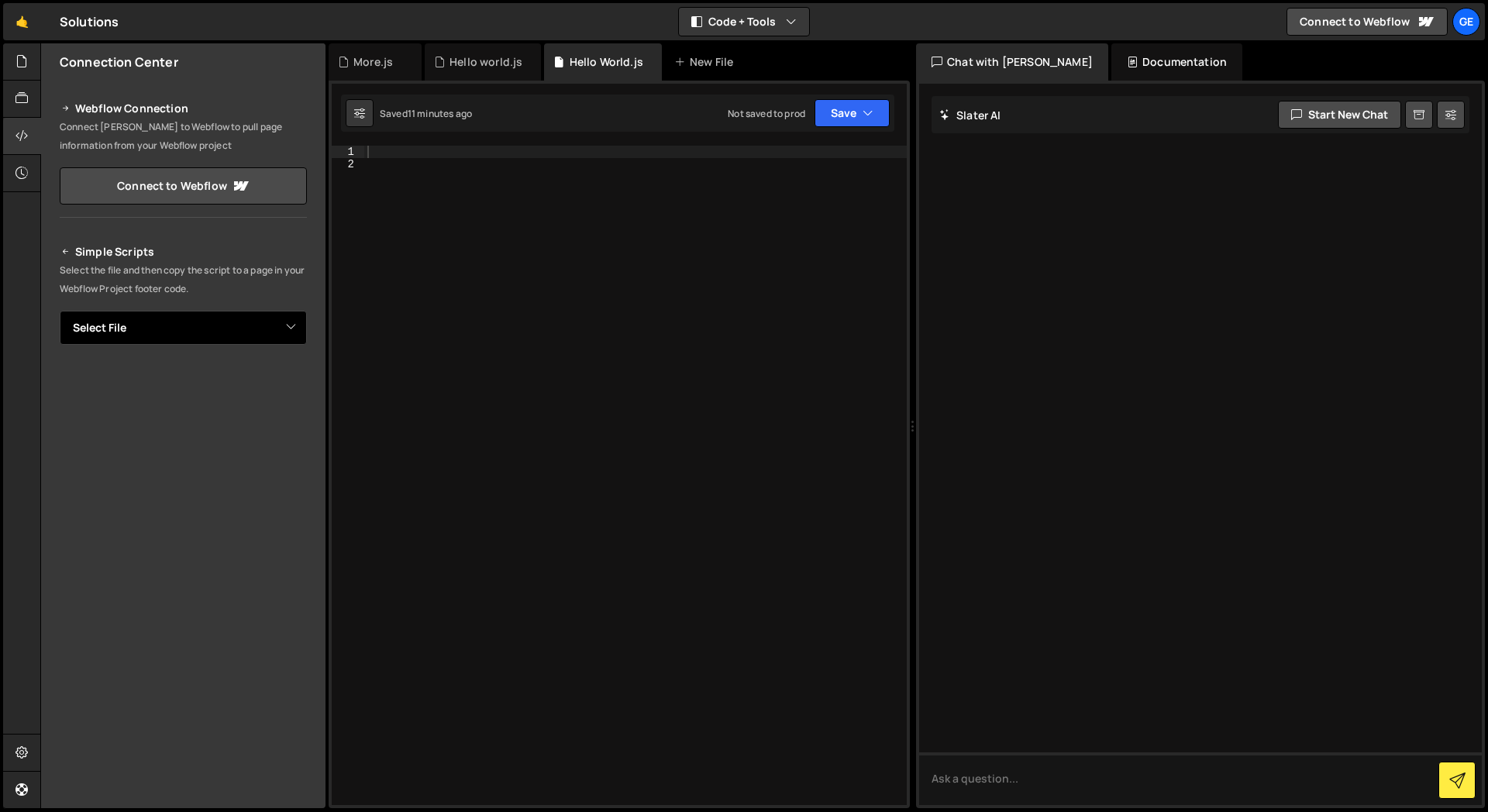
click at [117, 330] on select "Select File Hello World.js Hello world.js More.js" at bounding box center [183, 328] width 247 height 34
select select "47776"
click at [59, 311] on select "Select File Hello World.js Hello world.js More.js" at bounding box center [183, 328] width 247 height 34
click at [240, 251] on h2 "Simple Scripts" at bounding box center [183, 252] width 247 height 19
click at [1162, 232] on div at bounding box center [1201, 444] width 563 height 721
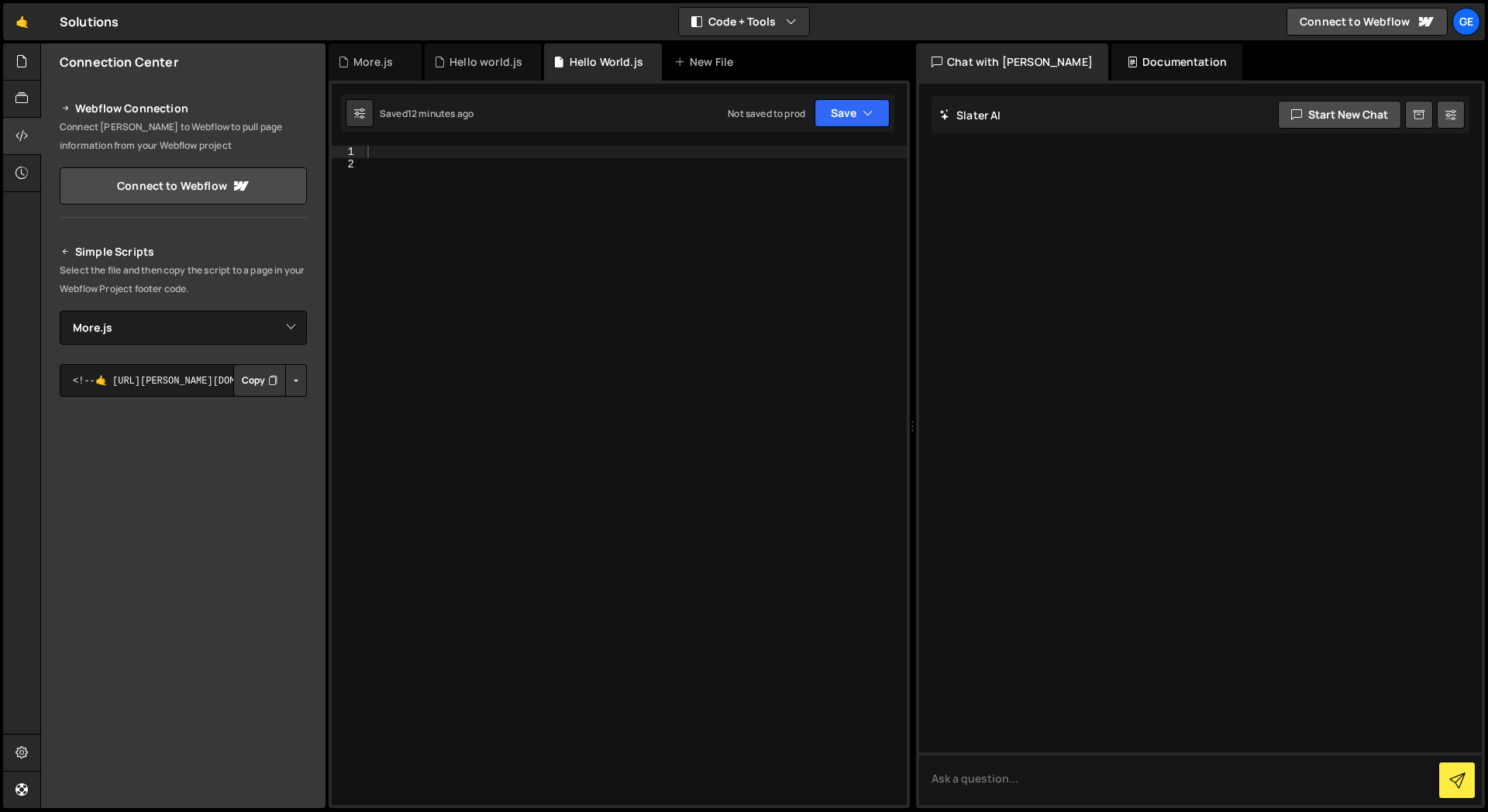
click at [1143, 57] on div "Documentation" at bounding box center [1177, 62] width 131 height 37
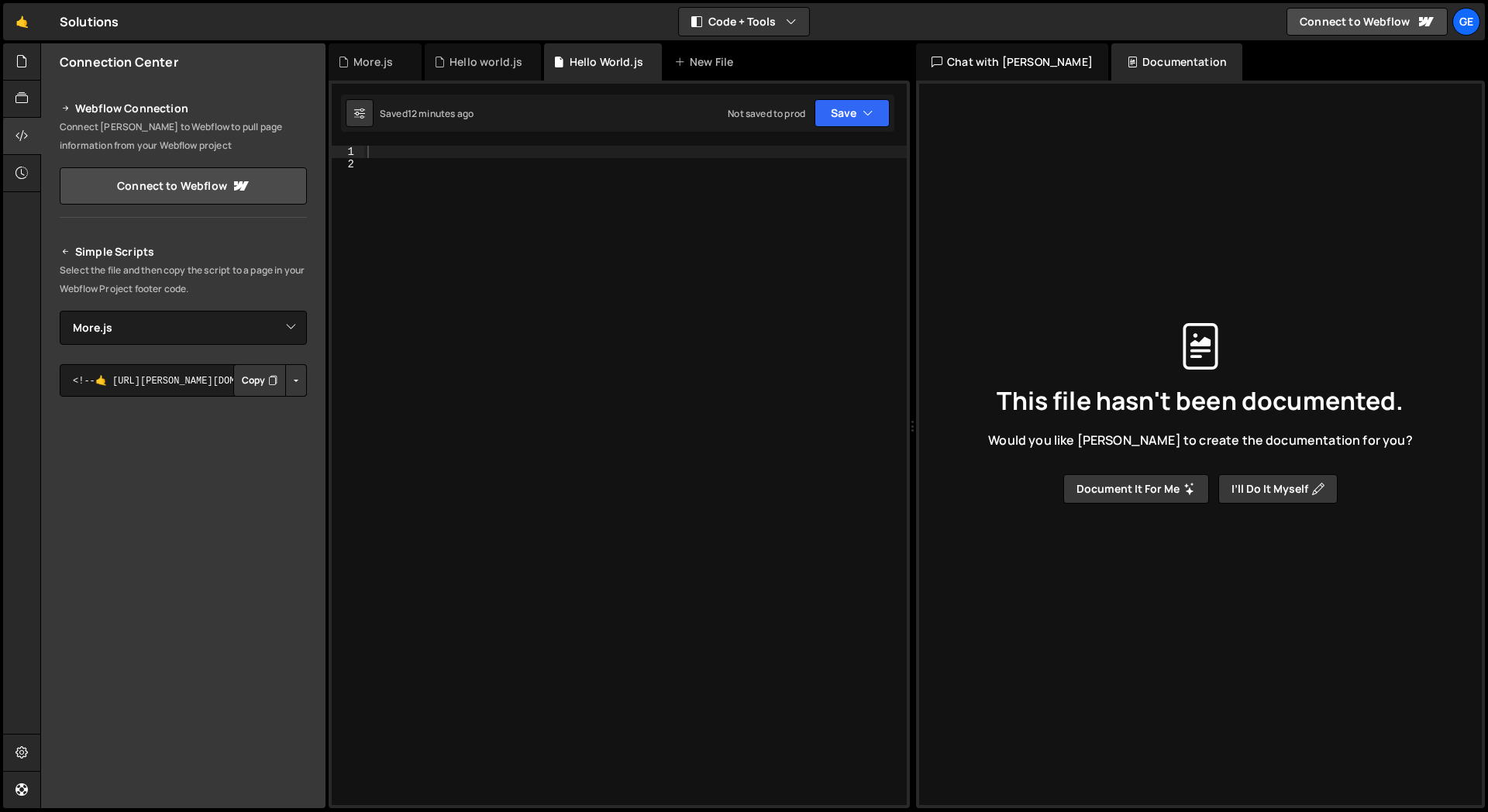
click at [1019, 57] on div "Chat with [PERSON_NAME]" at bounding box center [1012, 62] width 192 height 37
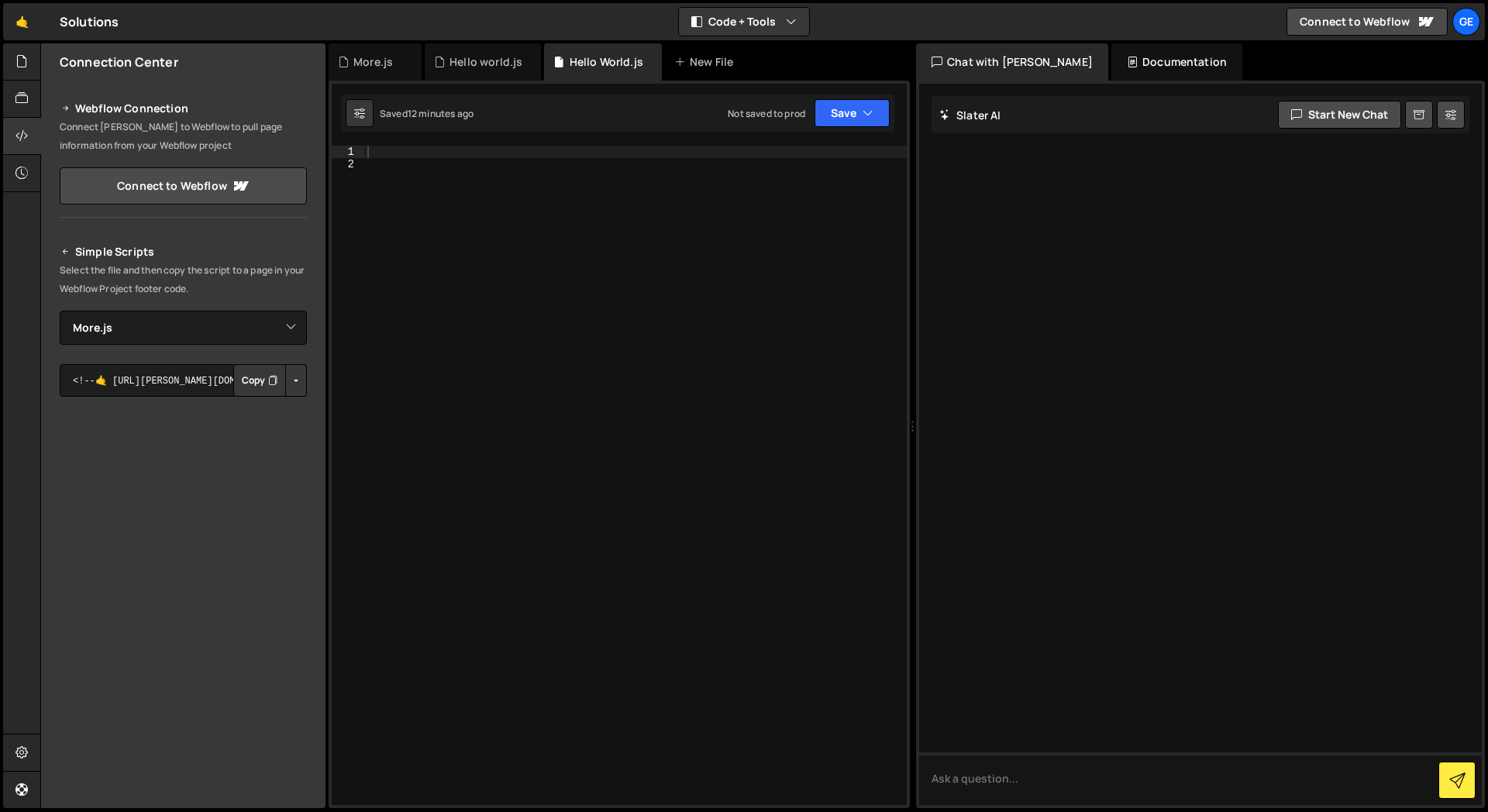
click at [1265, 248] on div at bounding box center [1201, 444] width 563 height 721
click at [1446, 117] on icon at bounding box center [1451, 115] width 11 height 15
select select "chat"
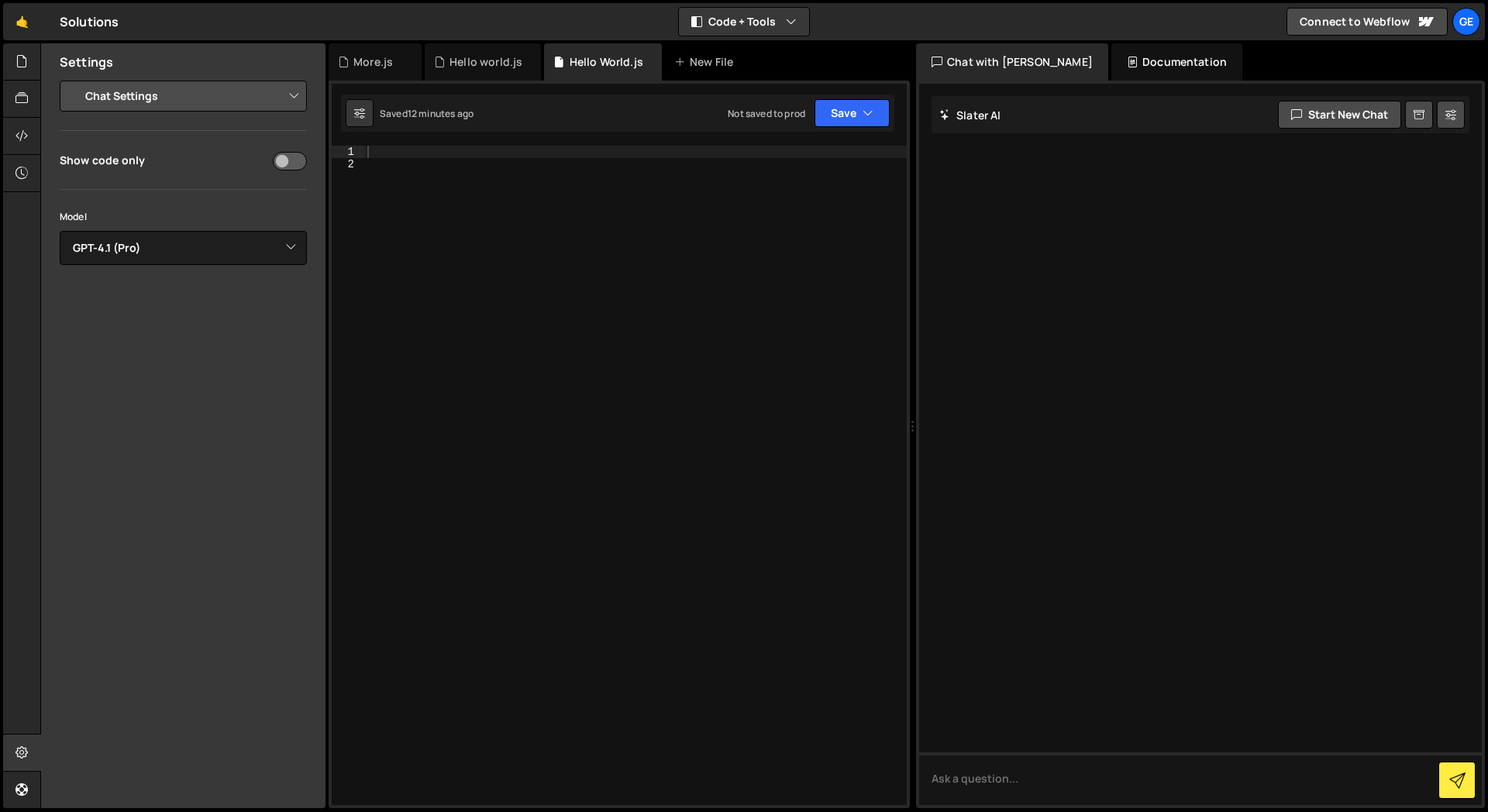
click at [134, 386] on div "Settings Project Settings Code Editor Settings Chat Settings Project Title Solu…" at bounding box center [183, 426] width 285 height 764
click at [216, 257] on select "Select Model GPT-3.5 GPT-4o mini GPT-4o (Pro) GPT-4.1 (Pro)" at bounding box center [183, 248] width 247 height 34
click at [177, 255] on select "Select Model GPT-3.5 GPT-4o mini GPT-4o (Pro) GPT-4.1 (Pro)" at bounding box center [183, 248] width 247 height 34
click at [289, 163] on input "checkbox" at bounding box center [290, 161] width 34 height 19
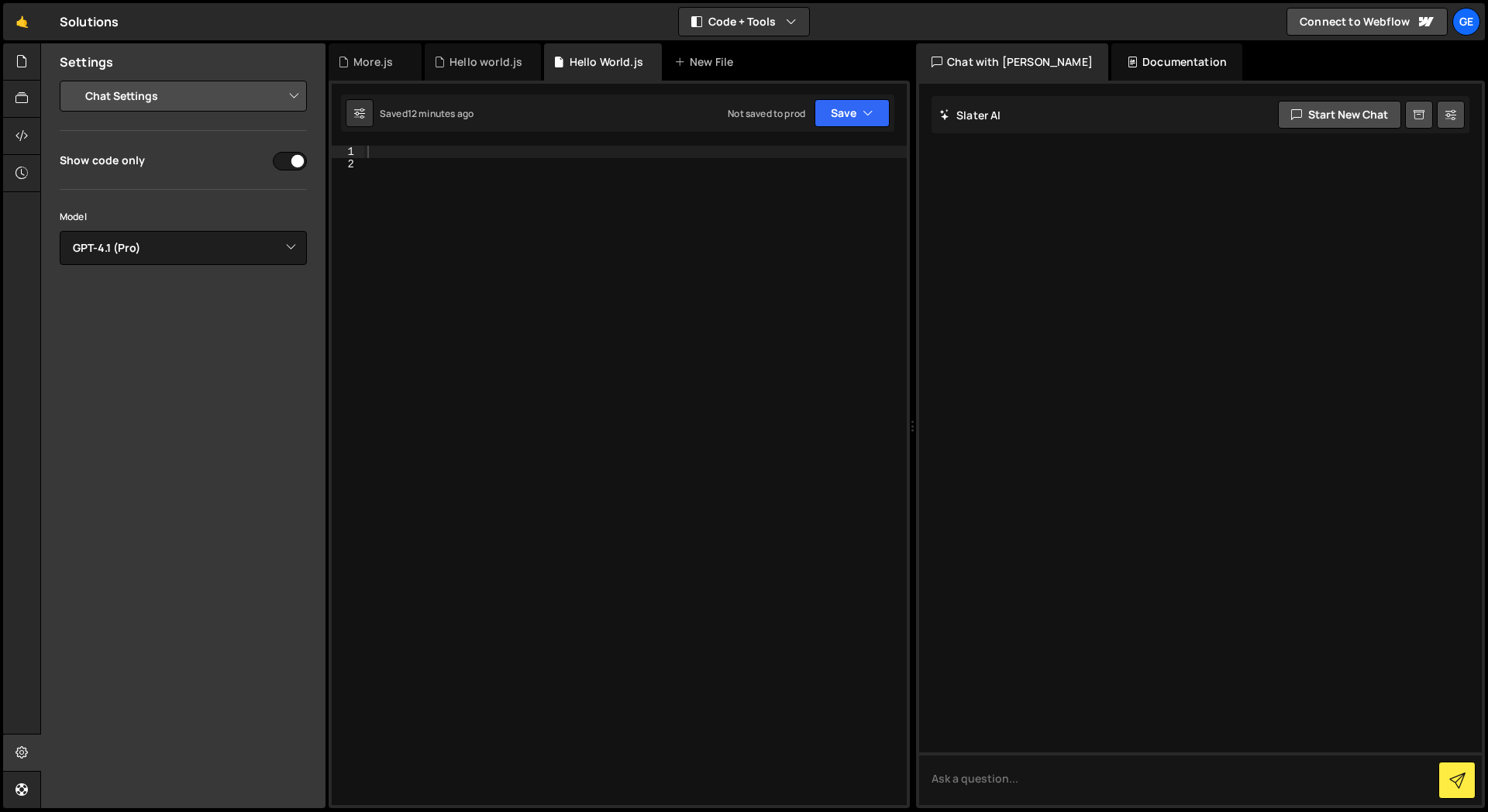
checkbox input "false"
click at [1461, 9] on div "ge" at bounding box center [1466, 21] width 28 height 28
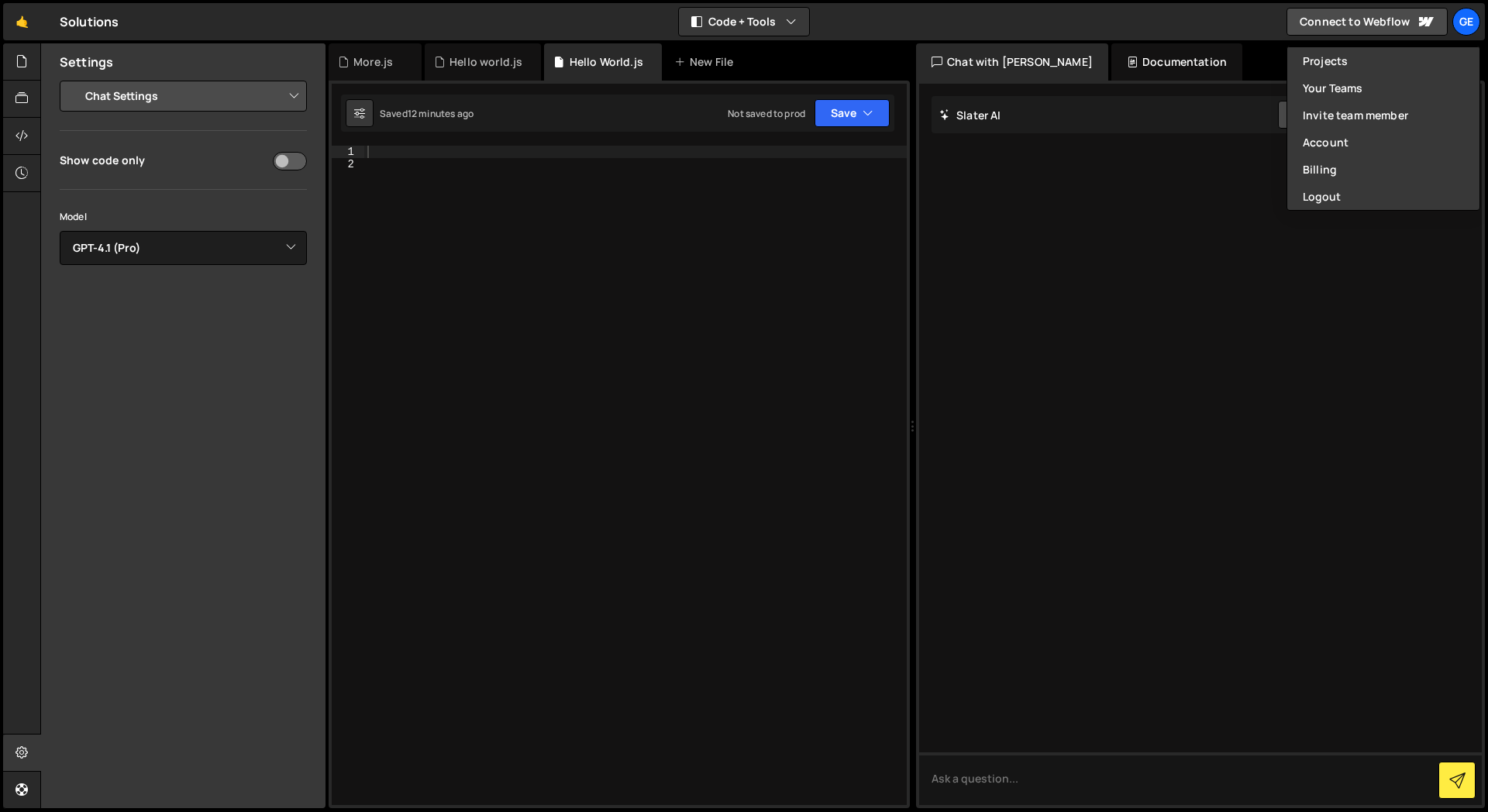
click at [809, 196] on div at bounding box center [636, 487] width 543 height 684
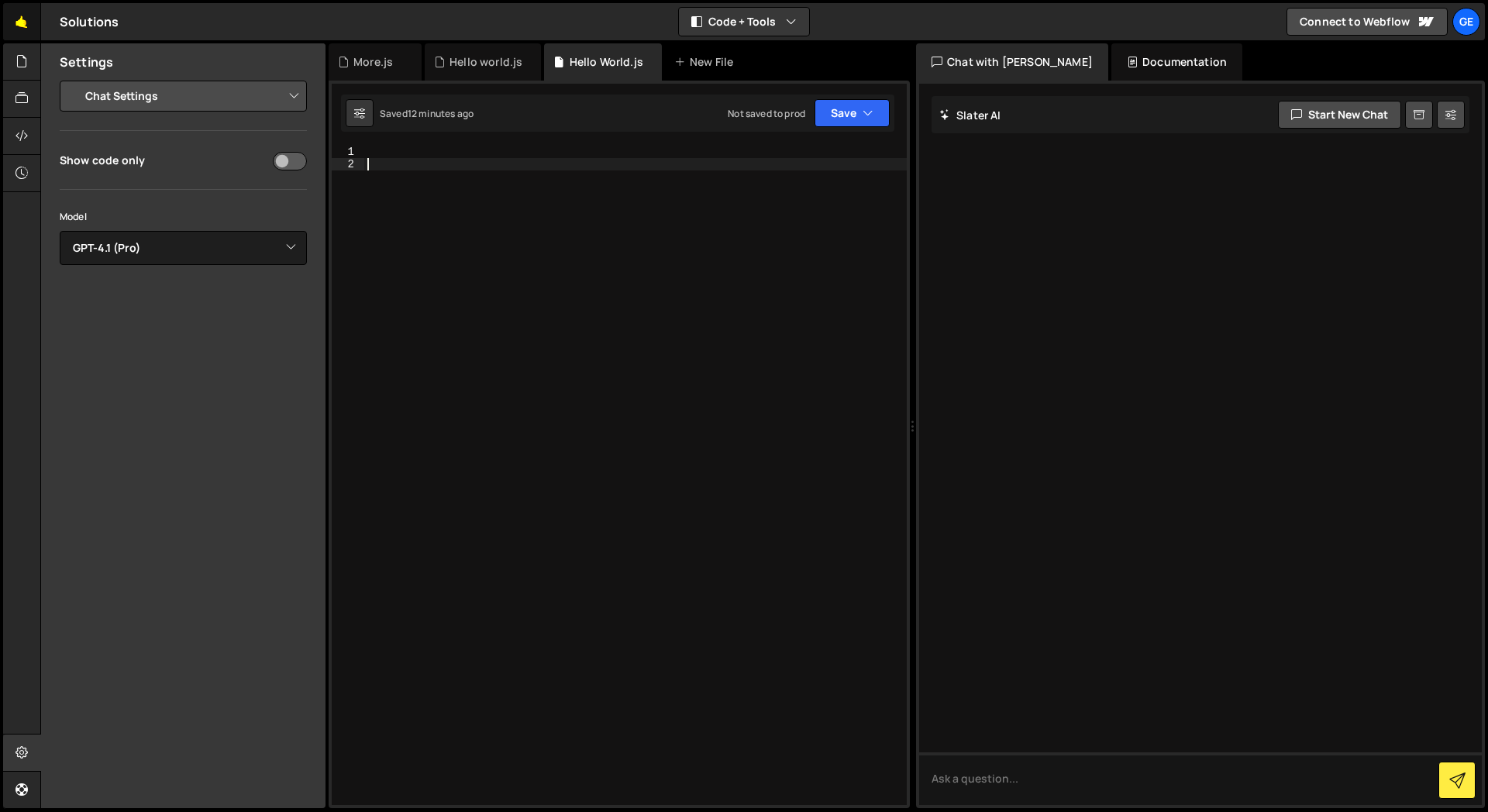
click at [24, 20] on link "🤙" at bounding box center [22, 22] width 38 height 37
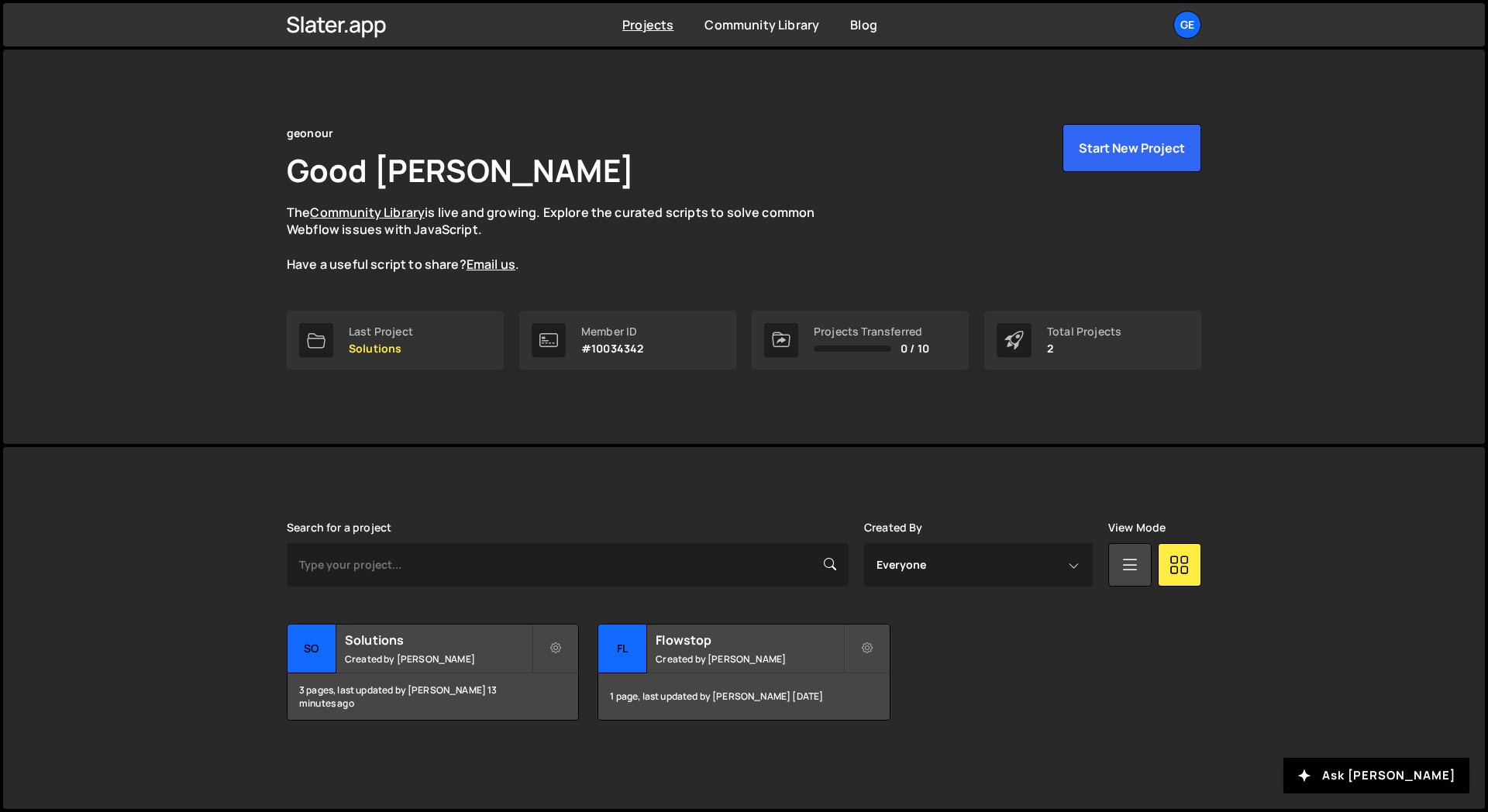
click at [163, 418] on div "geonour Good [PERSON_NAME] The Community Library is live and growing. Explore t…" at bounding box center [744, 246] width 1482 height 394
click at [1147, 567] on link at bounding box center [1129, 564] width 43 height 43
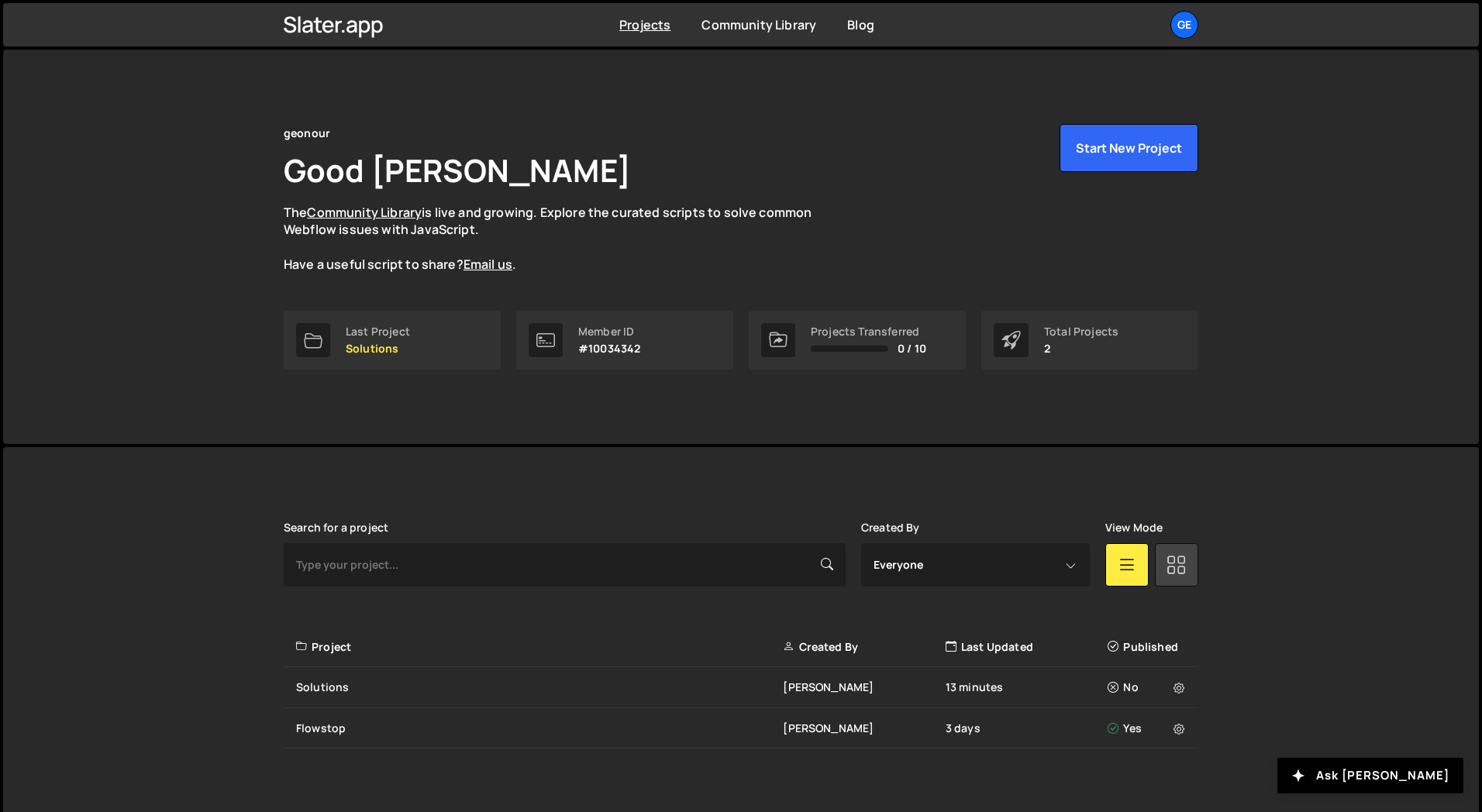
click at [1157, 566] on link at bounding box center [1176, 564] width 43 height 43
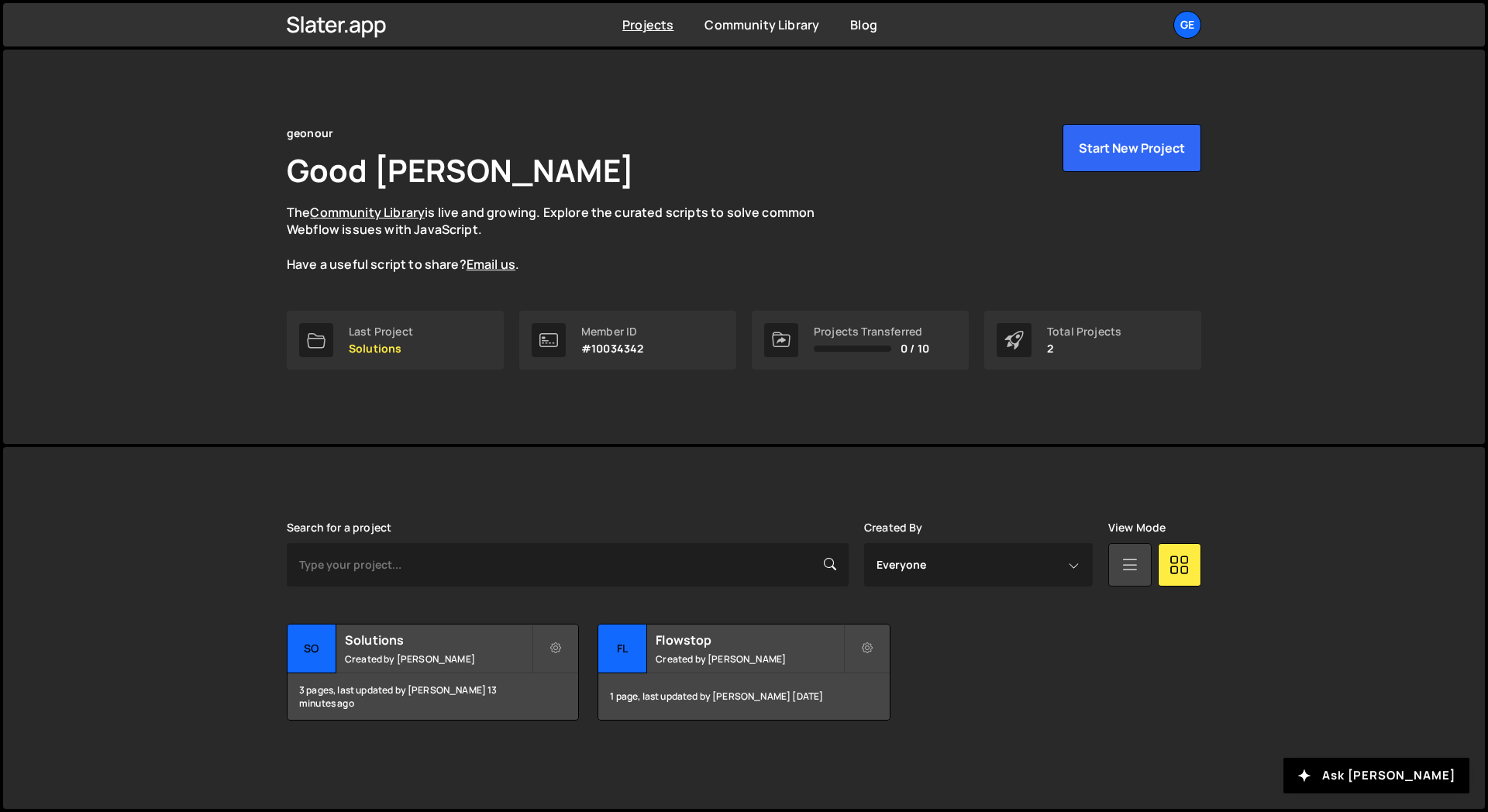
click at [1123, 565] on icon at bounding box center [1130, 564] width 20 height 28
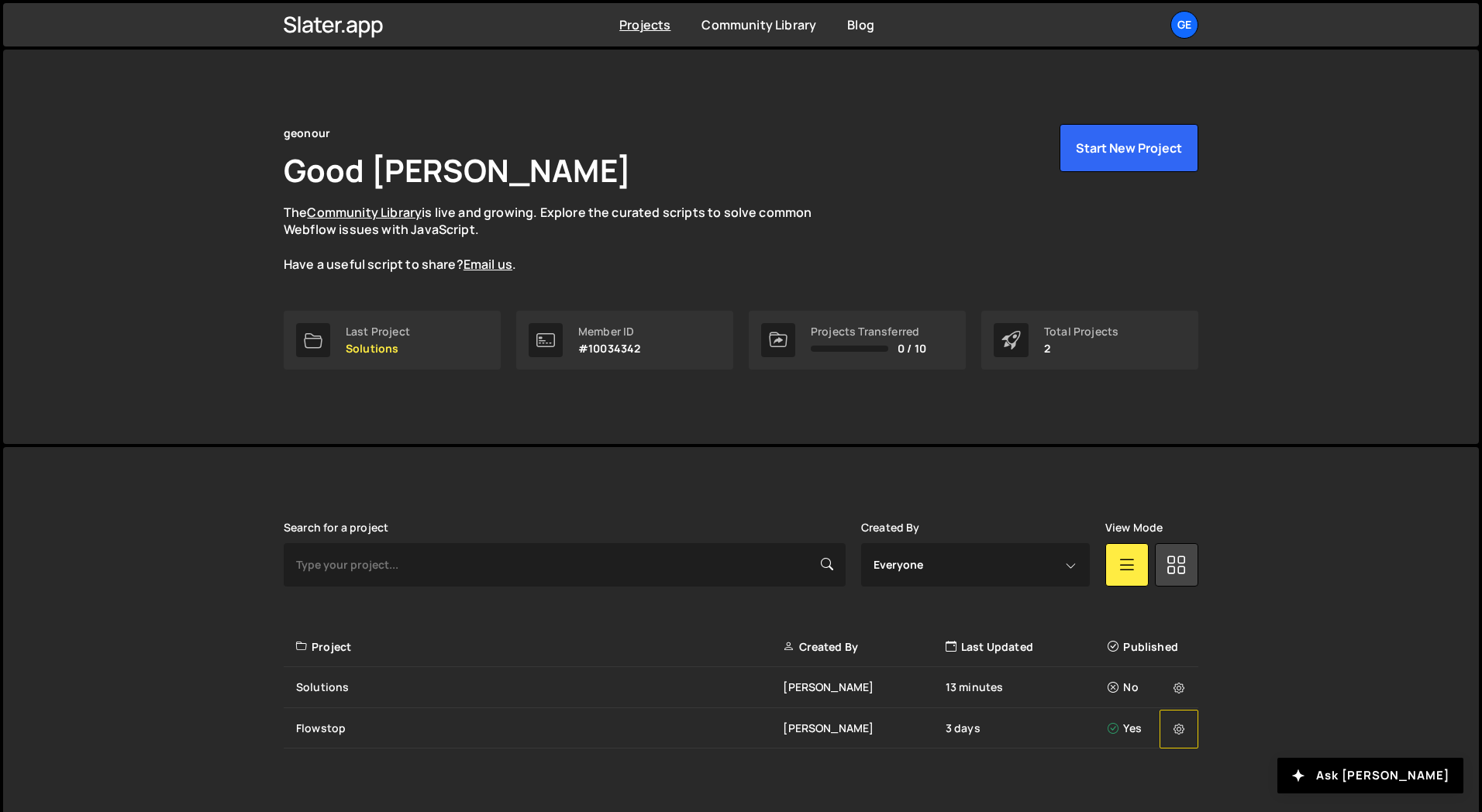
click at [1177, 721] on icon at bounding box center [1179, 729] width 11 height 15
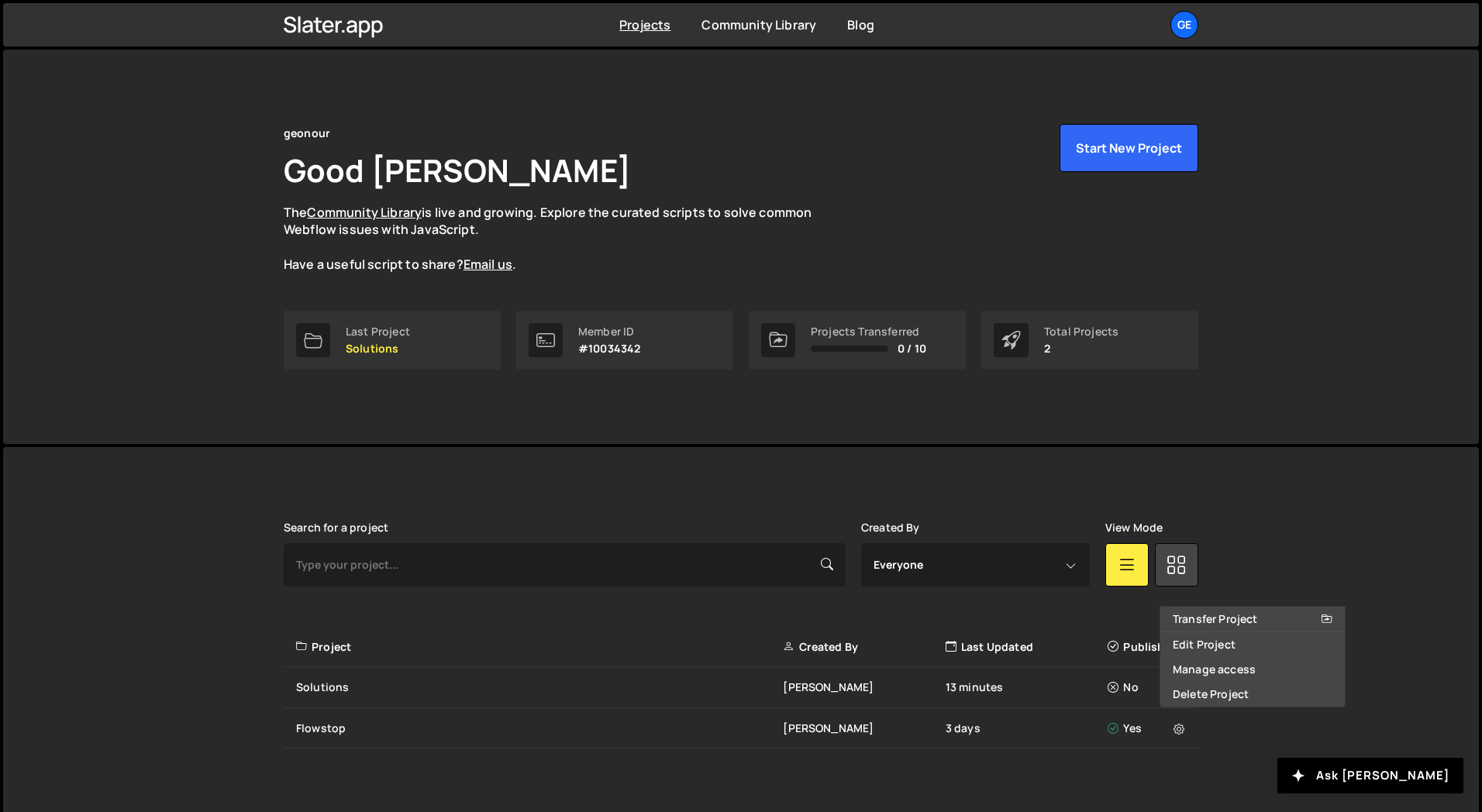
click at [1415, 627] on div "Slater is designed for desktop use. Please use a larger screen to access the fu…" at bounding box center [741, 634] width 1476 height 376
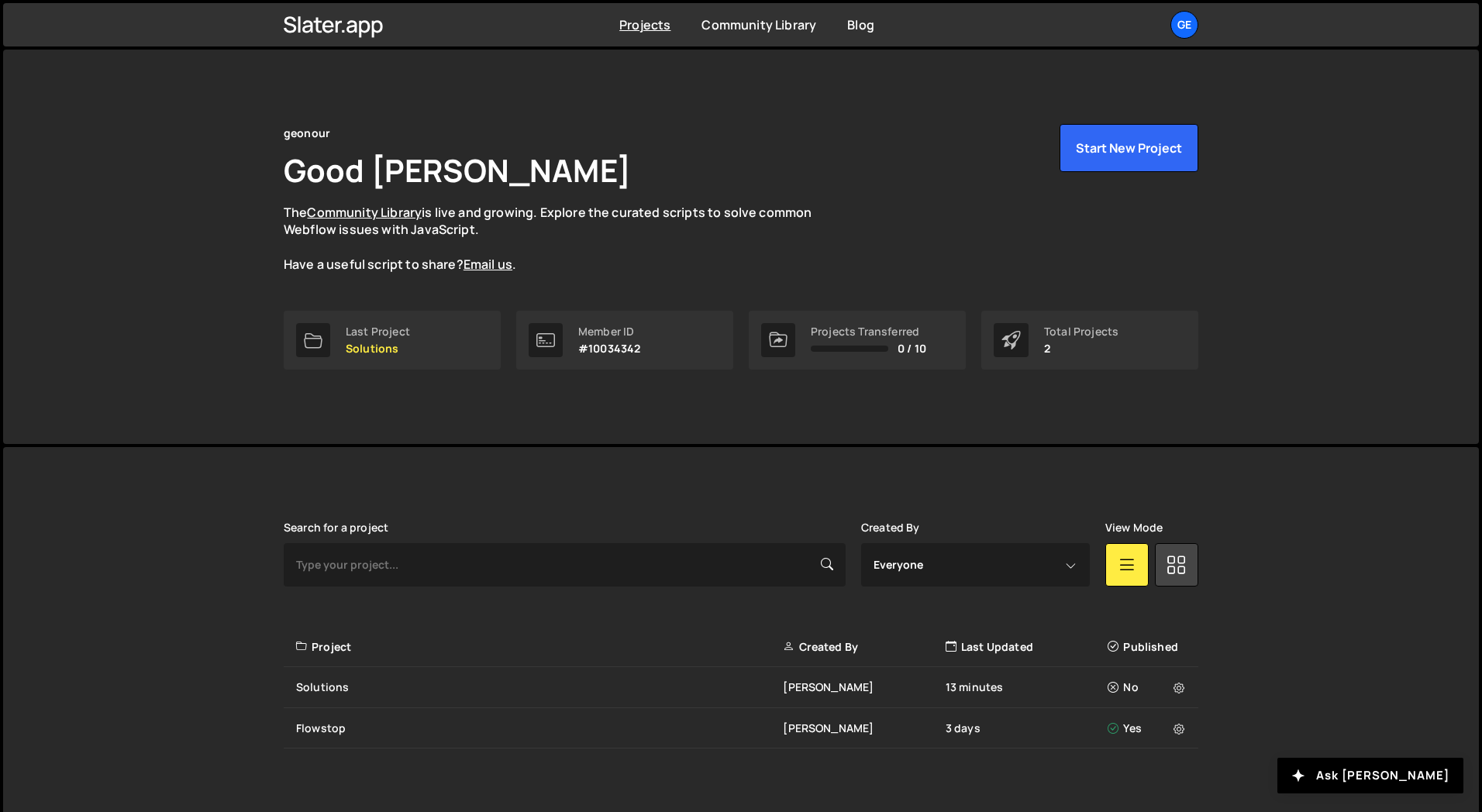
scroll to position [14, 0]
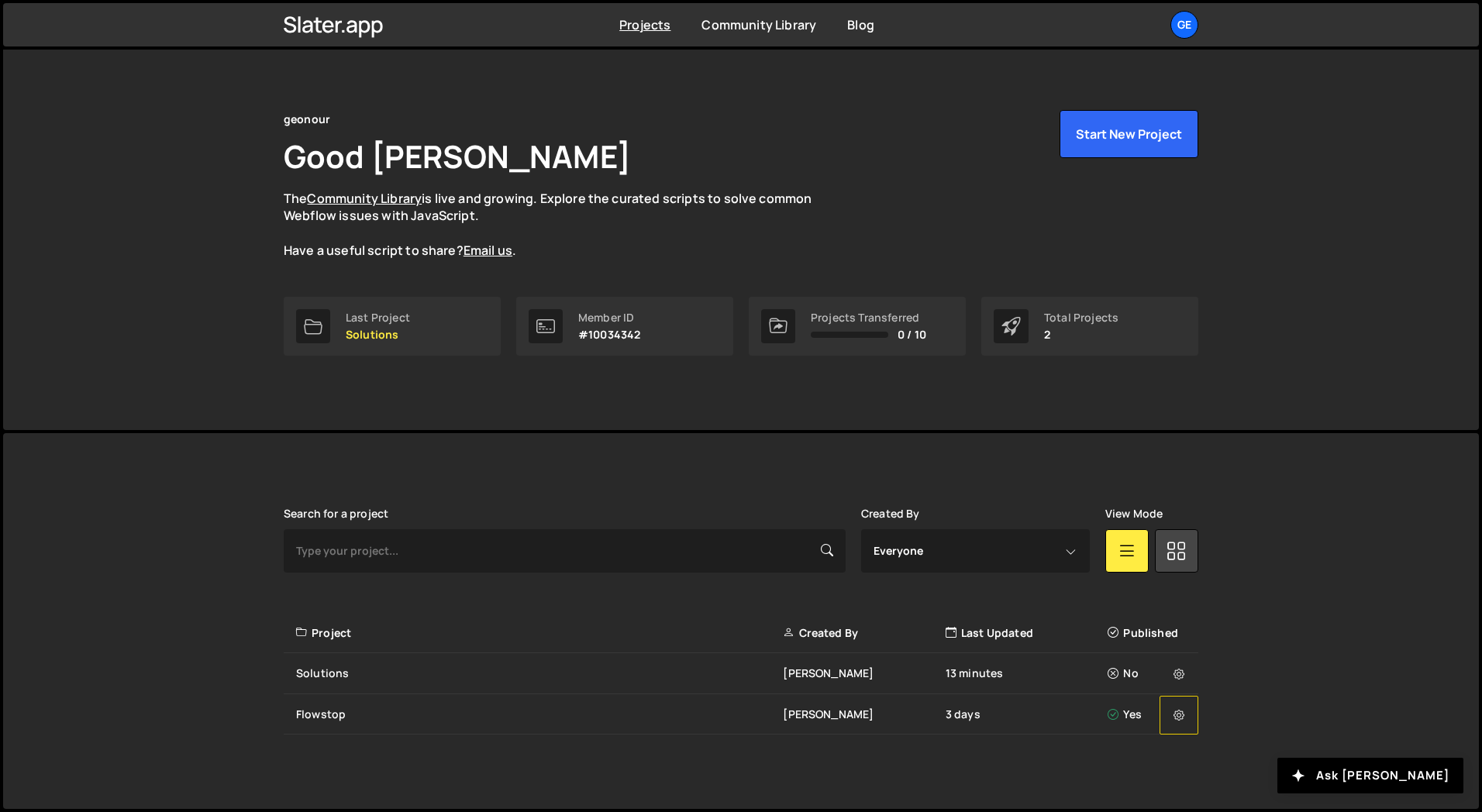
click at [1175, 714] on icon at bounding box center [1179, 715] width 11 height 15
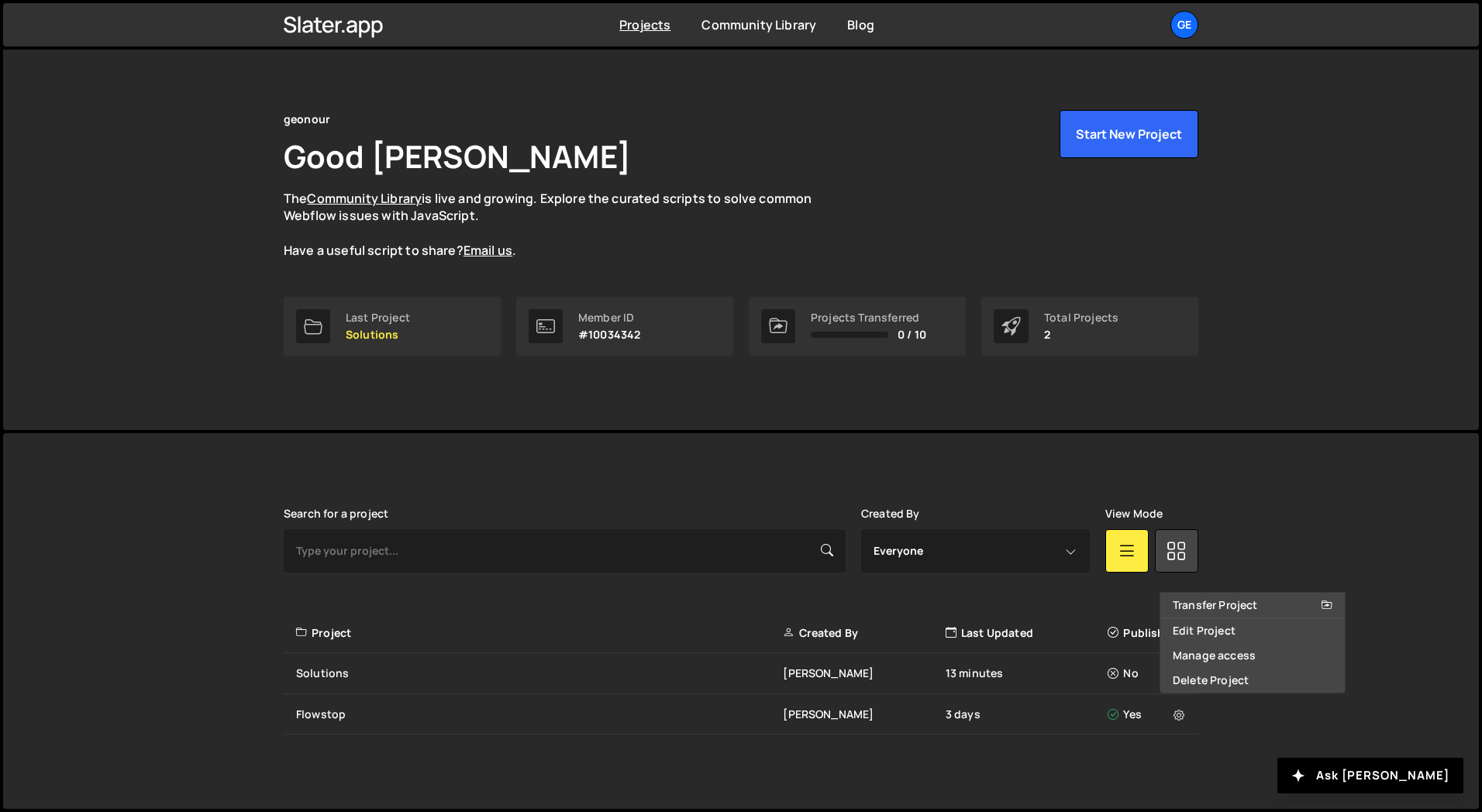
click at [1336, 410] on div "geonour Good Day, Alex Ghit The Community Library is live and growing. Explore …" at bounding box center [741, 233] width 1476 height 394
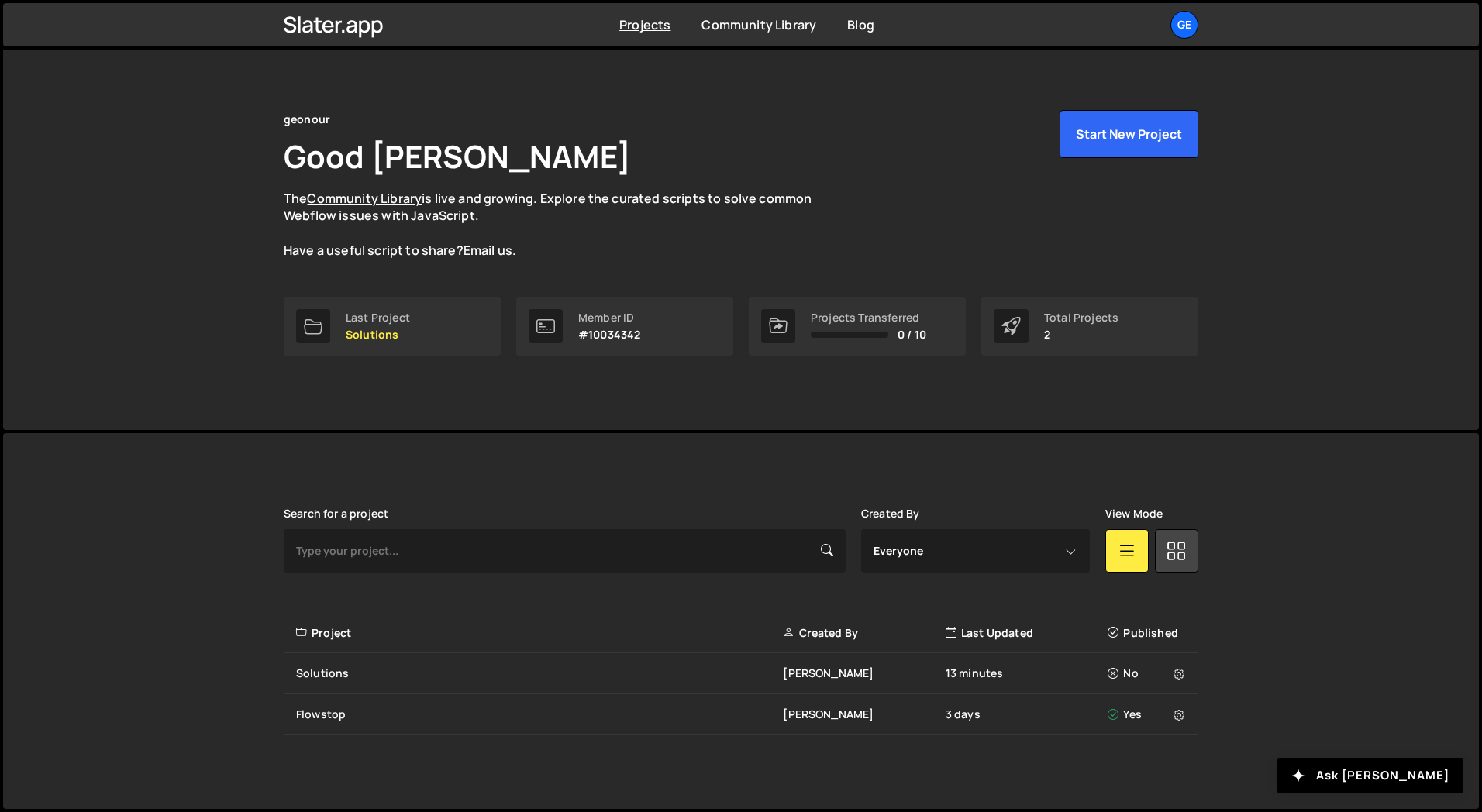
click at [1299, 473] on div "Slater is designed for desktop use. Please use a larger screen to access the fu…" at bounding box center [741, 621] width 1476 height 376
click at [1180, 672] on icon at bounding box center [1179, 674] width 11 height 15
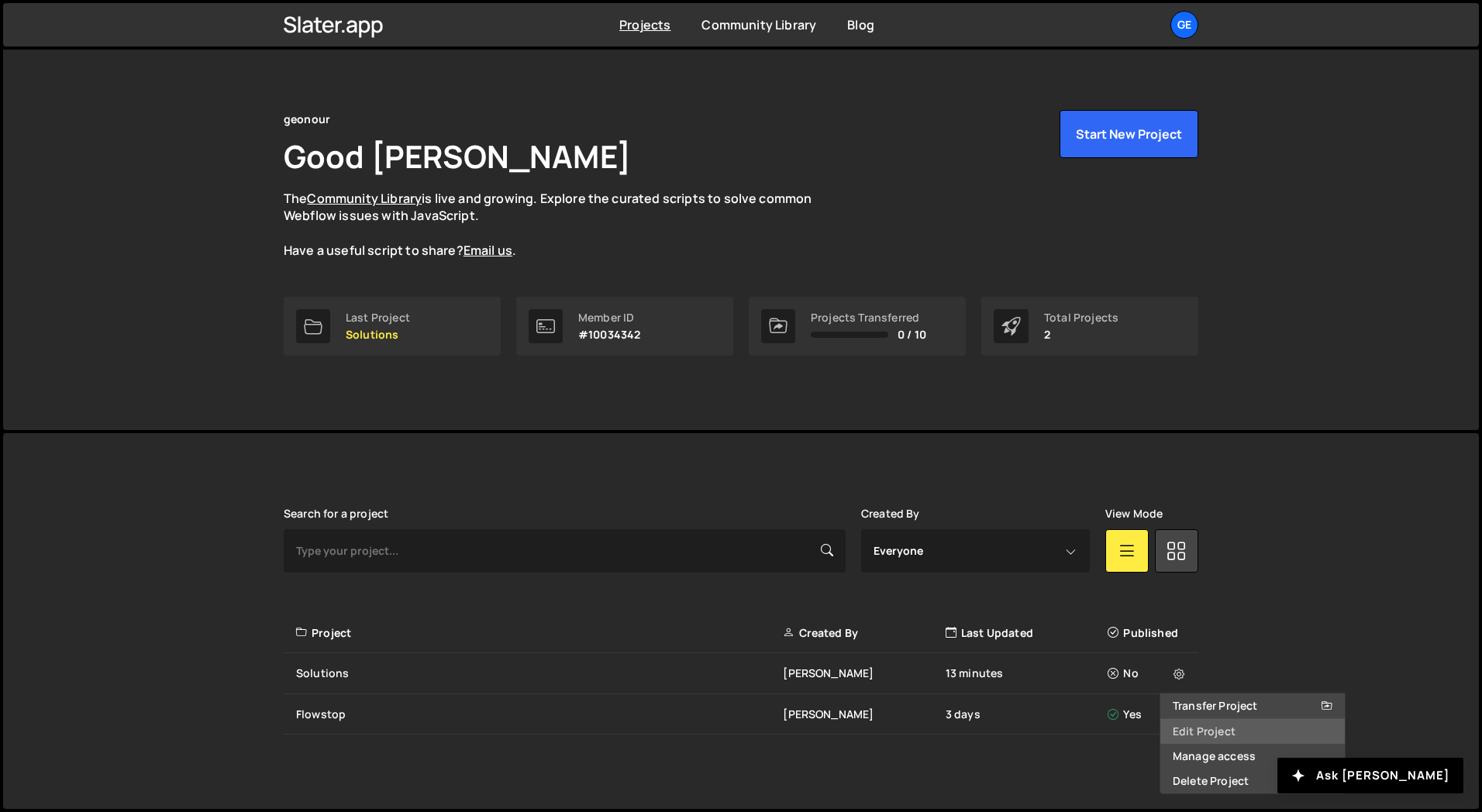
click at [1196, 730] on link "Edit Project" at bounding box center [1253, 730] width 184 height 25
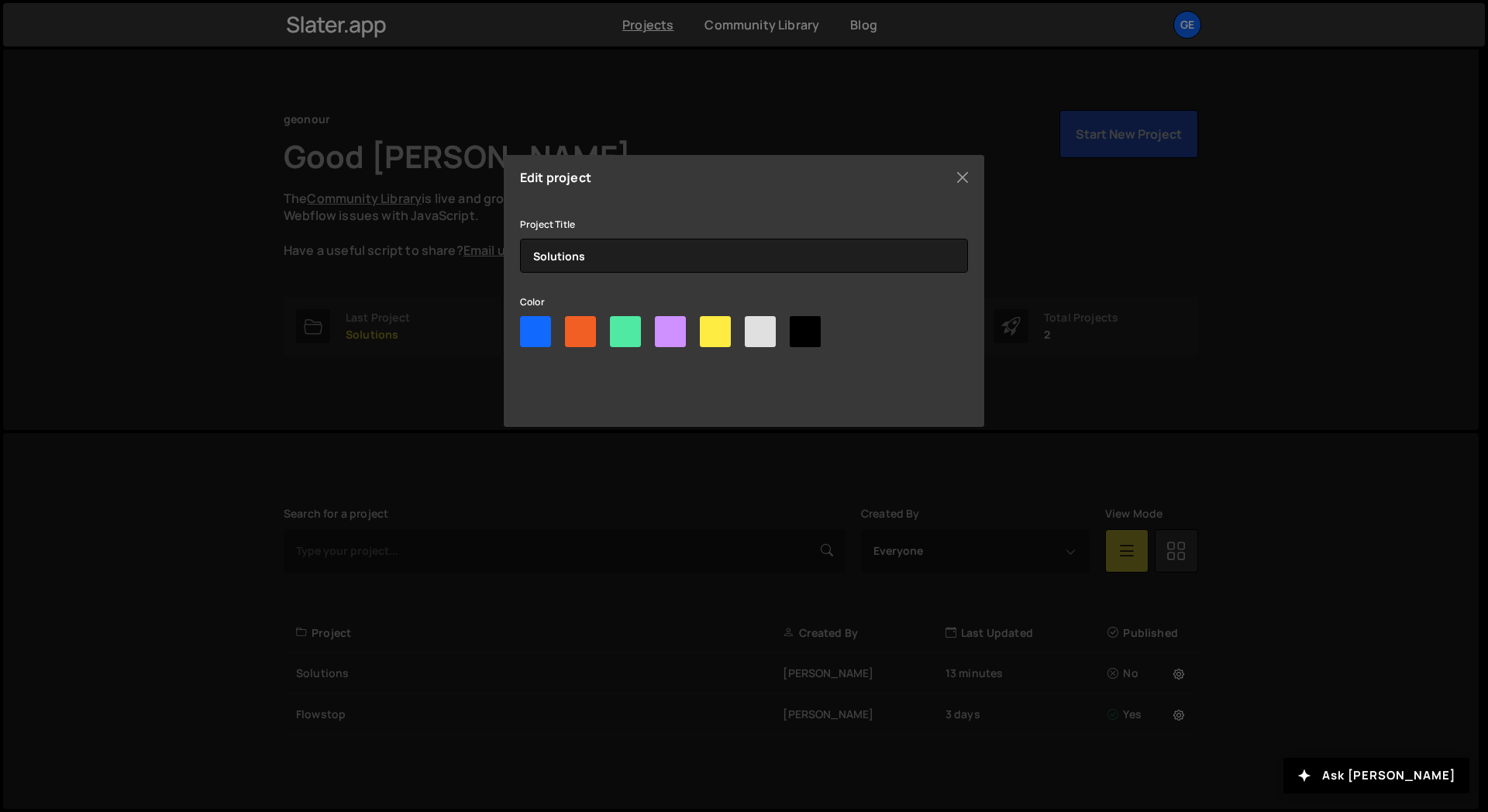
click at [970, 190] on div "Edit project Project Title Solutions Color Update project" at bounding box center [744, 290] width 481 height 272
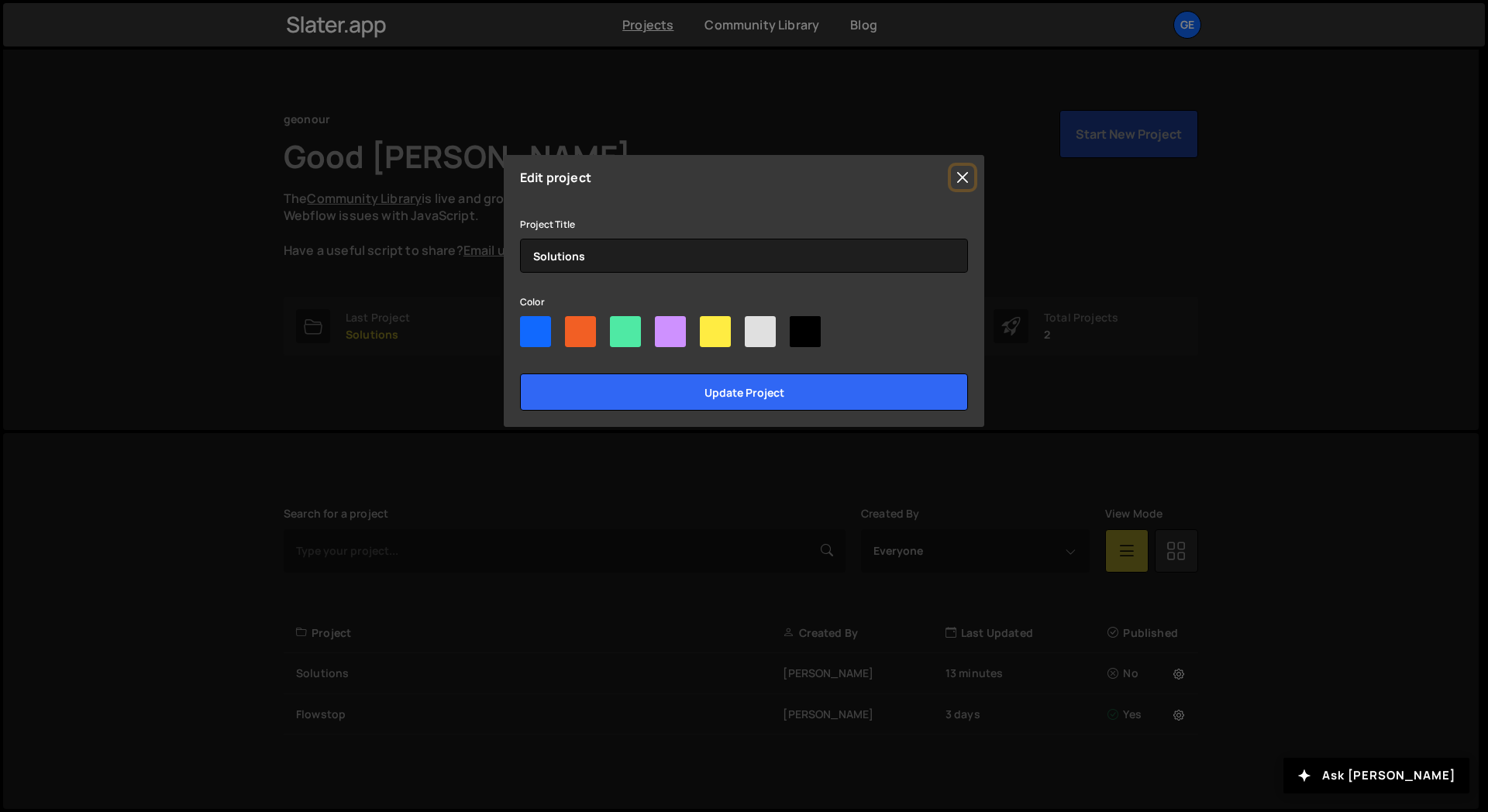
click at [963, 187] on button "Close" at bounding box center [962, 177] width 23 height 23
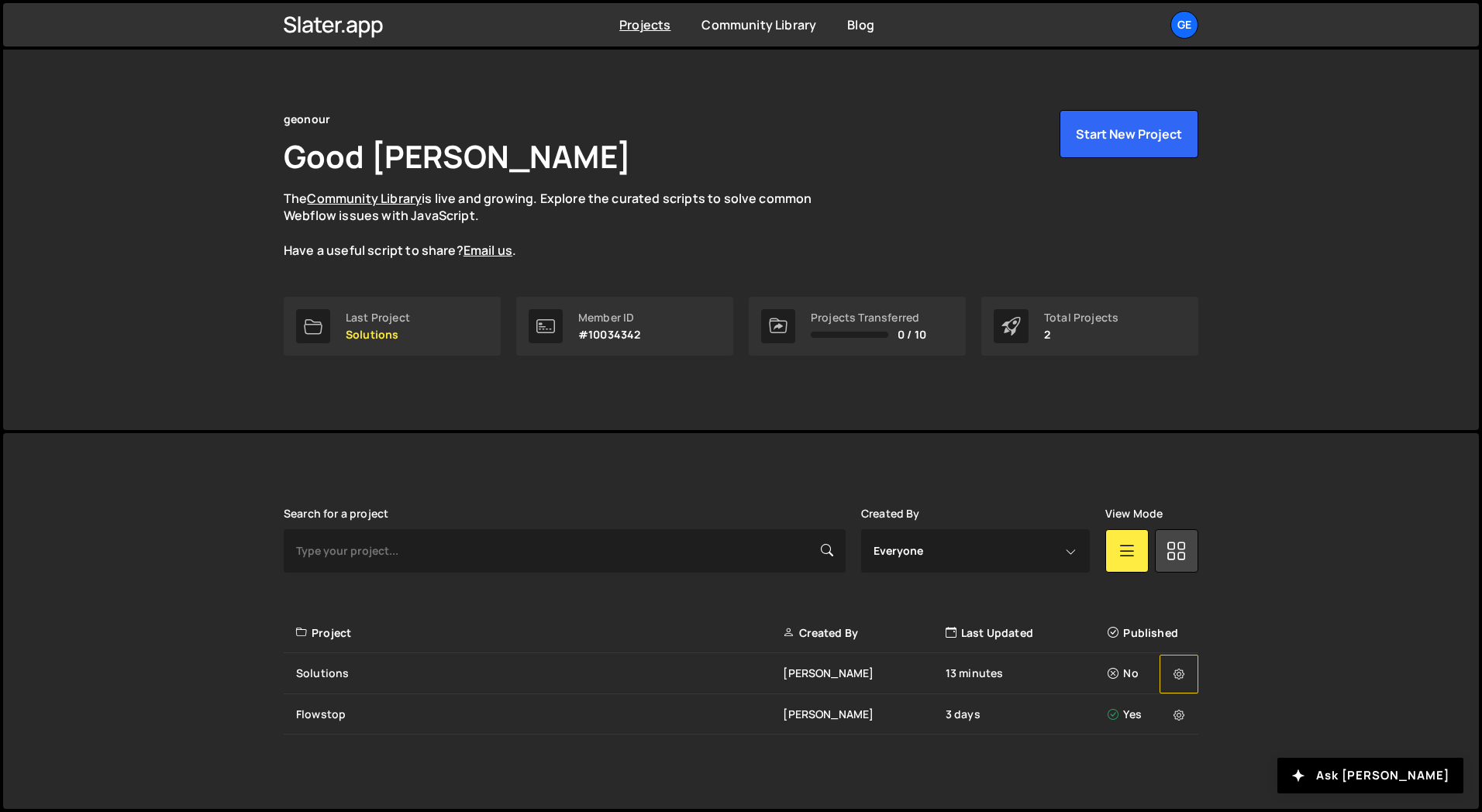
click at [1185, 671] on button at bounding box center [1179, 674] width 39 height 39
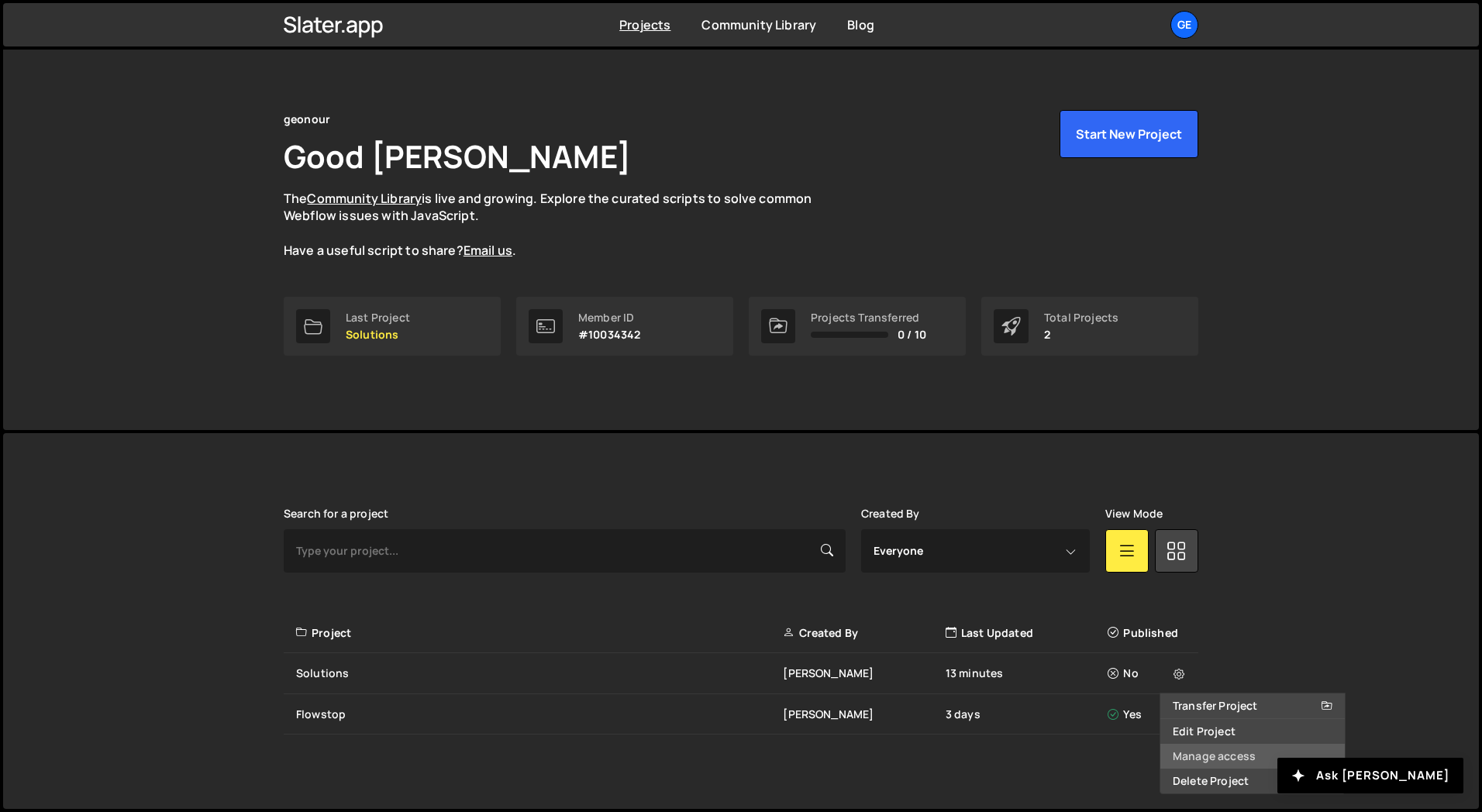
click at [1210, 761] on link "Manage access" at bounding box center [1253, 756] width 184 height 25
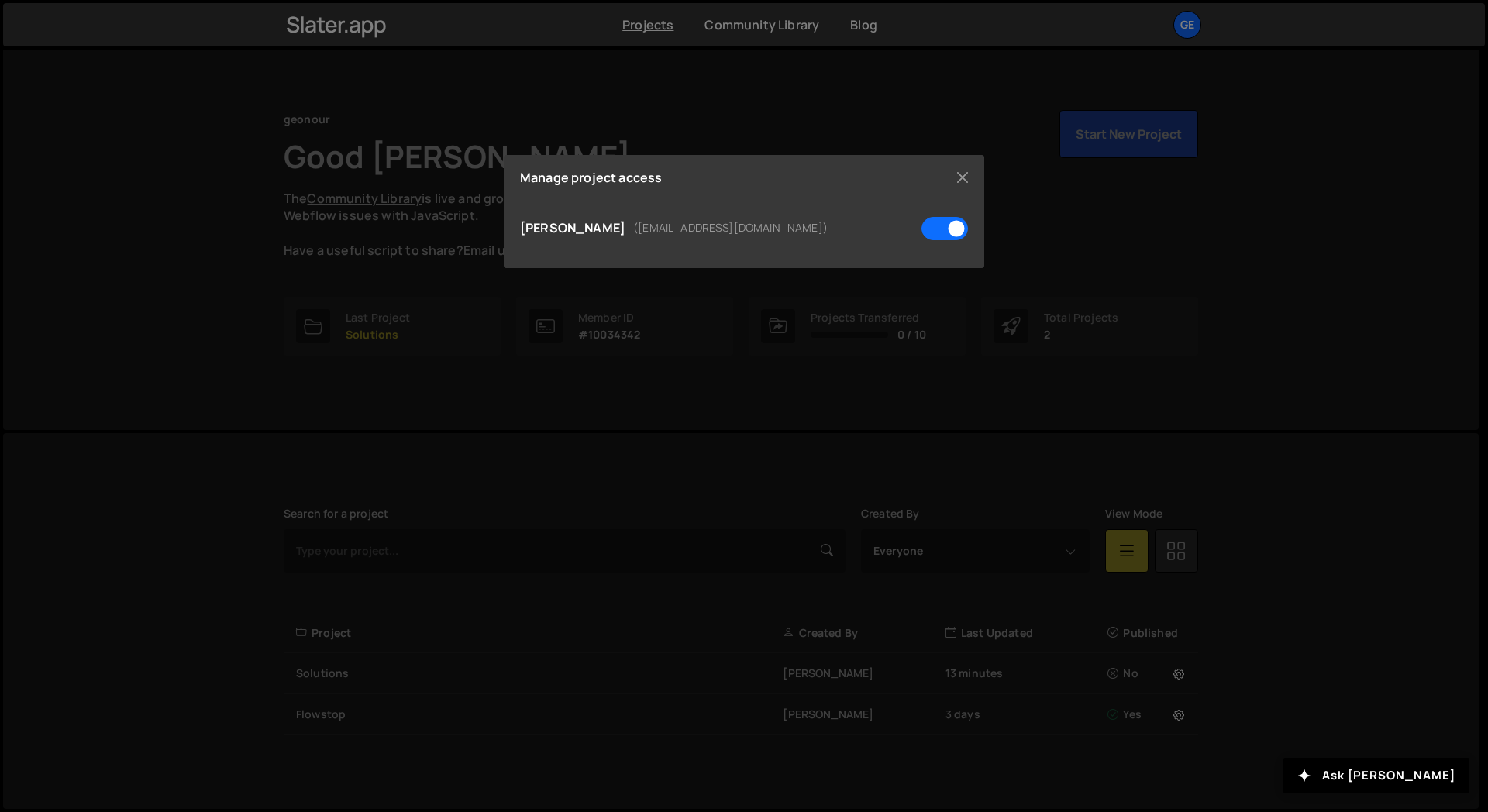
click at [949, 182] on div "Manage project access" at bounding box center [744, 178] width 448 height 13
click at [965, 181] on button "Close" at bounding box center [962, 177] width 23 height 23
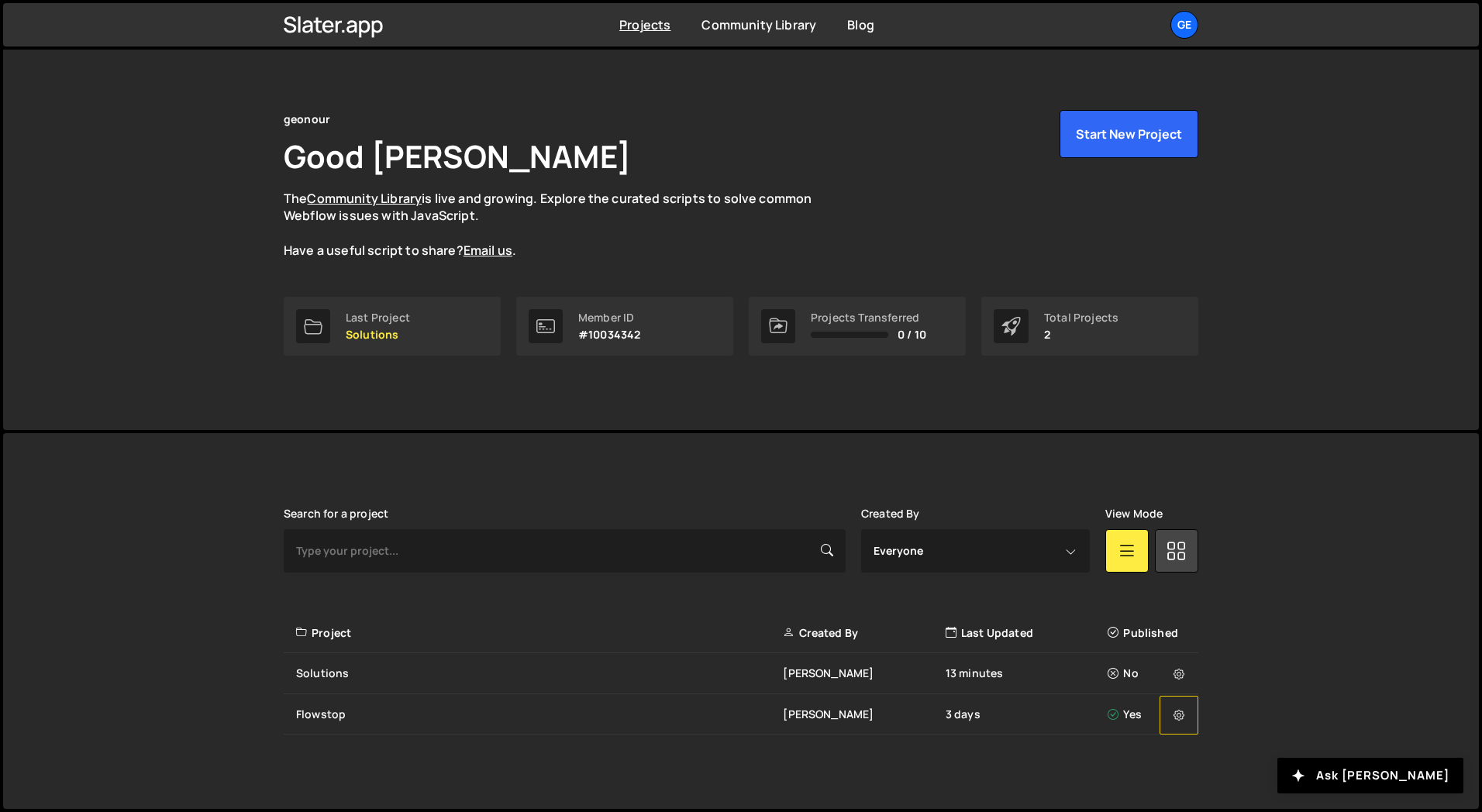
click at [1170, 730] on button at bounding box center [1179, 715] width 39 height 39
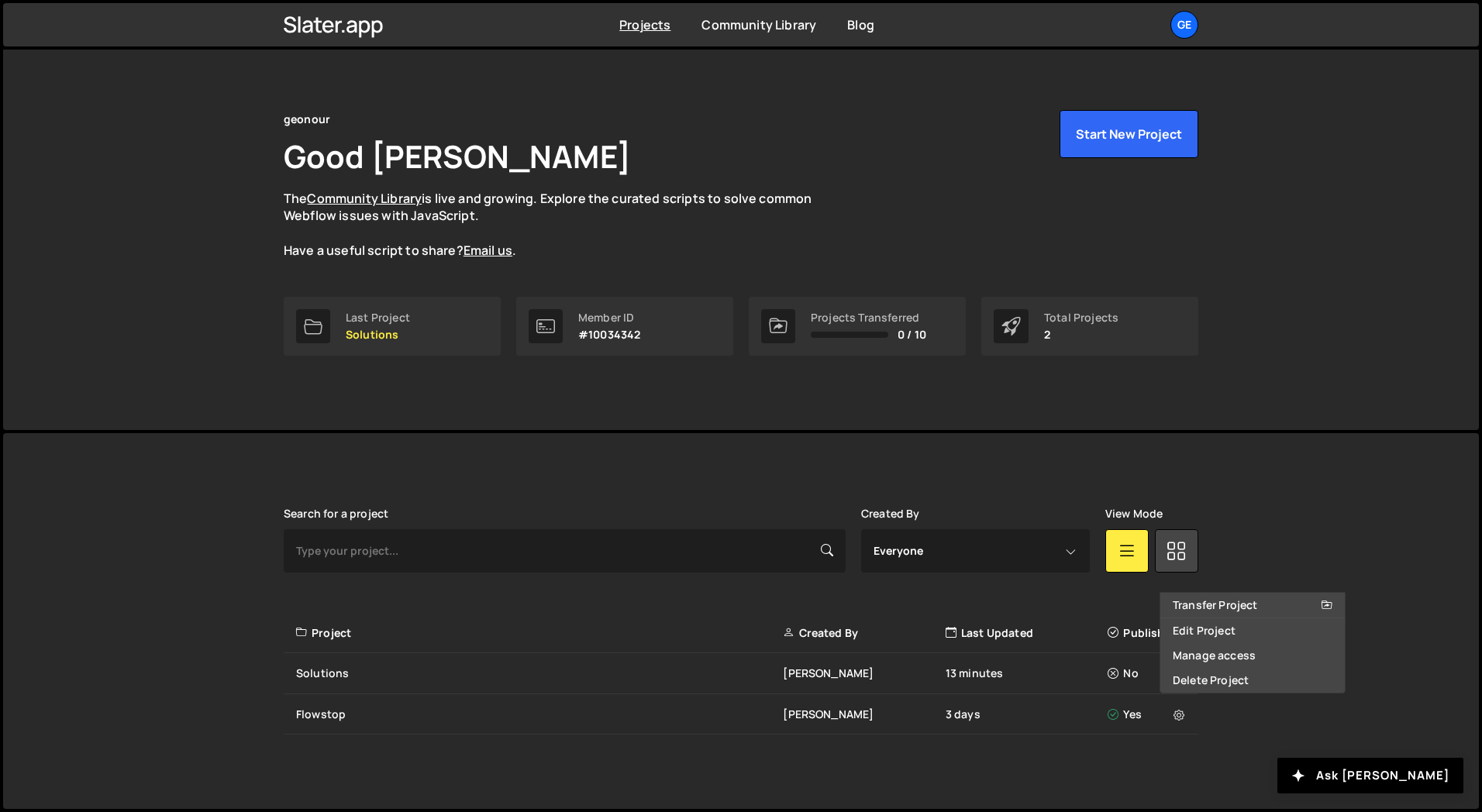
click at [1346, 527] on div "Slater is designed for desktop use. Please use a larger screen to access the fu…" at bounding box center [741, 621] width 1476 height 376
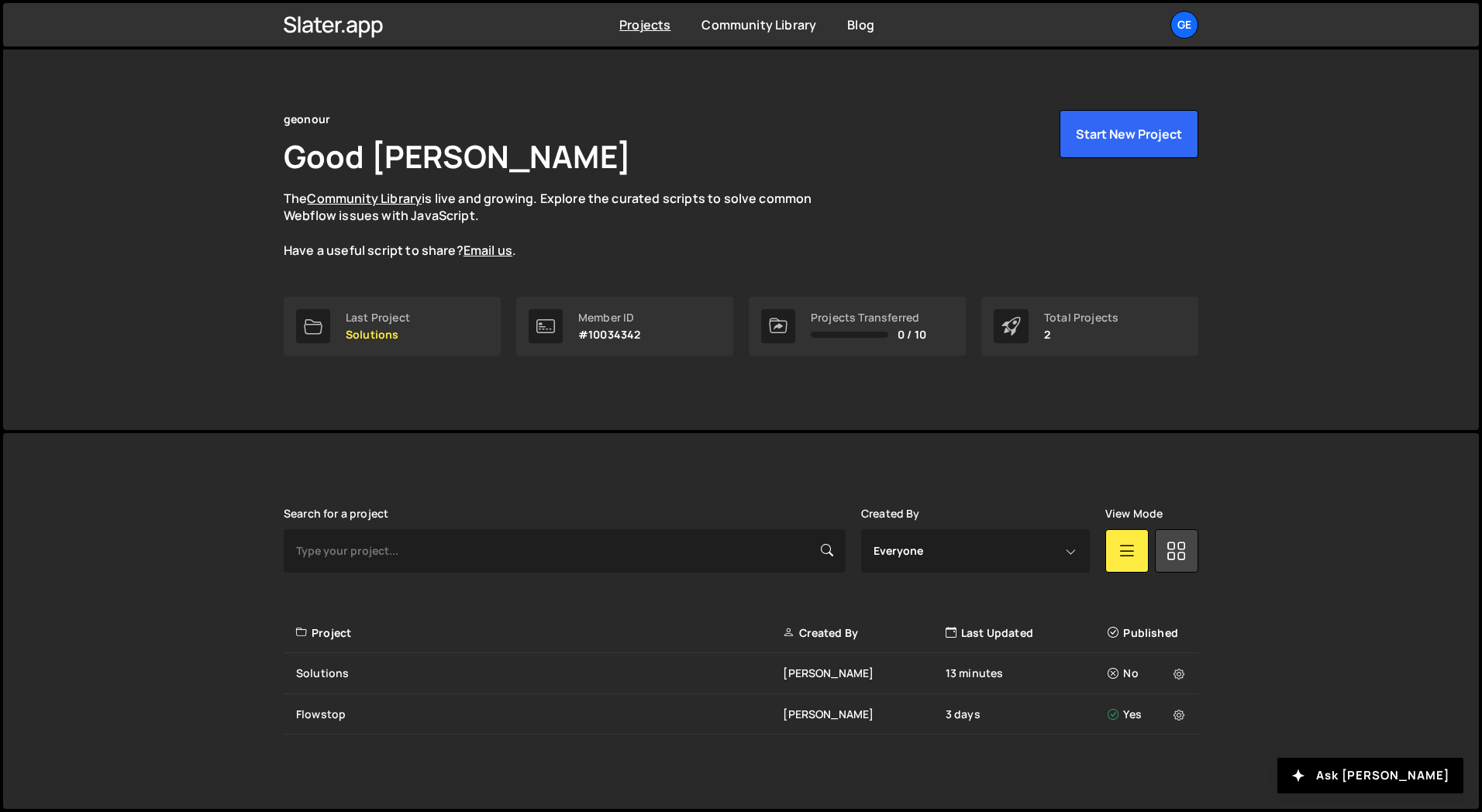
click at [142, 663] on div "Slater is designed for desktop use. Please use a larger screen to access the fu…" at bounding box center [741, 621] width 1476 height 376
click at [353, 666] on div "Solutions" at bounding box center [539, 674] width 487 height 15
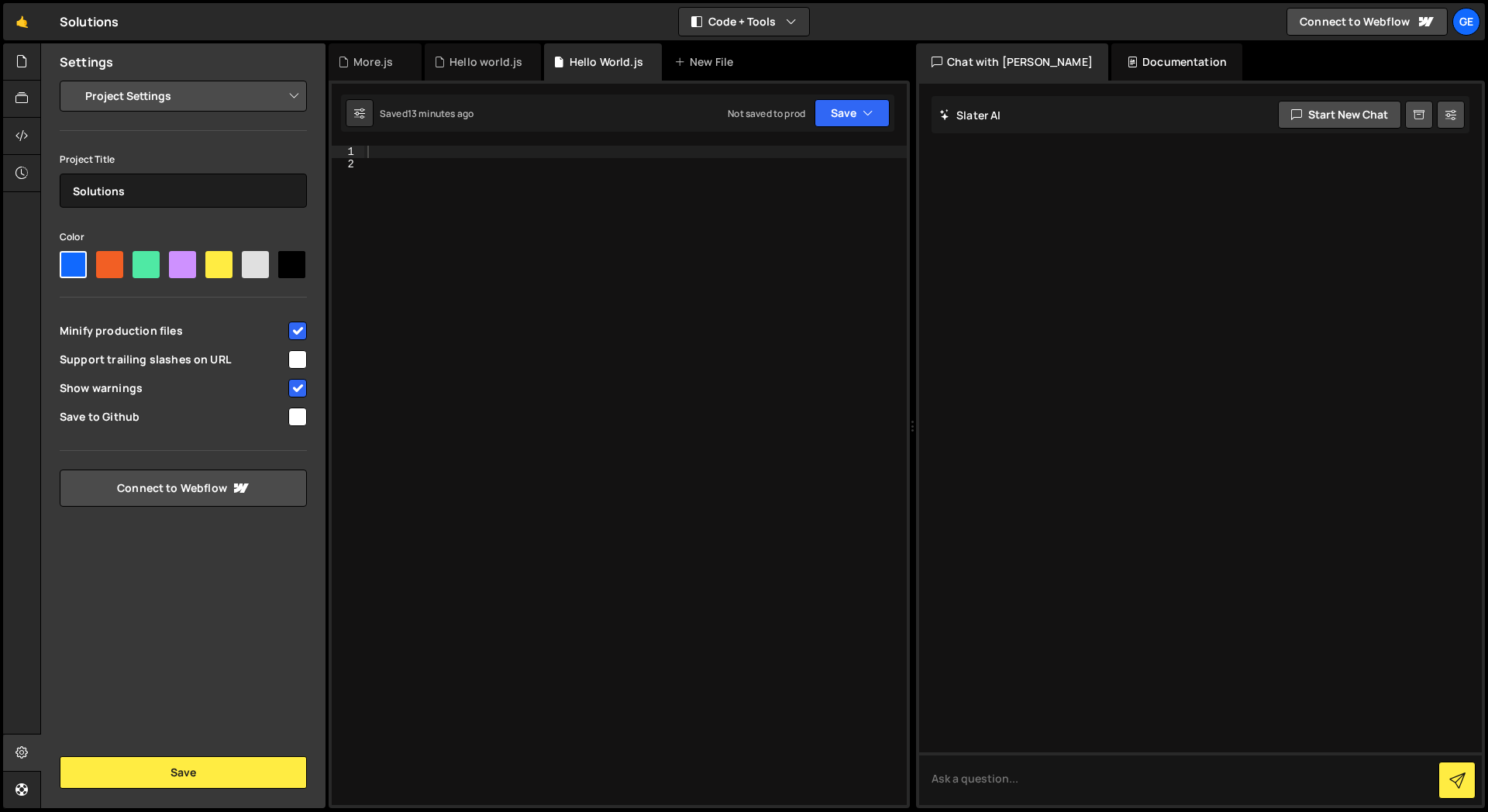
click at [194, 101] on select "Project Settings Code Editor Settings Chat Settings" at bounding box center [186, 96] width 227 height 34
click at [25, 166] on icon at bounding box center [21, 172] width 13 height 17
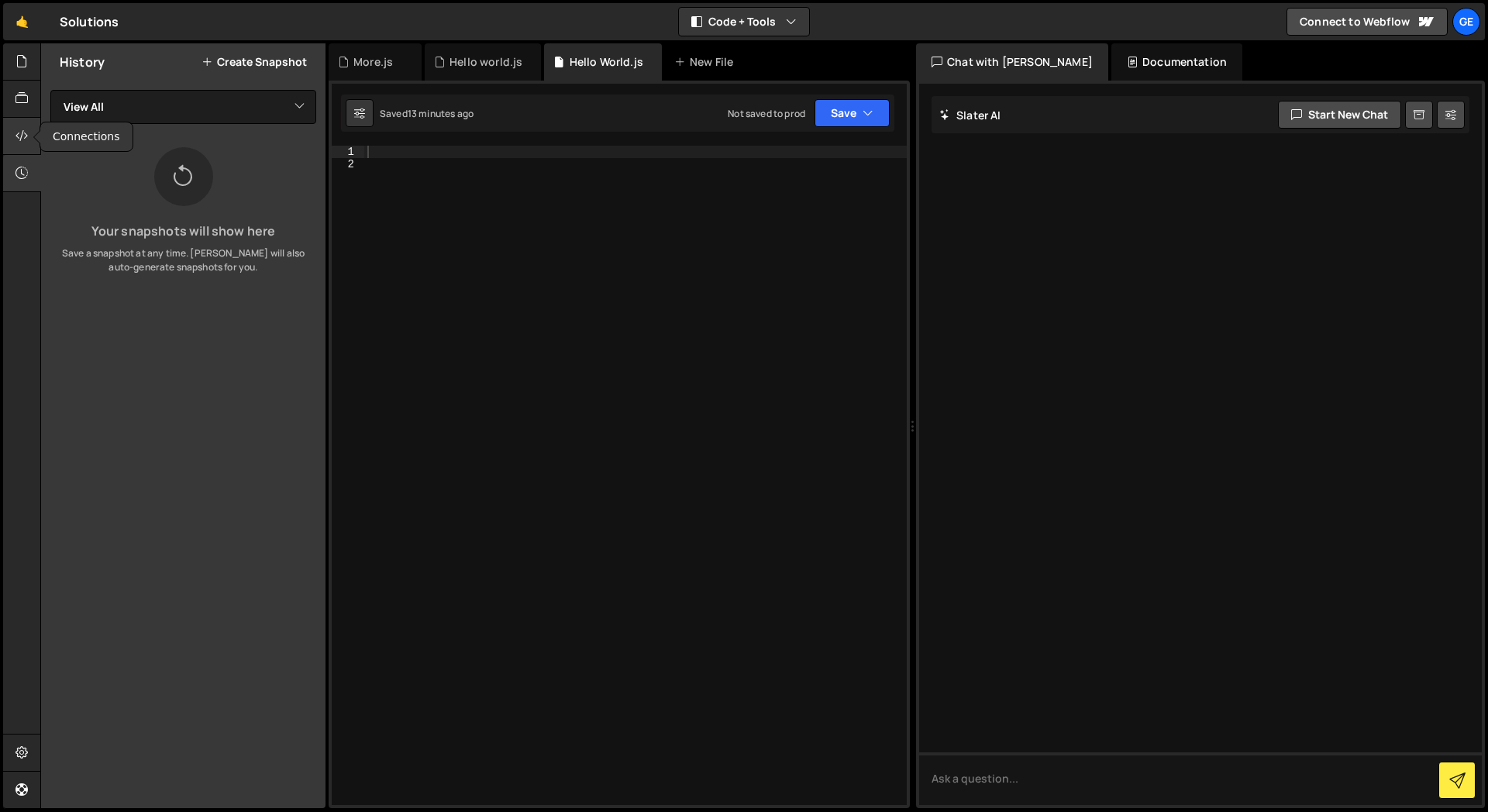
click at [25, 142] on icon at bounding box center [21, 136] width 13 height 17
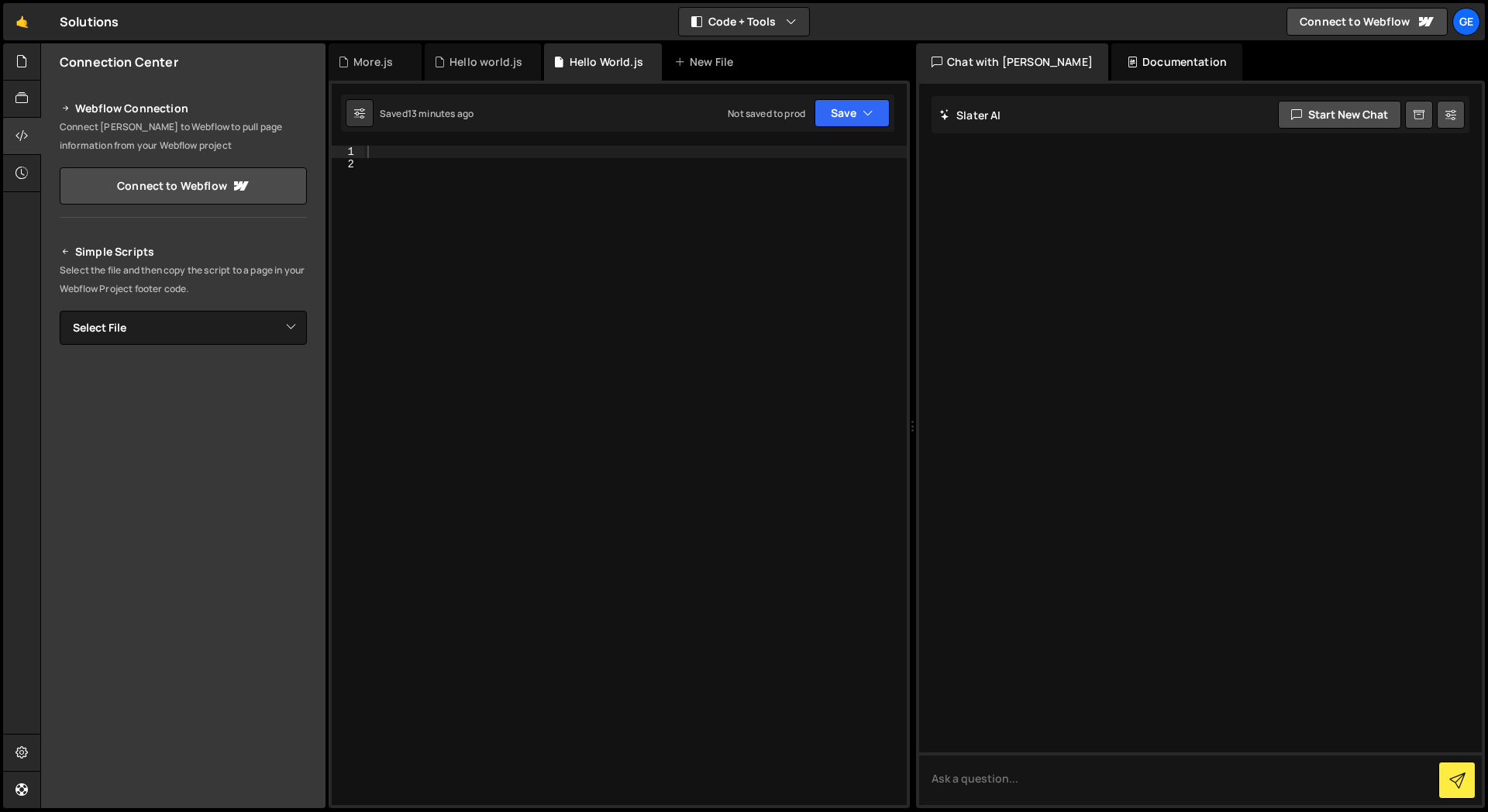
click at [201, 253] on h2 "Simple Scripts" at bounding box center [183, 252] width 247 height 19
click at [441, 386] on div at bounding box center [636, 487] width 543 height 684
